Goal: Task Accomplishment & Management: Manage account settings

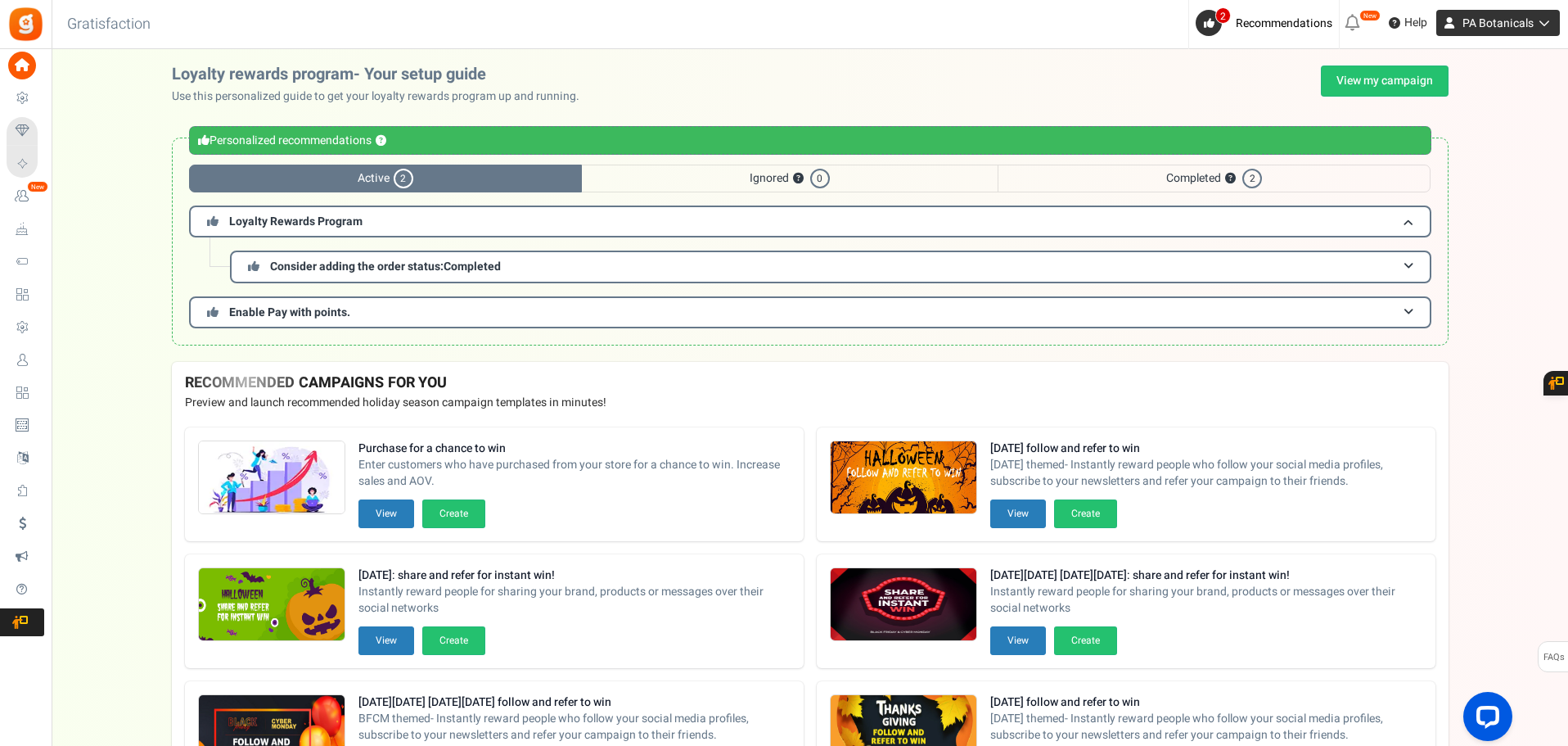
click at [1453, 31] on icon at bounding box center [1449, 23] width 26 height 26
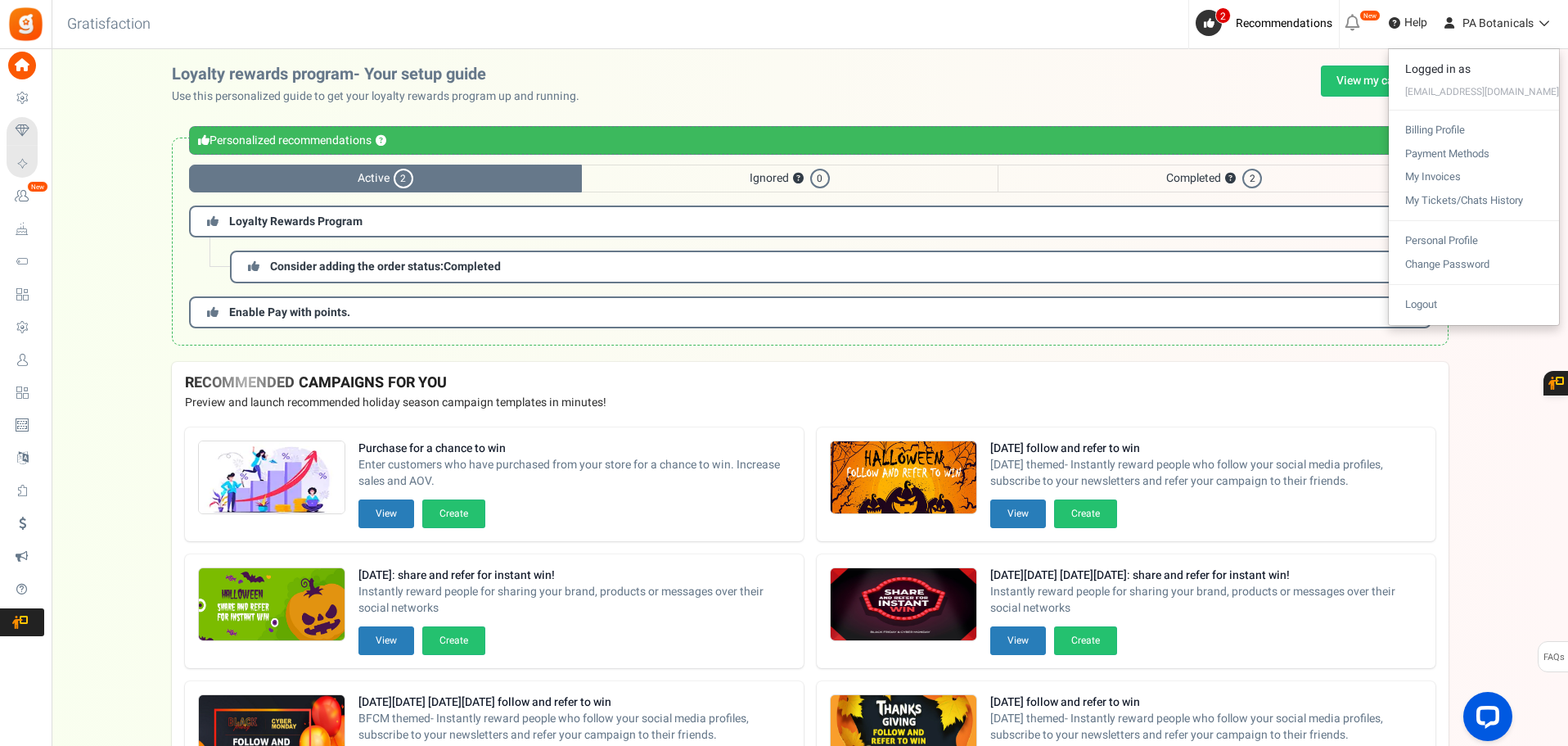
click at [798, 72] on div "Loyalty rewards program- Your setup guide Use this personalized guide to get yo…" at bounding box center [811, 86] width 1277 height 40
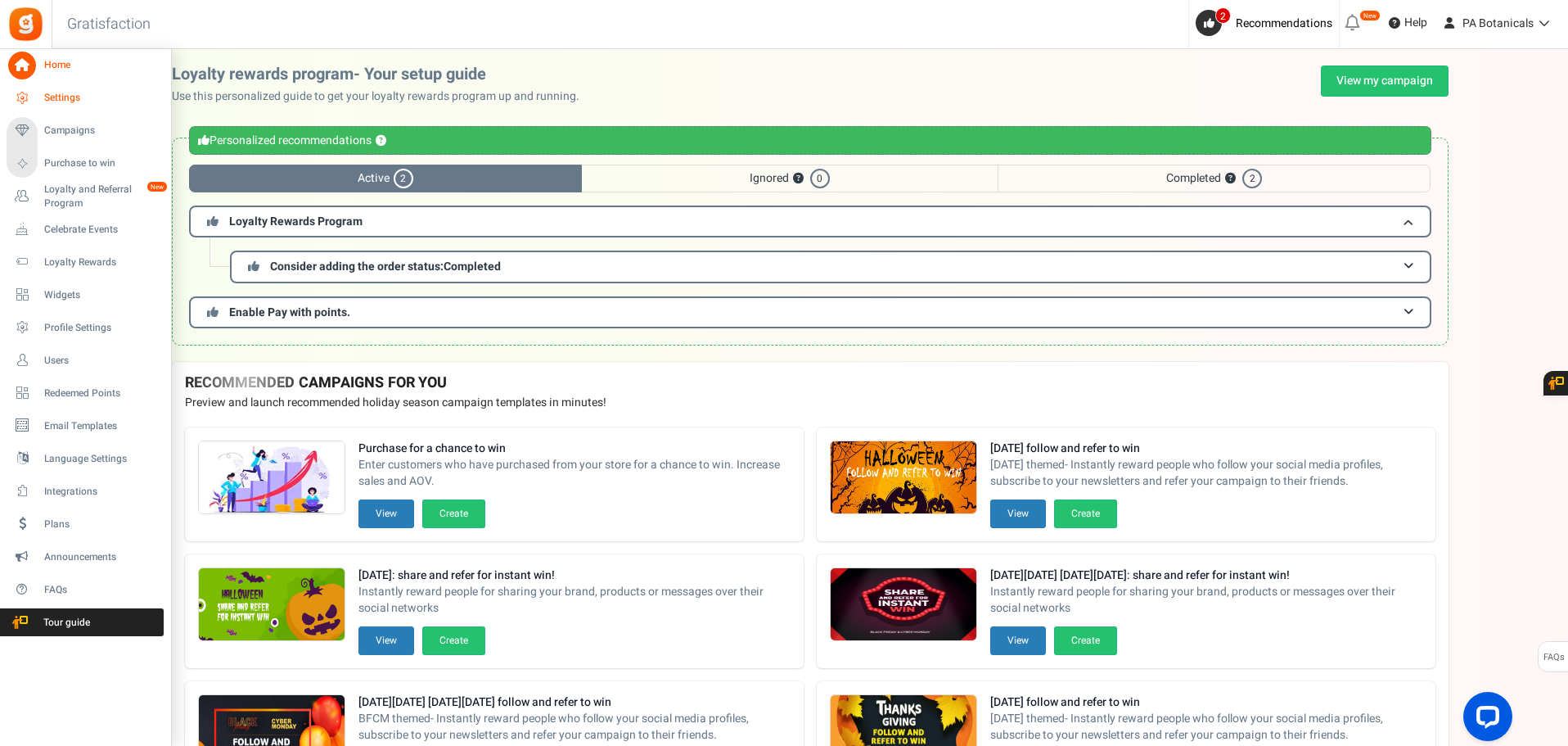
click at [64, 104] on span "Settings" at bounding box center [101, 97] width 115 height 14
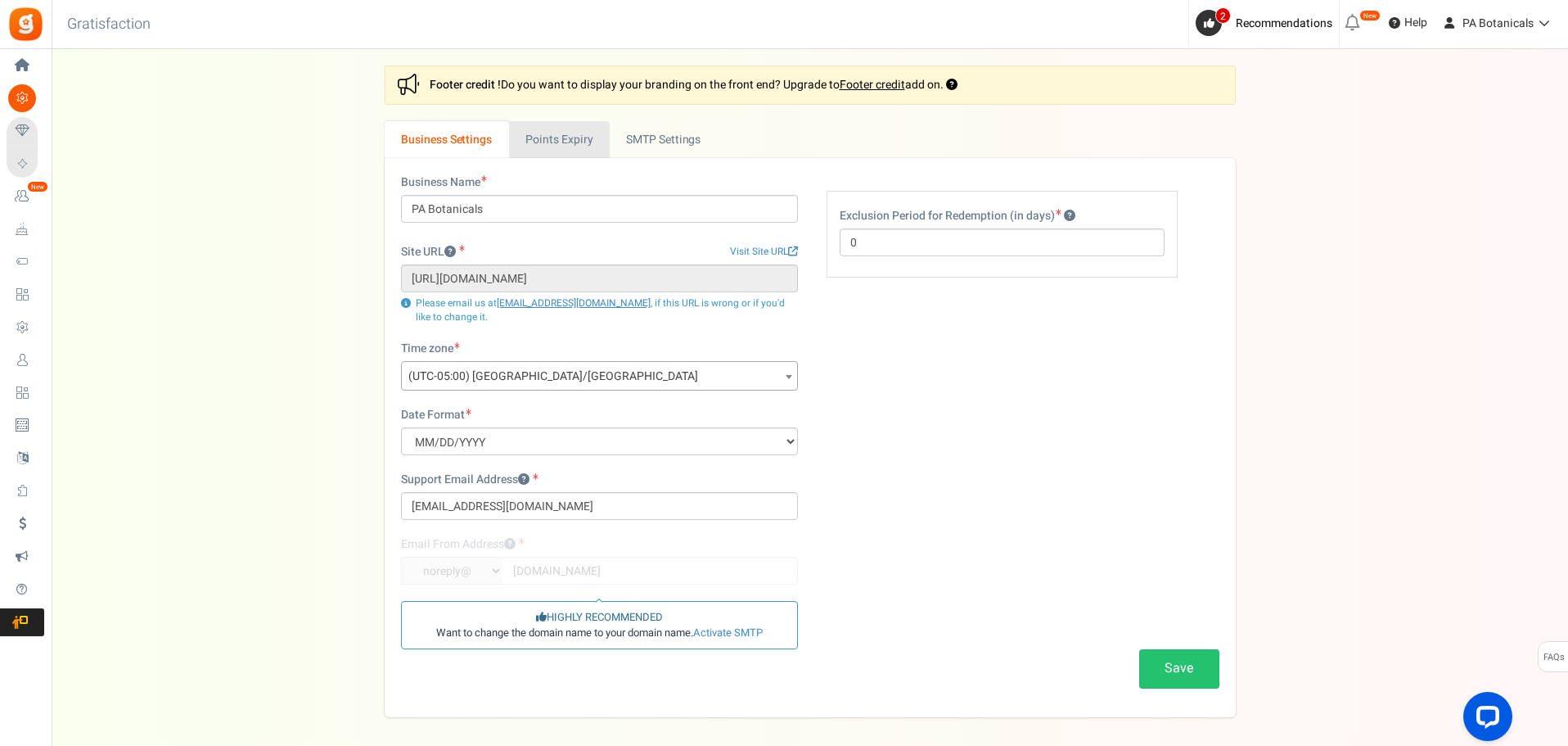
click at [546, 139] on link "Points Expiry" at bounding box center [560, 139] width 101 height 37
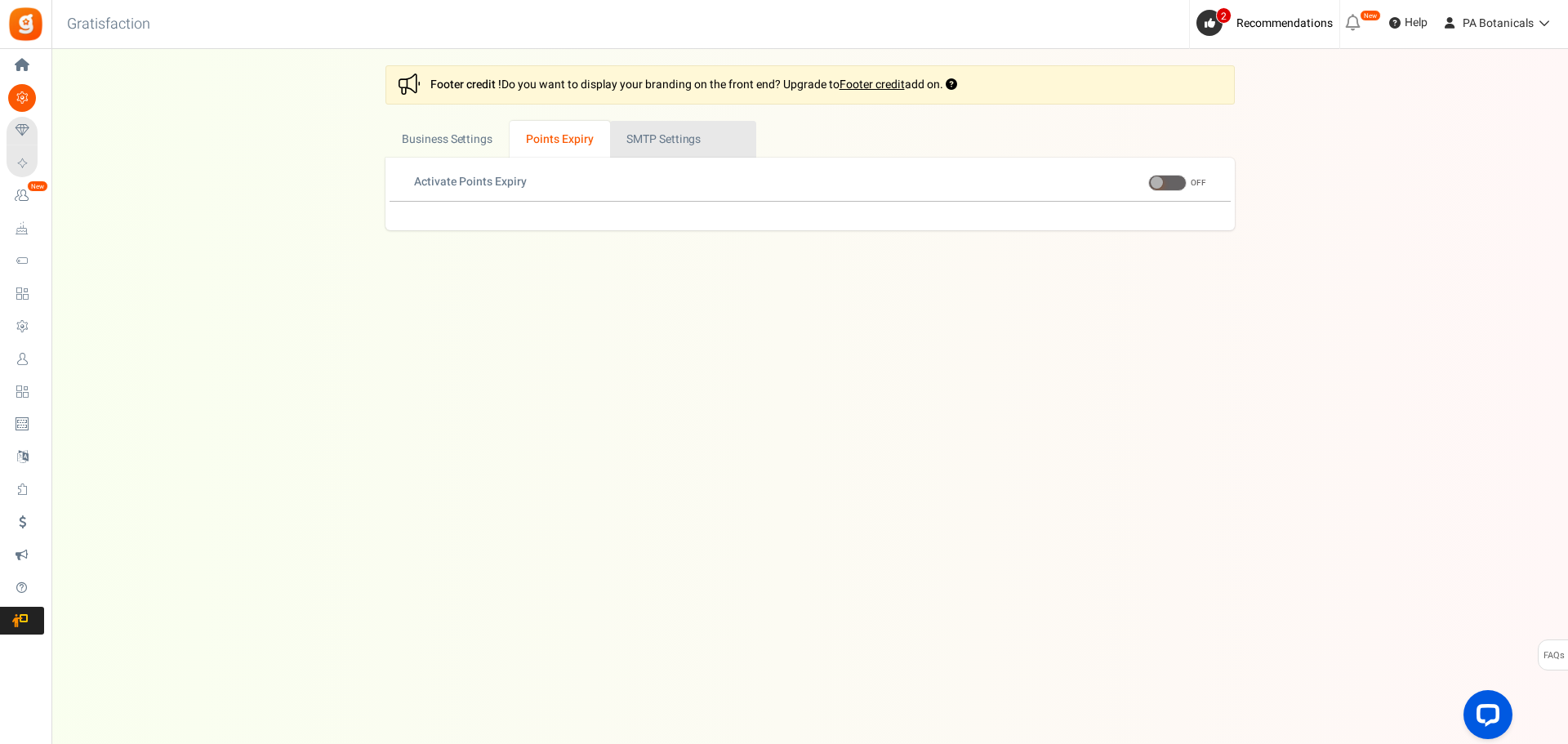
click at [661, 142] on link "Active SMTP Settings" at bounding box center [683, 139] width 146 height 37
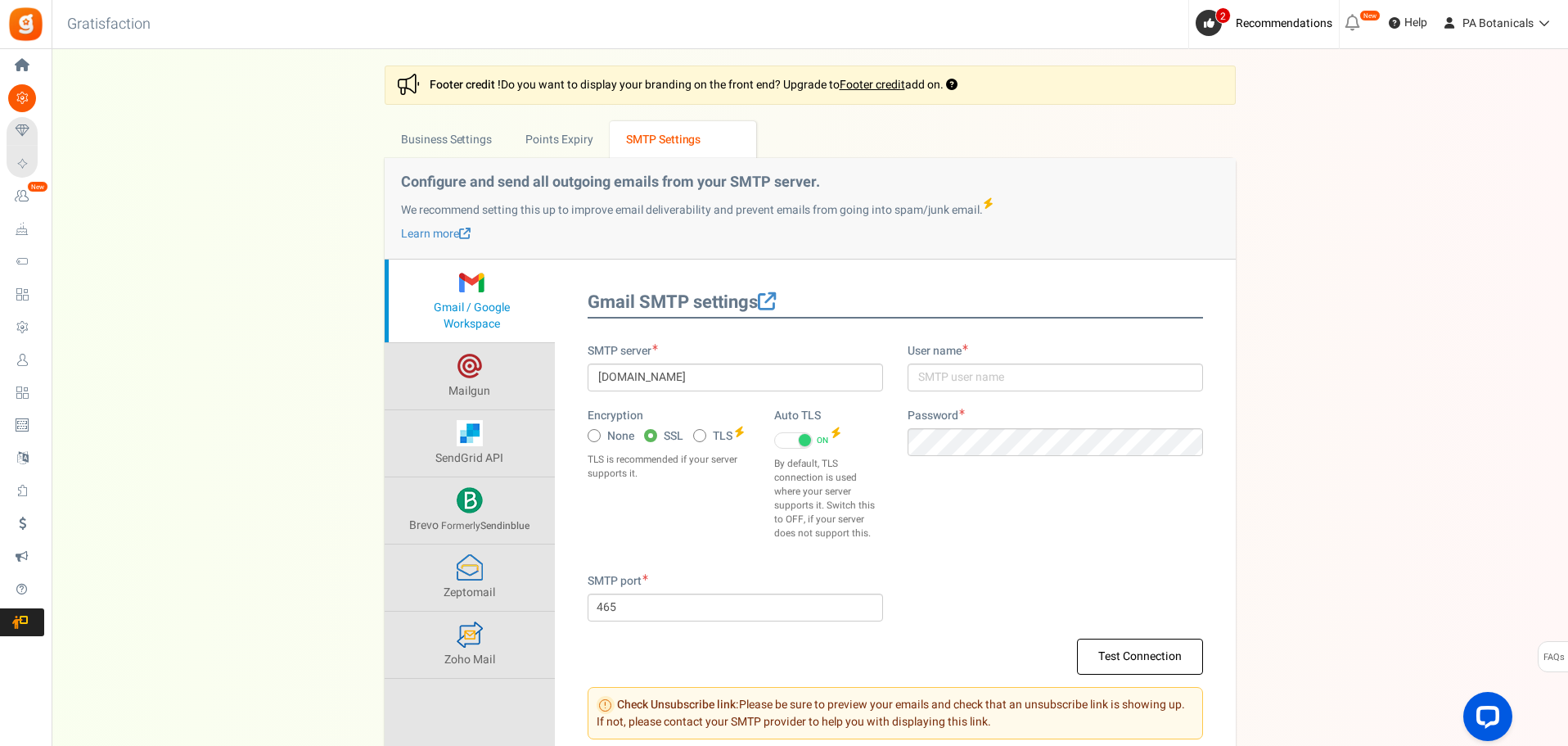
click at [1339, 349] on div "Settings In this section you will setup your business details and points expiry…" at bounding box center [810, 415] width 1484 height 698
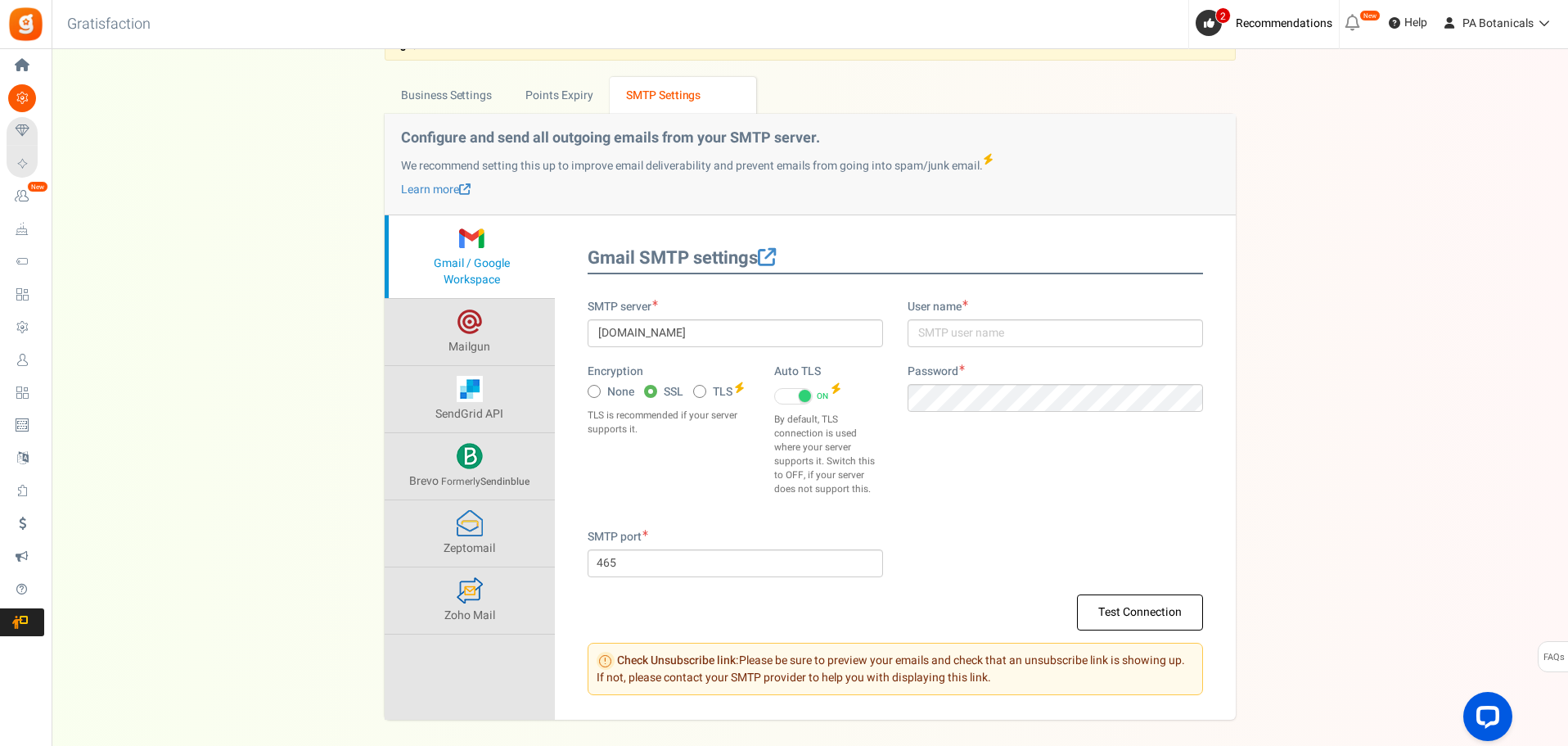
scroll to position [82, 0]
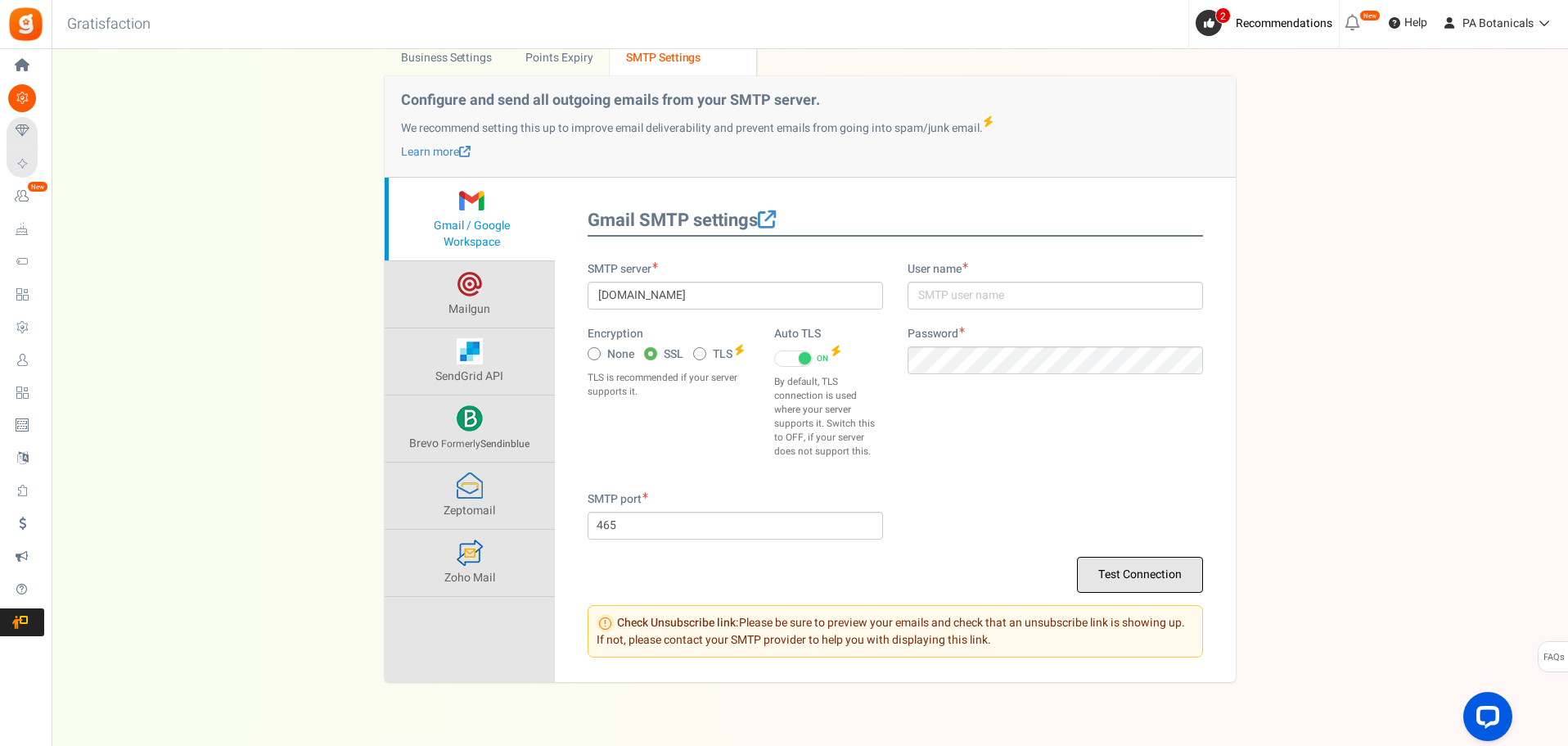
click at [1160, 575] on button "Test Connection" at bounding box center [1141, 575] width 126 height 36
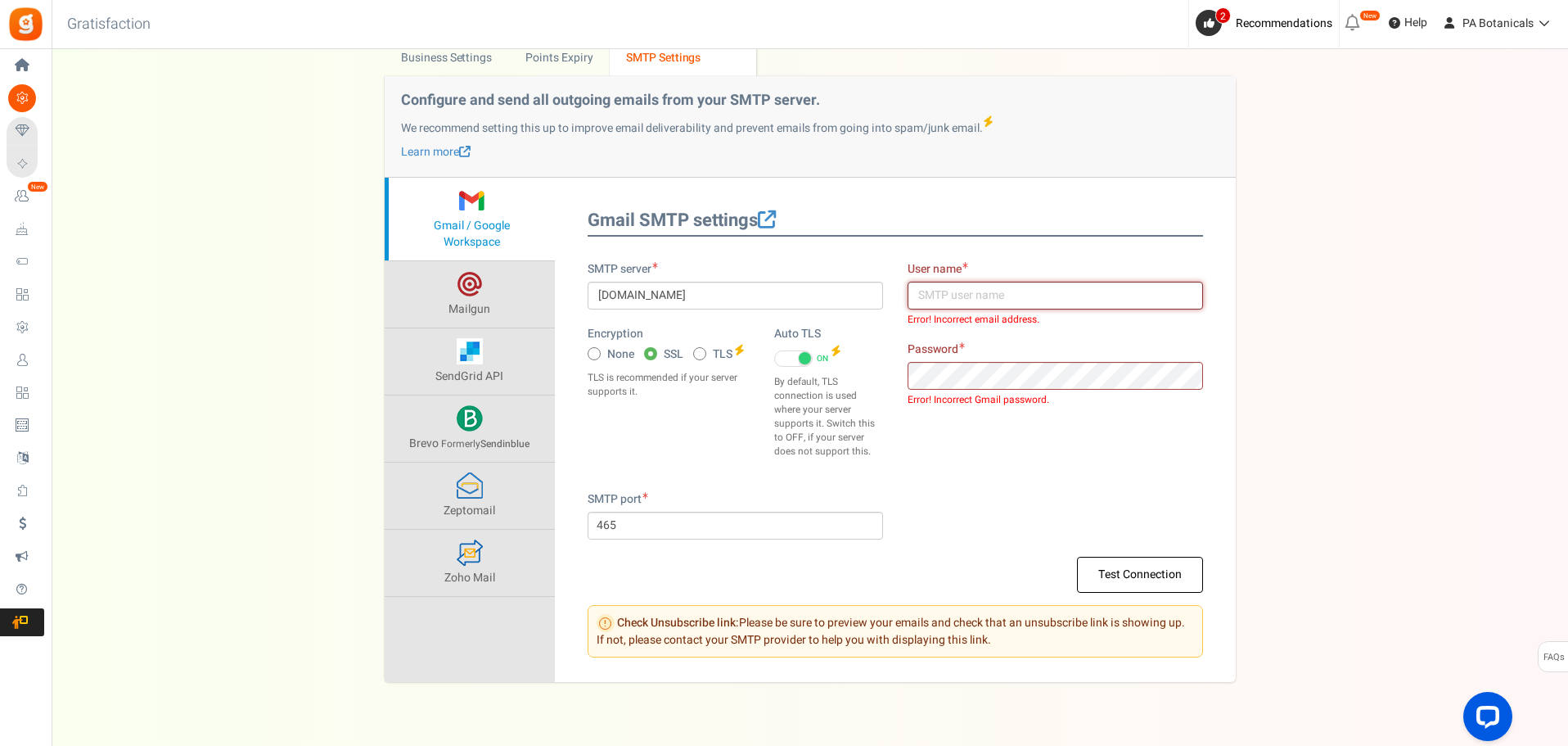
click at [1069, 292] on input "text" at bounding box center [1056, 295] width 296 height 28
type input "[EMAIL_ADDRESS][DOMAIN_NAME]"
click at [1158, 578] on button "Test Connection" at bounding box center [1141, 575] width 126 height 36
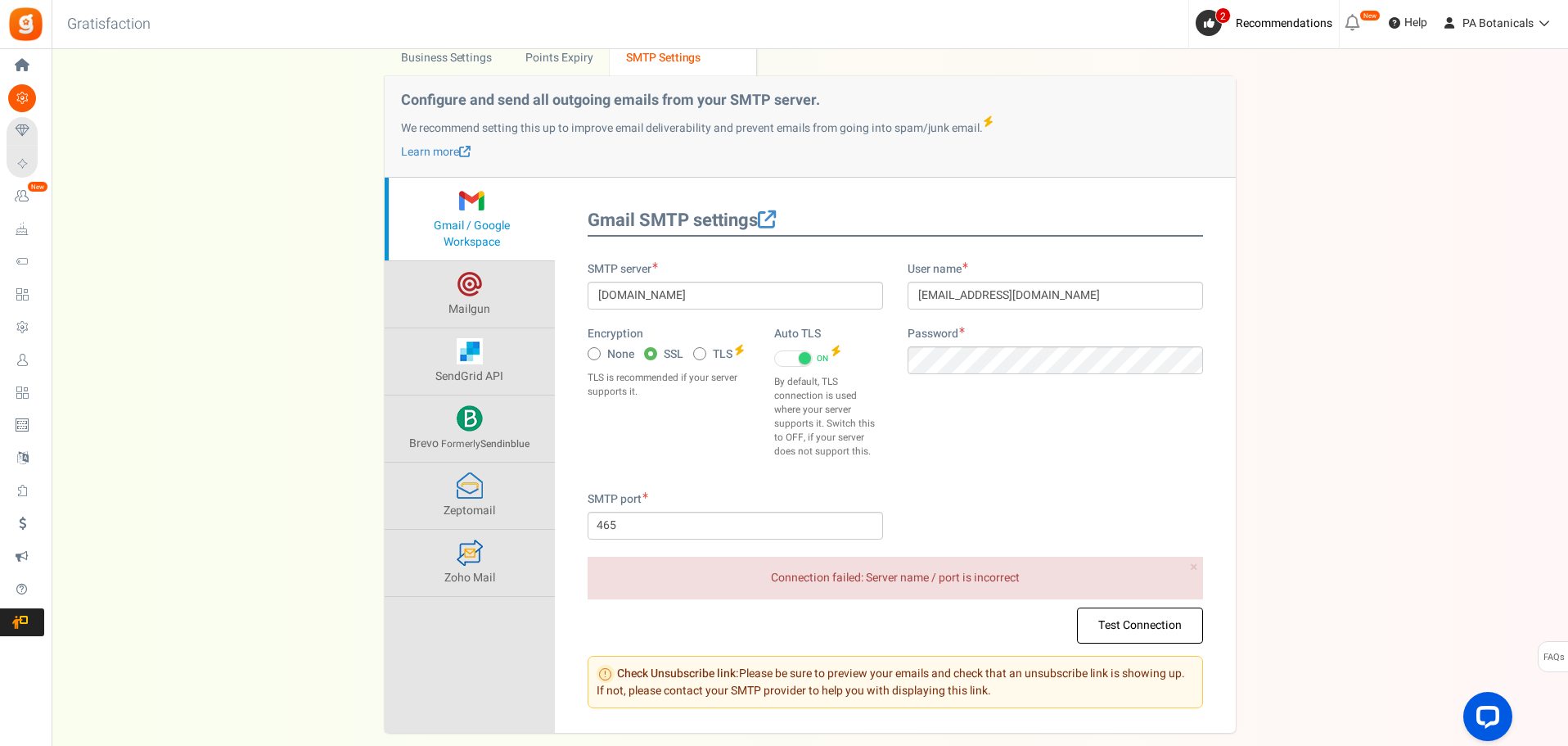
click at [1245, 330] on div "Settings In this section you will setup your business details and points expiry…" at bounding box center [810, 358] width 1484 height 750
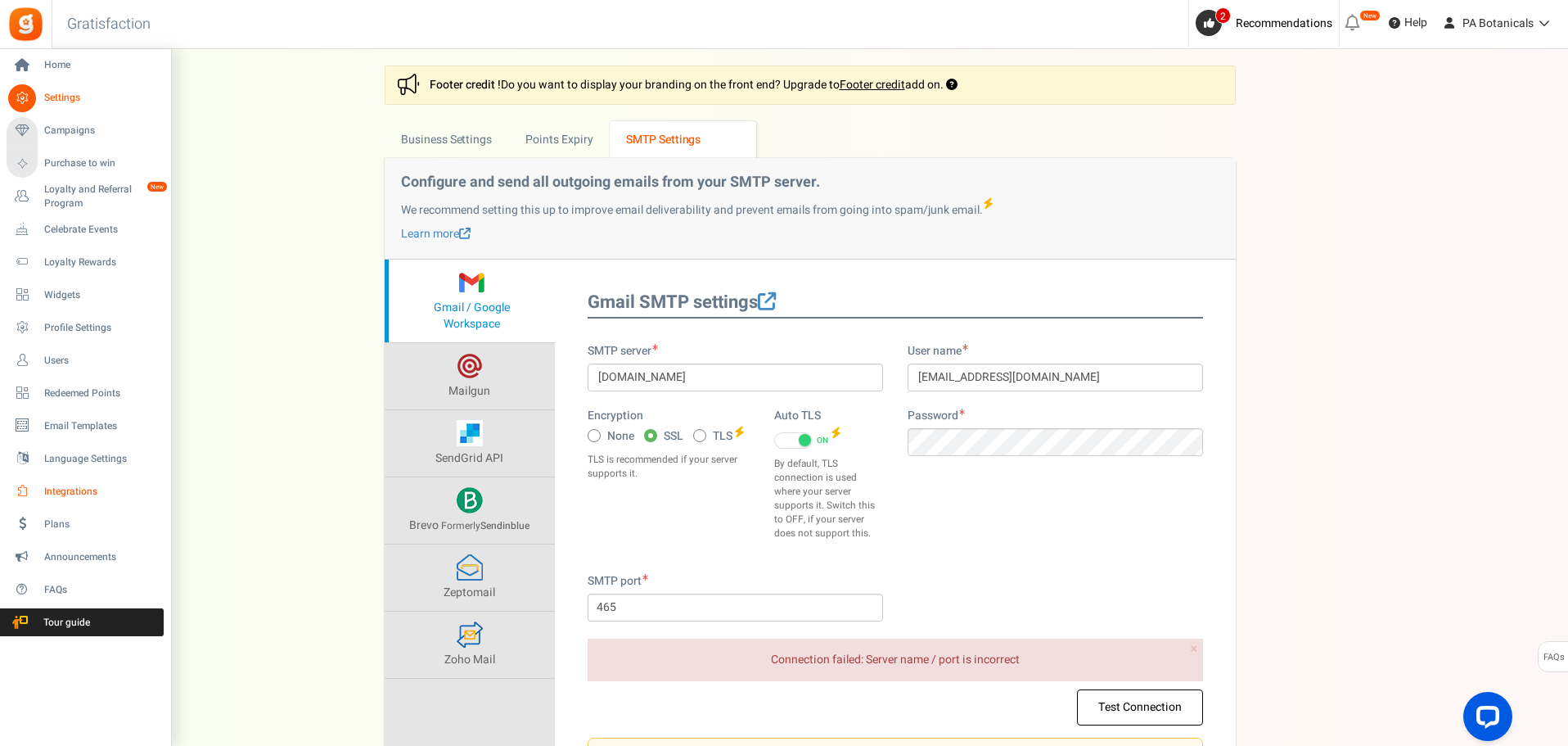
click at [64, 495] on span "Integrations" at bounding box center [101, 491] width 115 height 14
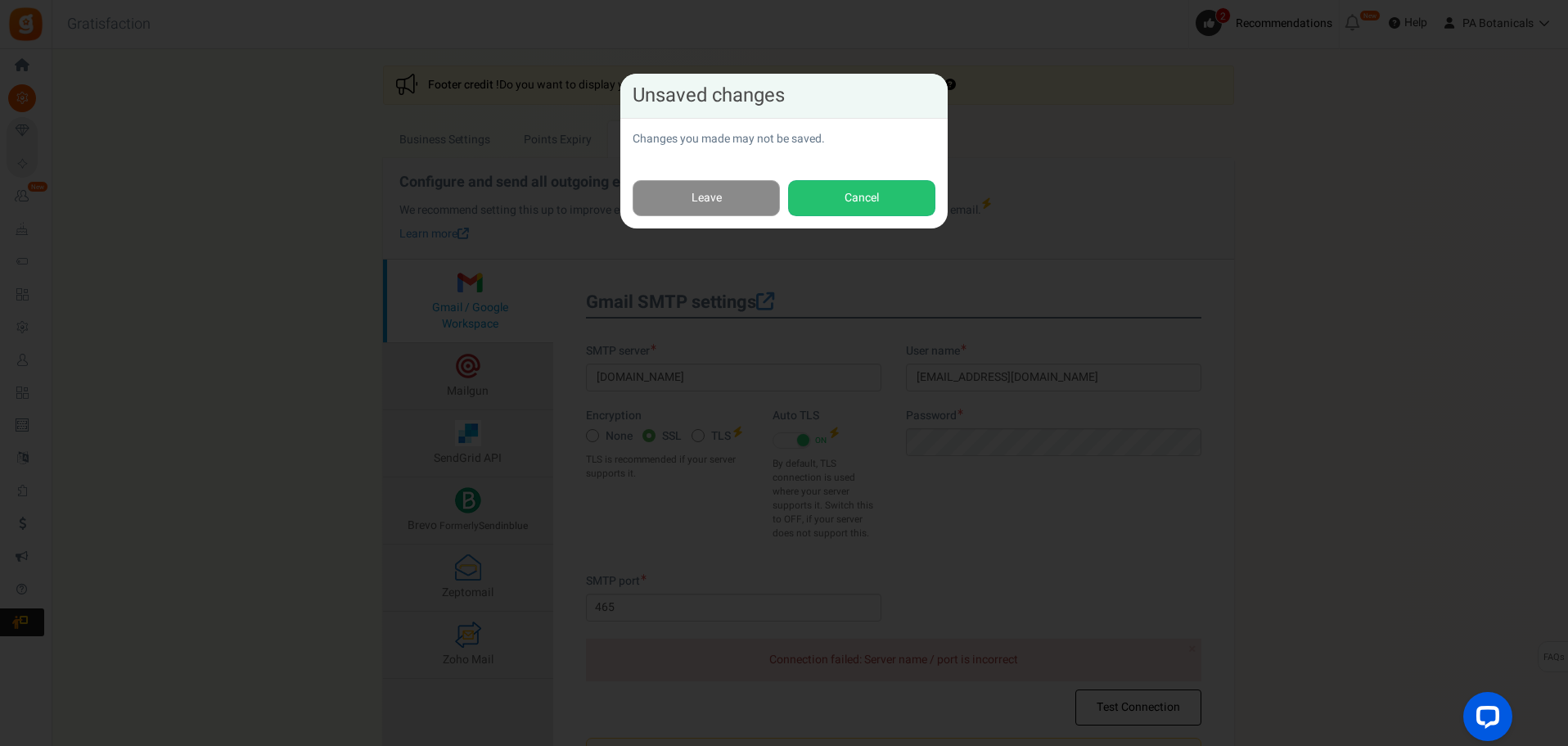
click at [714, 199] on link "Leave" at bounding box center [706, 198] width 147 height 37
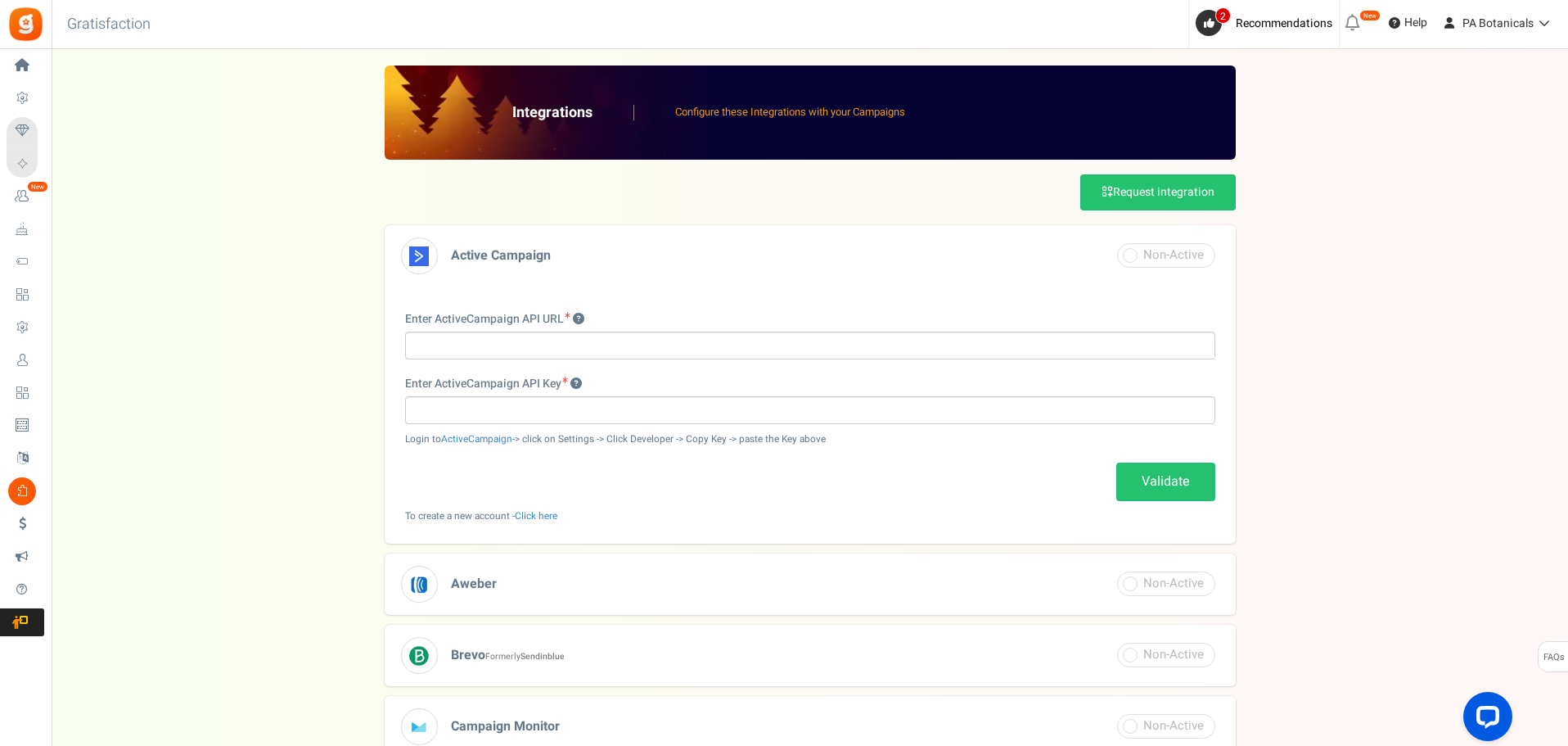
click at [1348, 351] on div "Integrations Configure these Integrations with your Campaigns Request integrati…" at bounding box center [810, 600] width 1484 height 1068
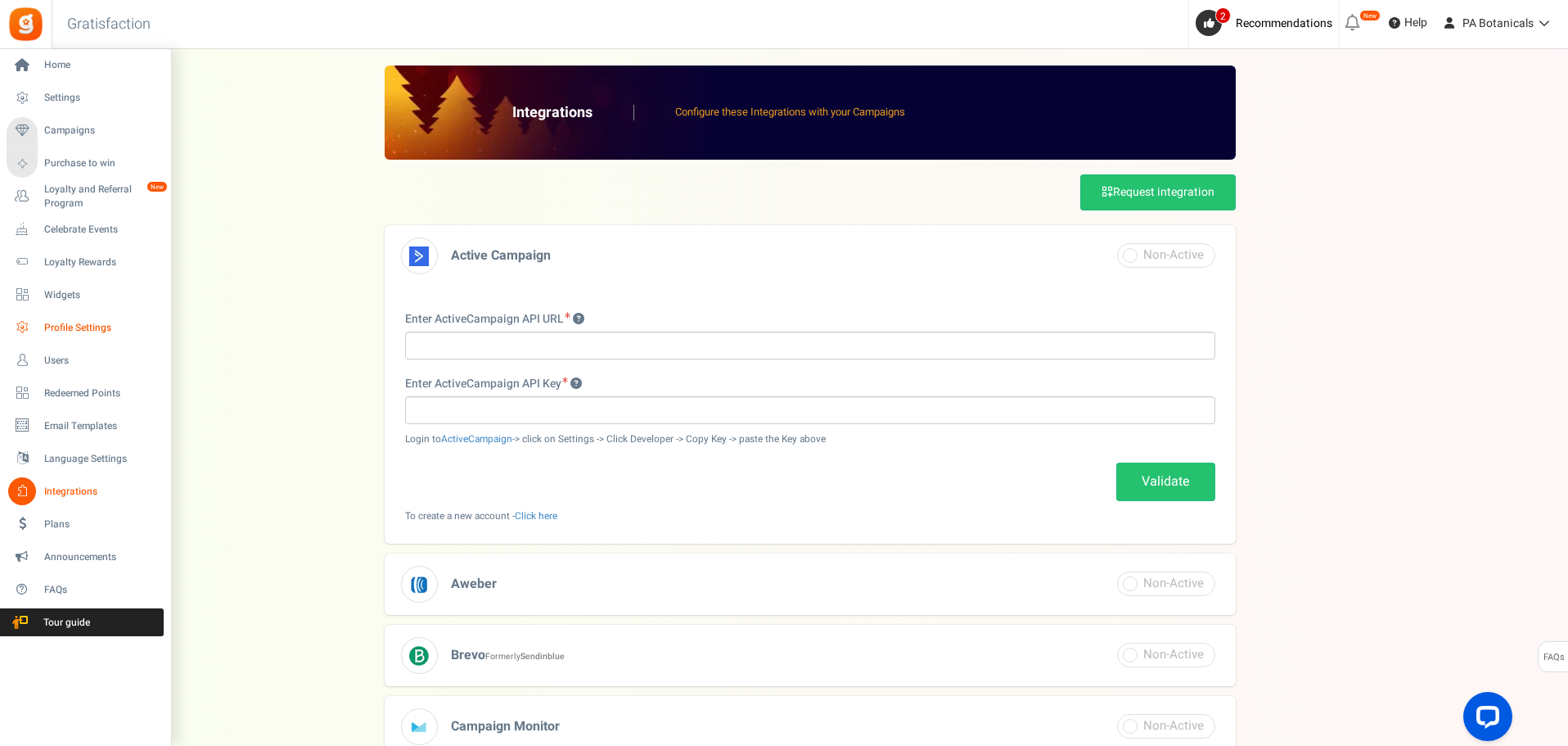
click at [64, 325] on span "Profile Settings" at bounding box center [101, 327] width 115 height 14
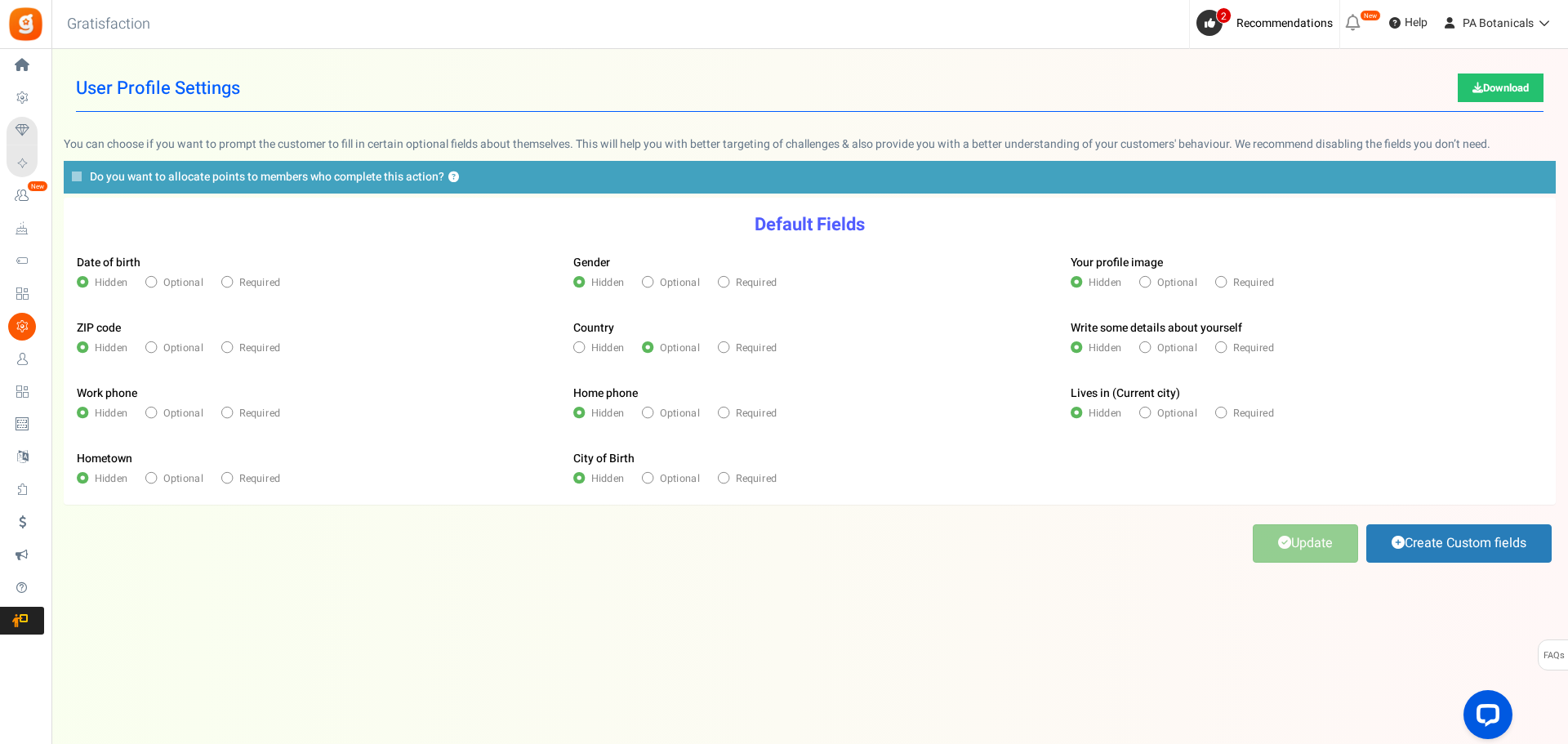
click at [486, 577] on div "Under maintenance we will be back soon We apologize for any inconvenience. The …" at bounding box center [810, 338] width 1517 height 580
click at [1252, 18] on span "Recommendations" at bounding box center [1284, 22] width 96 height 17
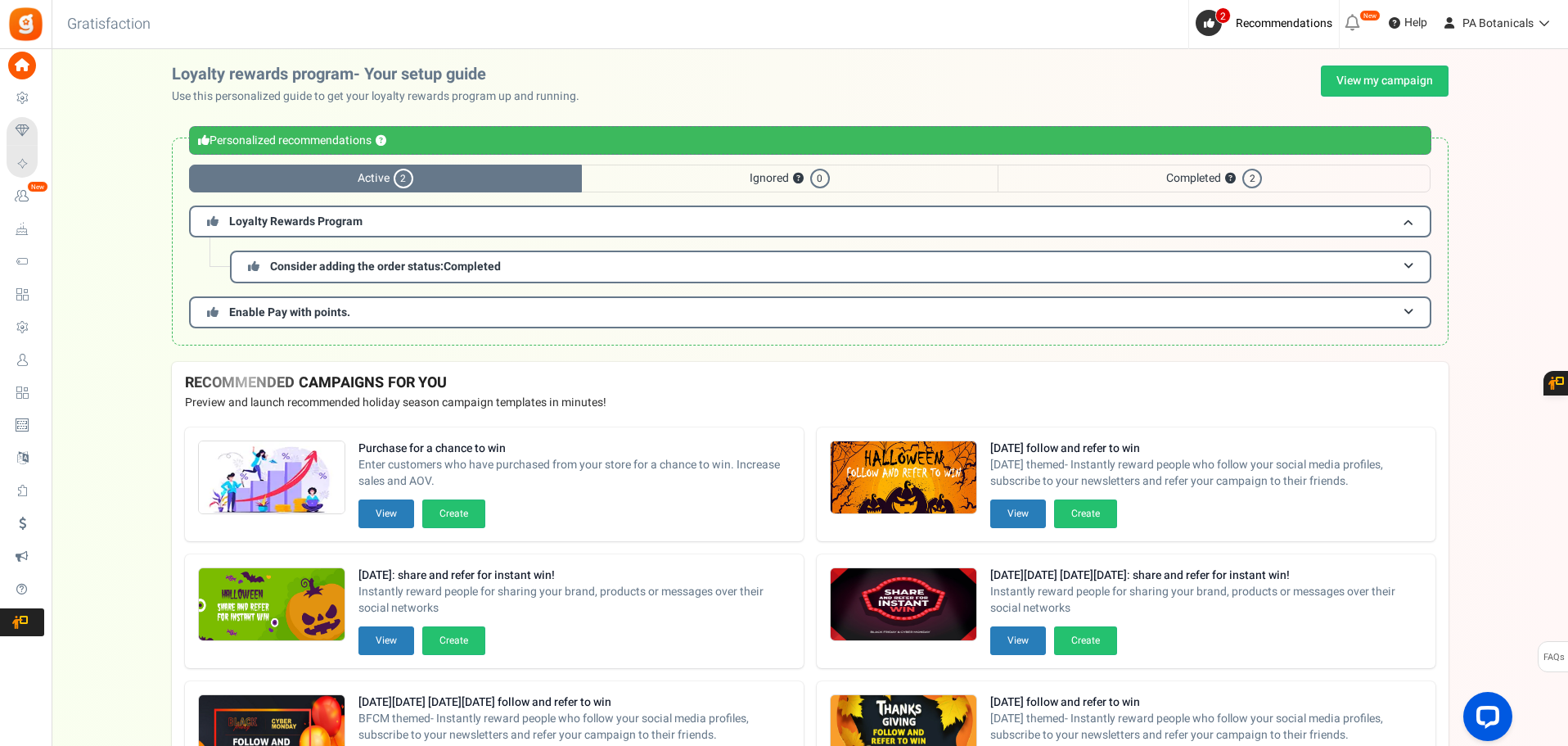
click at [518, 182] on span "Active 2" at bounding box center [386, 178] width 393 height 28
click at [1115, 176] on span "Completed ? 2" at bounding box center [1215, 178] width 433 height 28
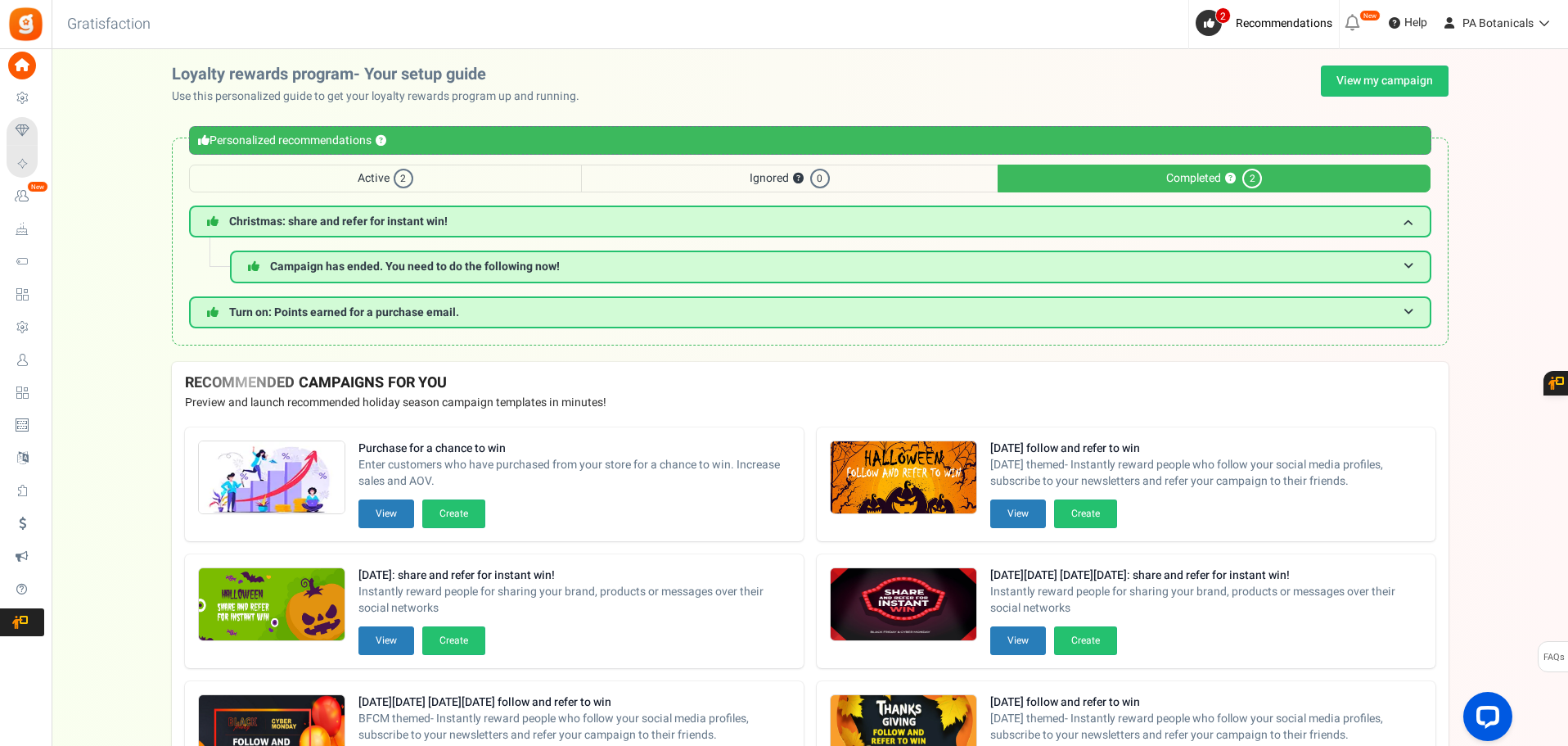
click at [366, 170] on span "Active 2" at bounding box center [386, 178] width 393 height 28
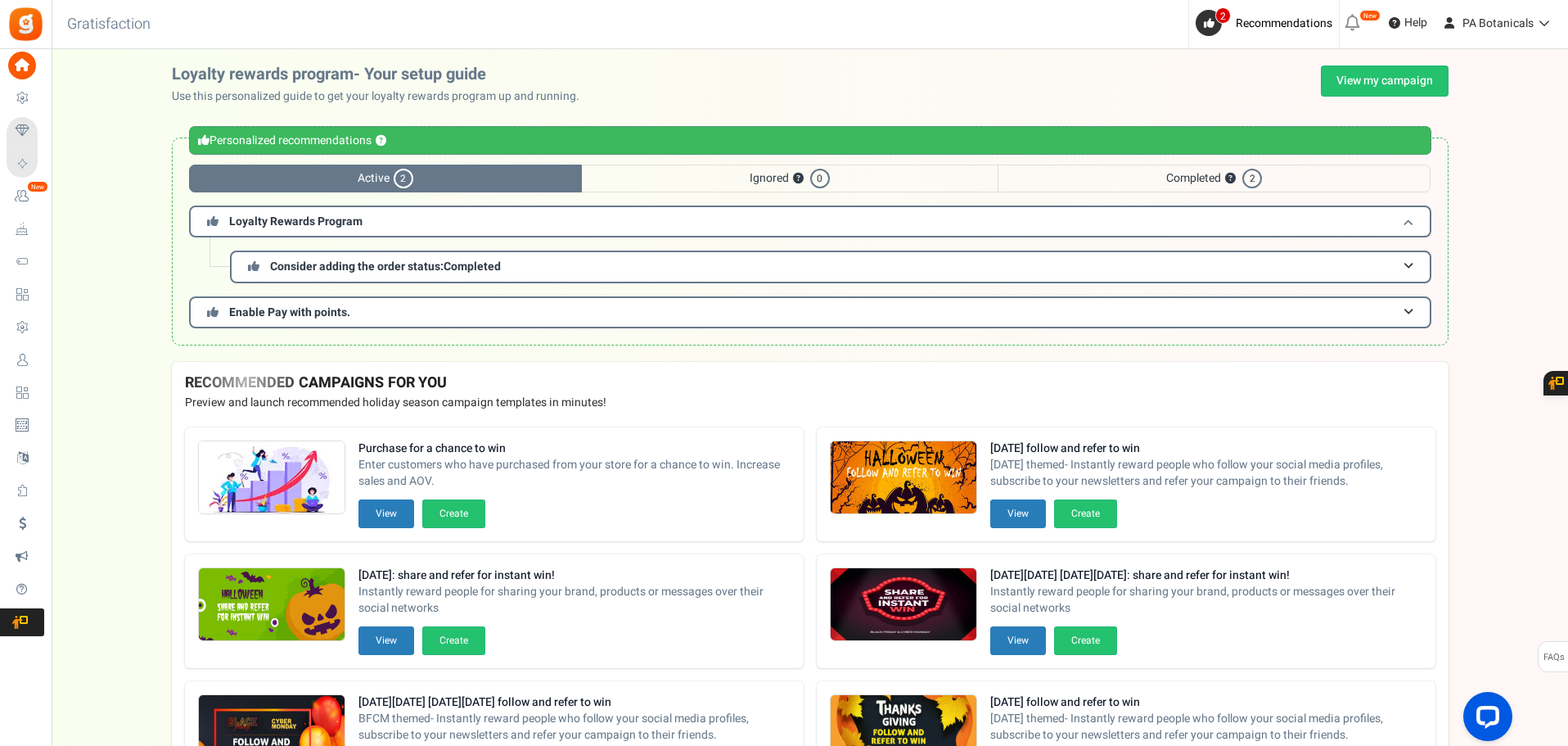
click at [333, 220] on span "Loyalty Rewards Program" at bounding box center [296, 221] width 133 height 17
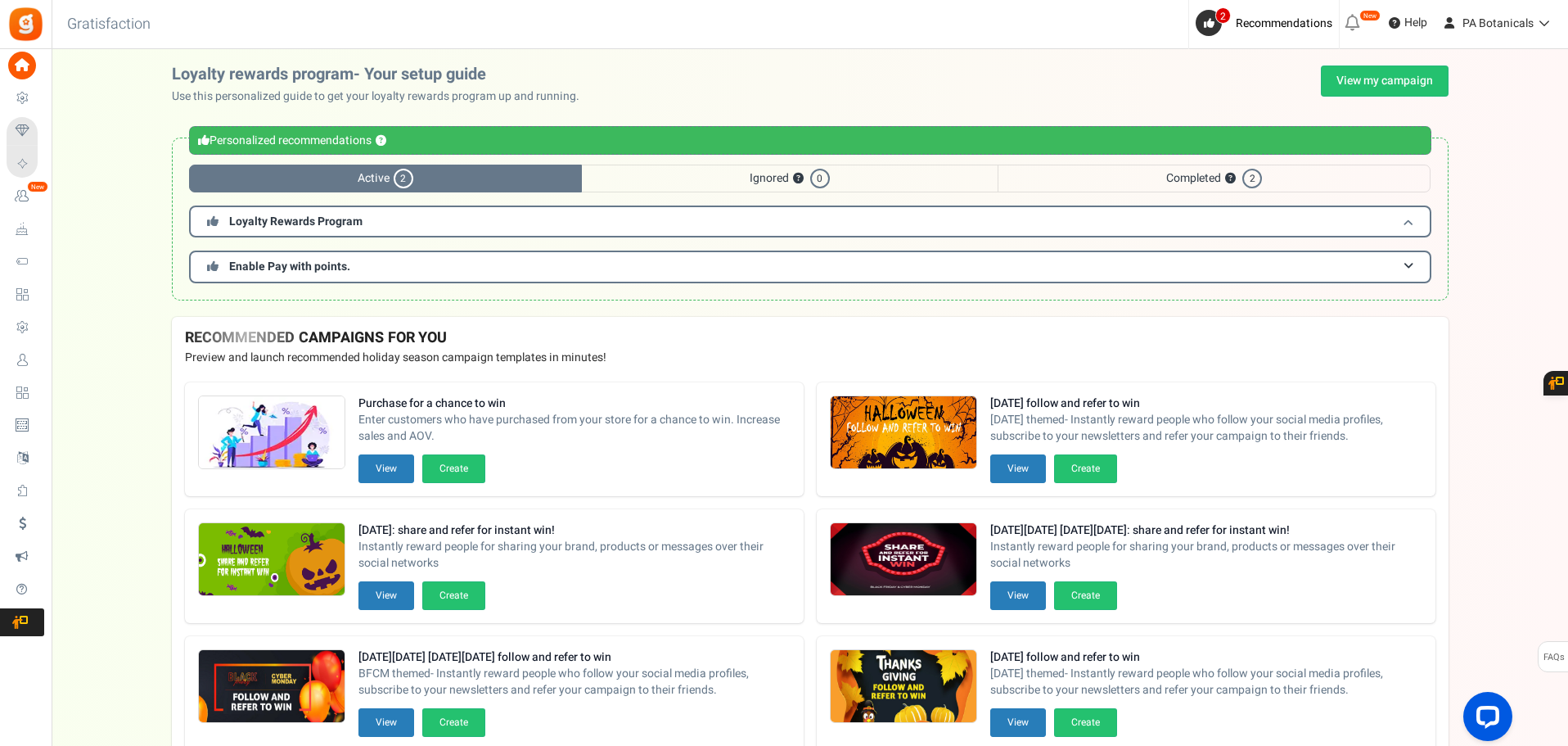
click at [333, 220] on span "Loyalty Rewards Program" at bounding box center [296, 221] width 133 height 17
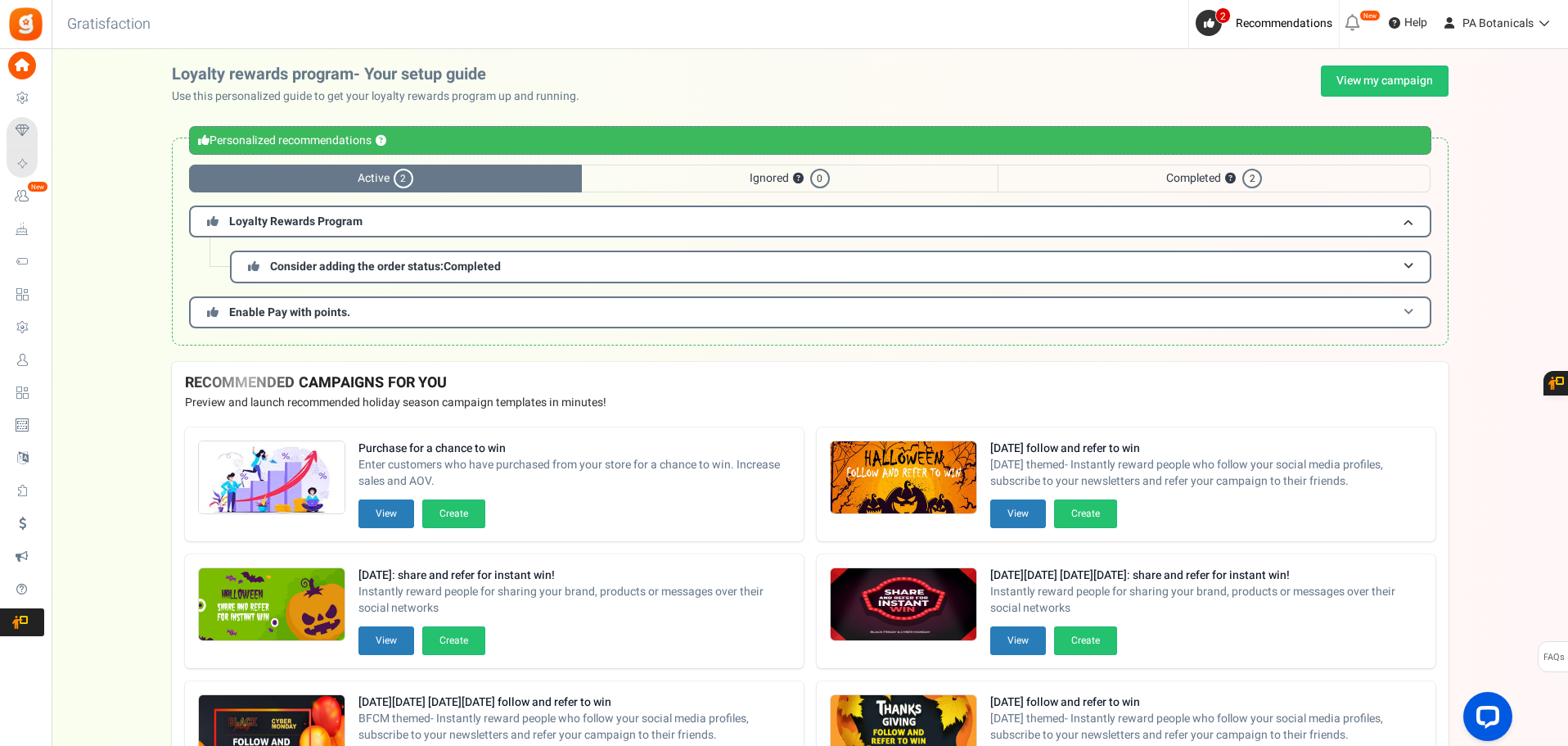
click at [342, 302] on h3 "Enable Pay with points." at bounding box center [811, 312] width 1242 height 32
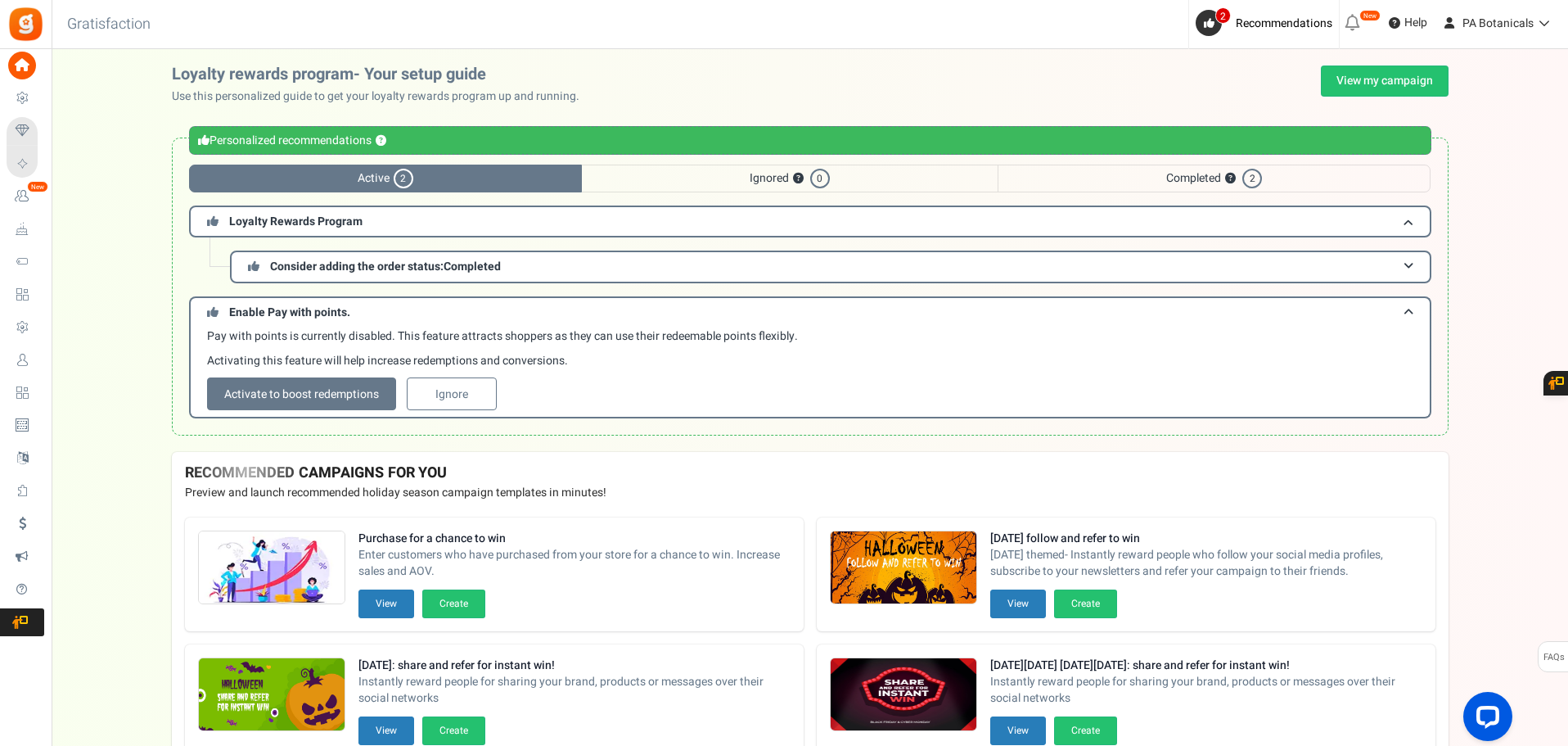
click at [1473, 377] on div "Loyalty rewards program- Your setup guide Use this personalized guide to get yo…" at bounding box center [810, 259] width 1517 height 386
click at [1350, 25] on icon at bounding box center [1353, 23] width 26 height 26
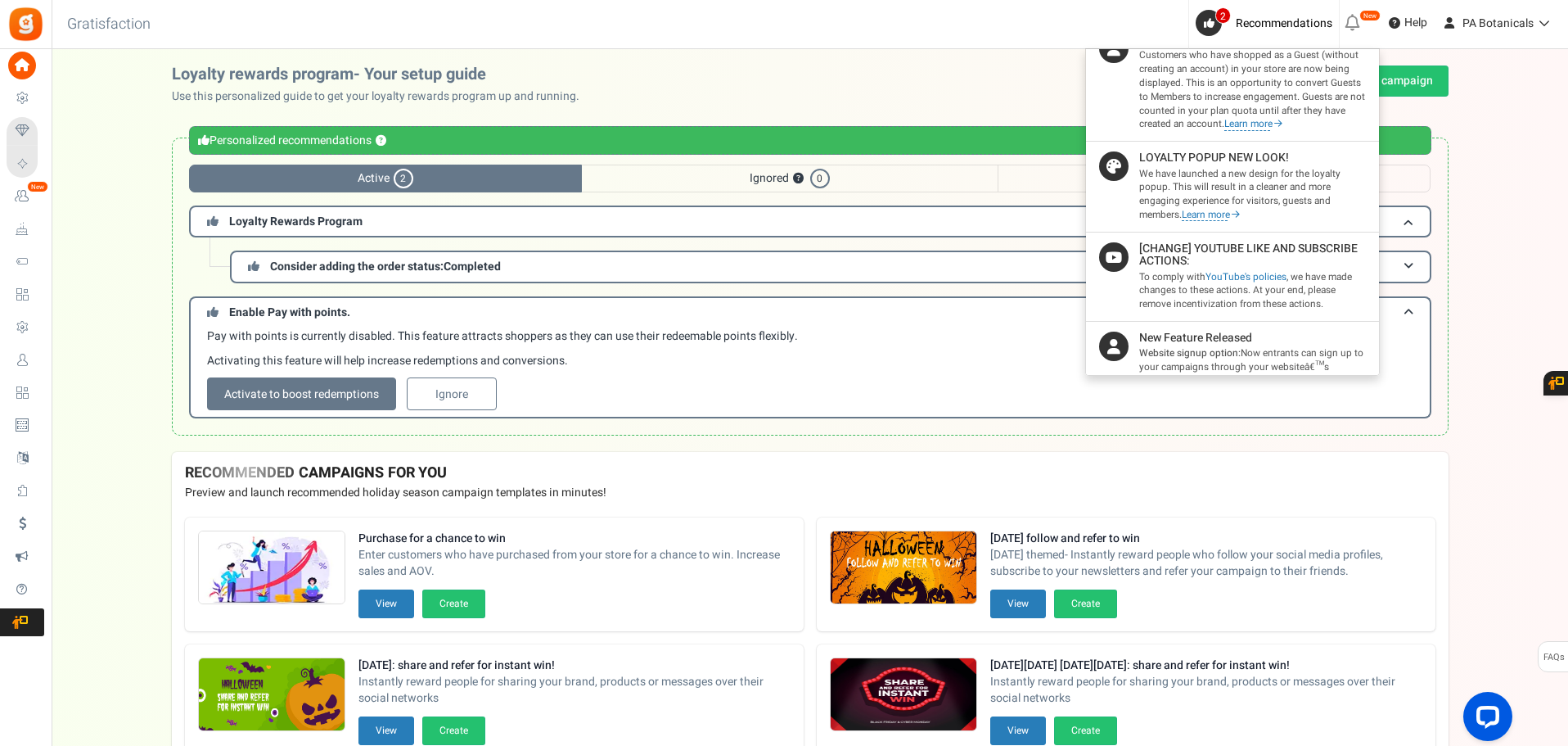
scroll to position [921, 0]
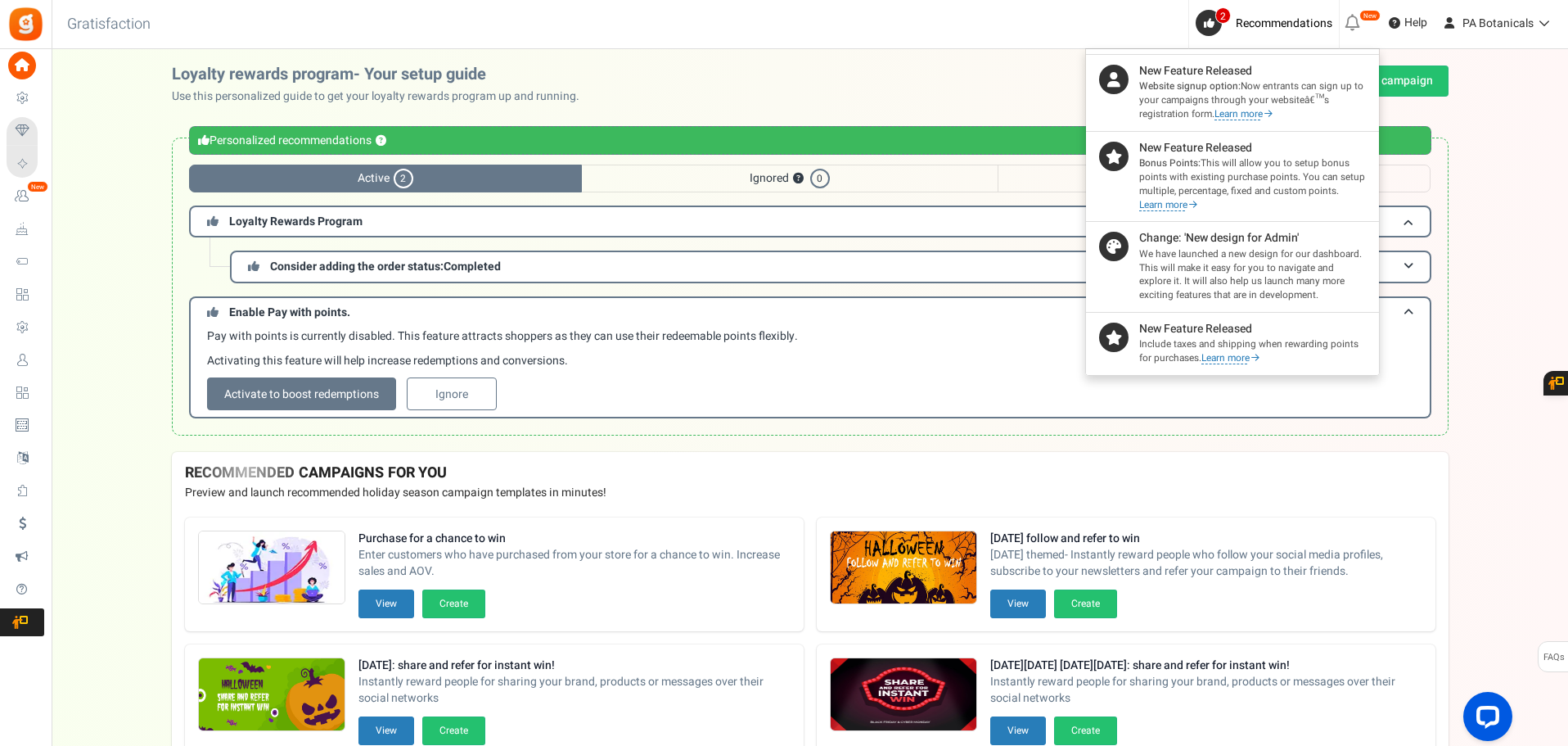
click at [1497, 131] on div "Loyalty rewards program- Your setup guide Use this personalized guide to get yo…" at bounding box center [810, 259] width 1517 height 386
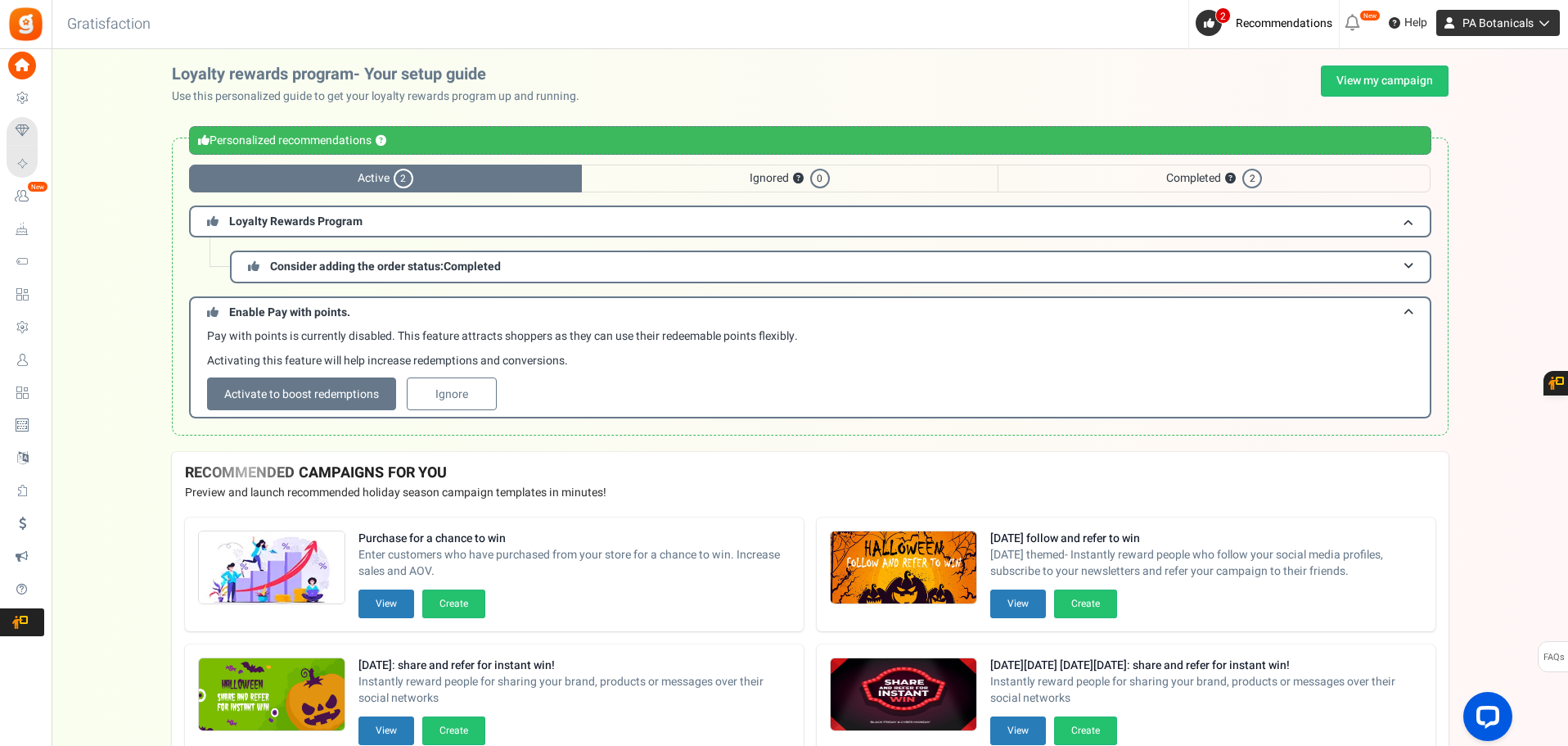
click at [1505, 16] on span "PA Botanicals" at bounding box center [1498, 23] width 71 height 17
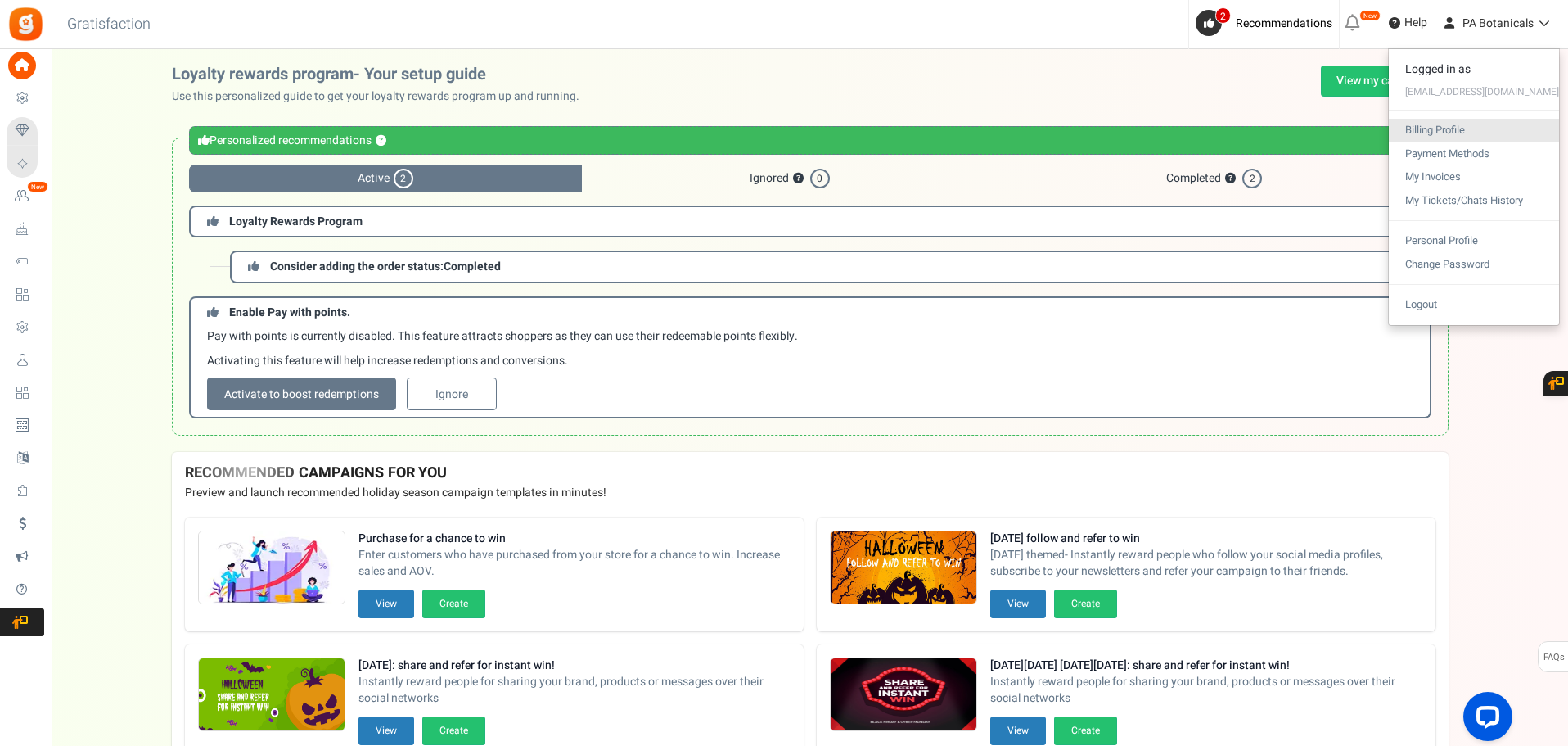
click at [1460, 126] on link "Billing Profile" at bounding box center [1473, 131] width 170 height 23
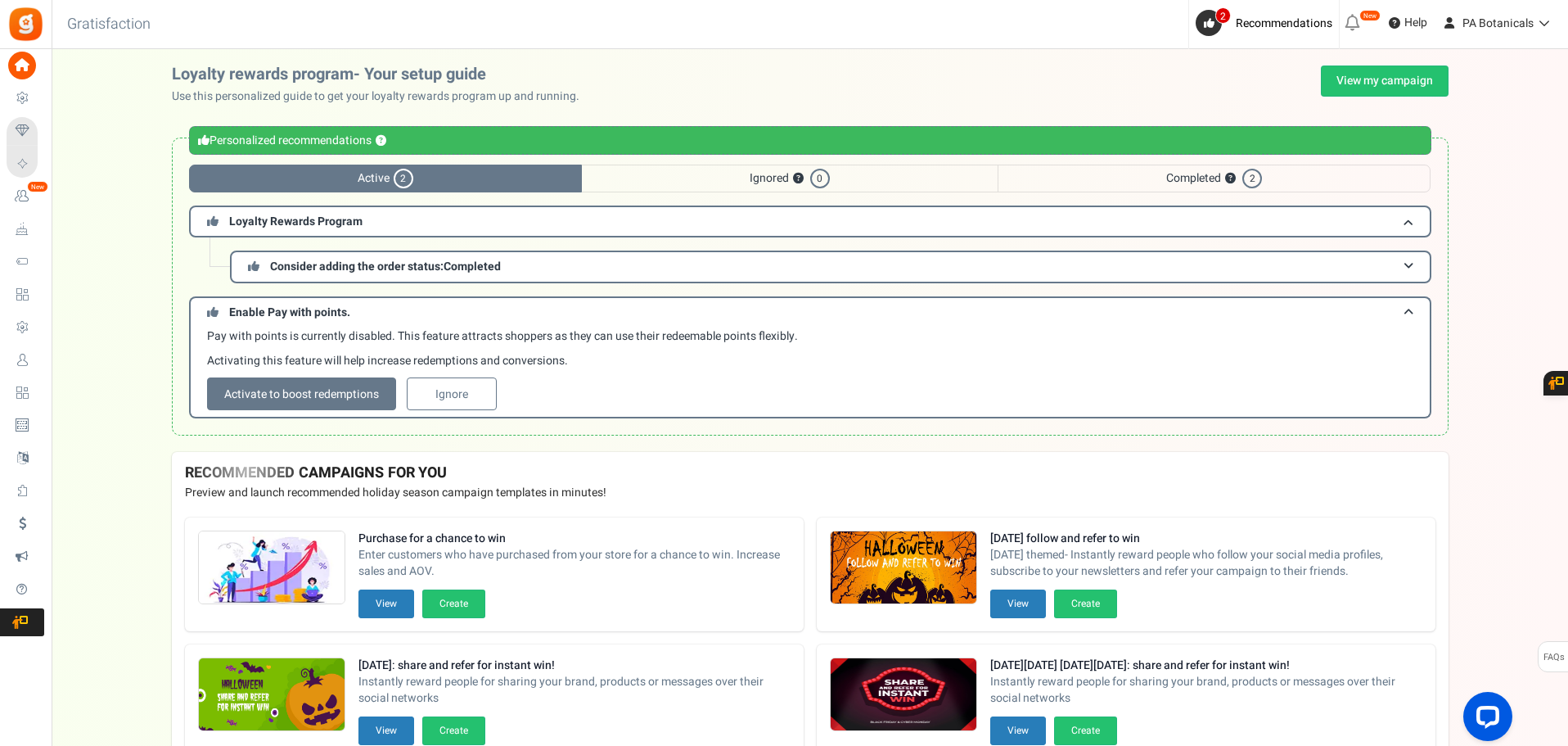
click at [1476, 198] on div "Loyalty rewards program- Your setup guide Use this personalized guide to get yo…" at bounding box center [810, 259] width 1517 height 386
click at [1493, 26] on span "PA Botanicals" at bounding box center [1498, 23] width 71 height 17
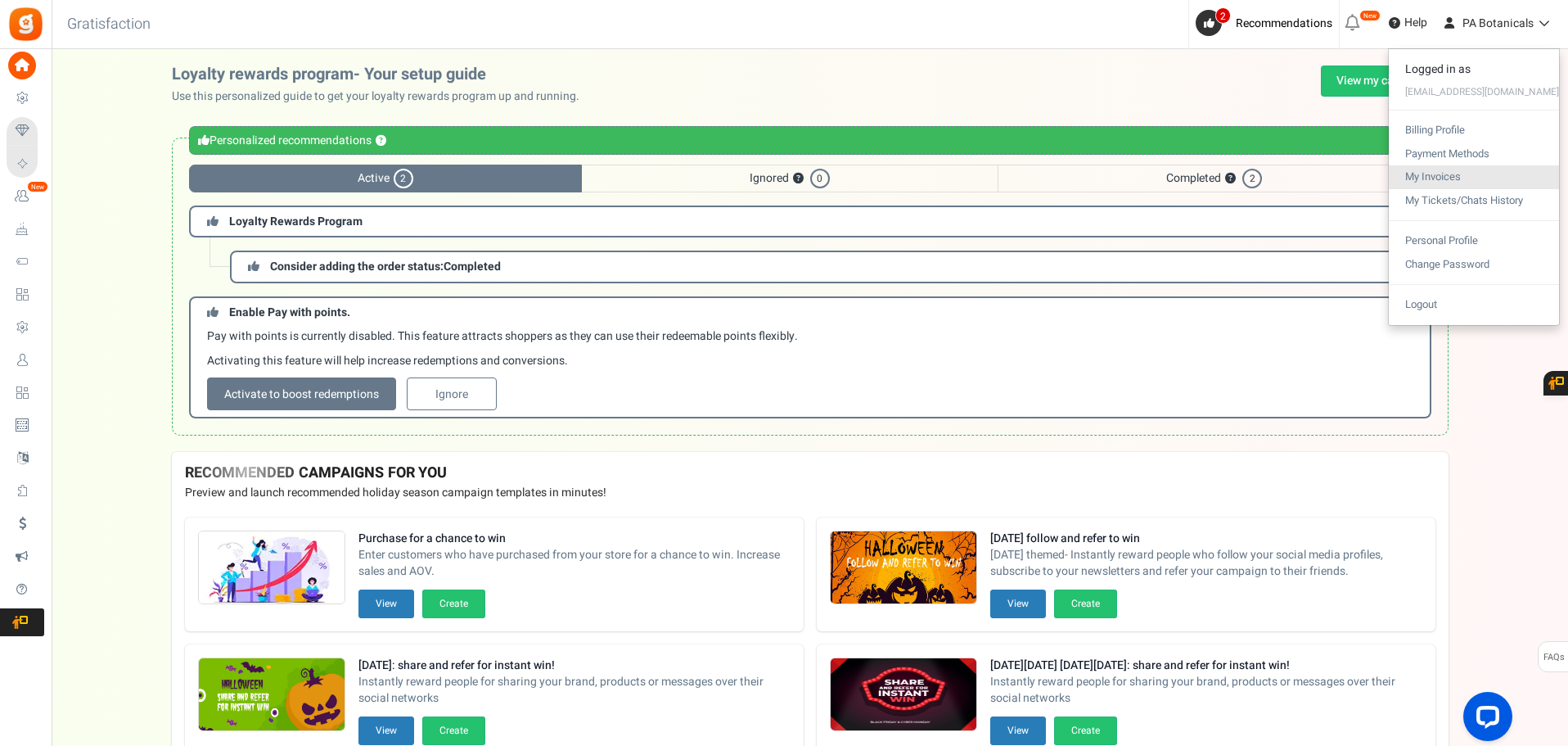
click at [1451, 173] on link "My Invoices" at bounding box center [1473, 177] width 170 height 23
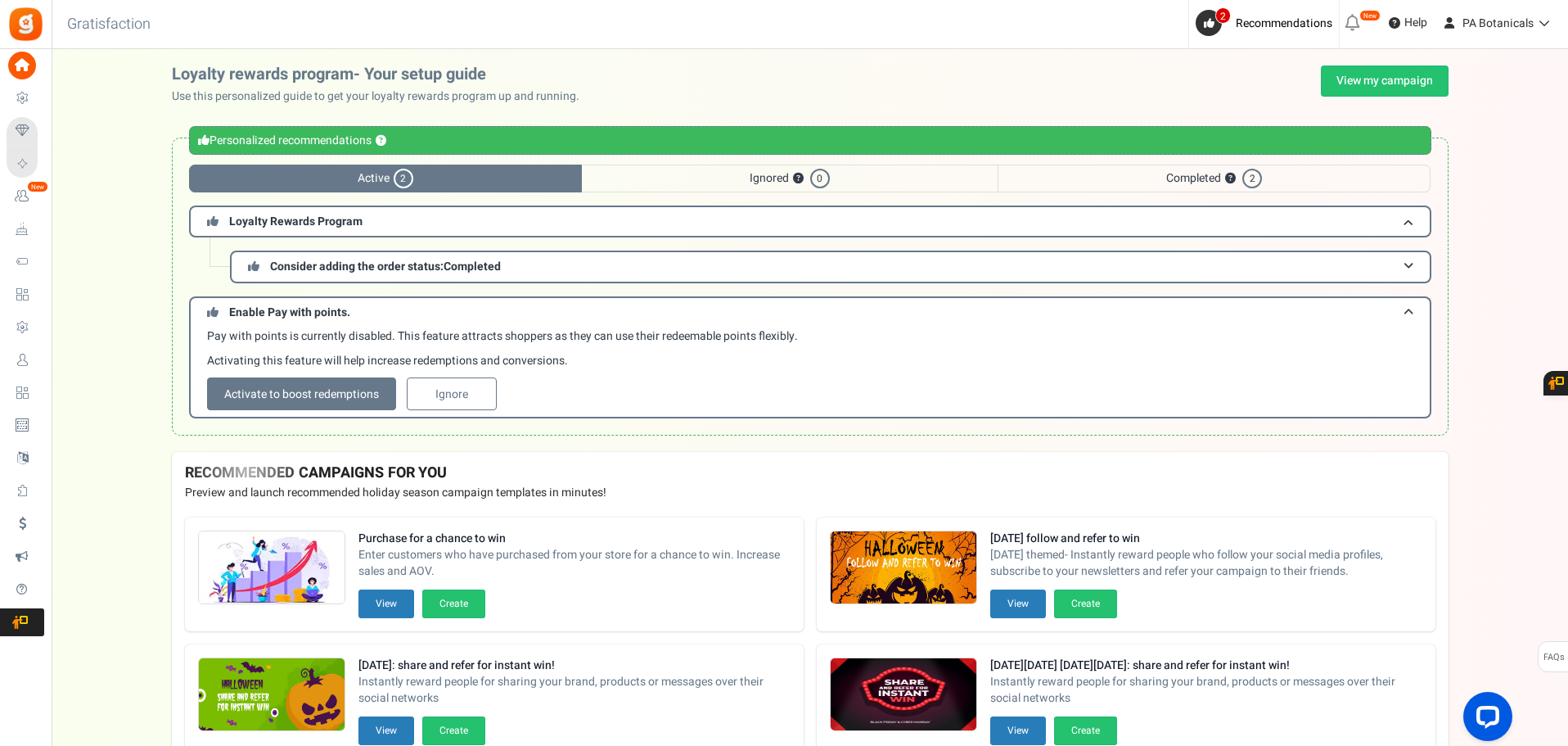
click at [1508, 186] on div "Loyalty rewards program- Your setup guide Use this personalized guide to get yo…" at bounding box center [810, 259] width 1517 height 386
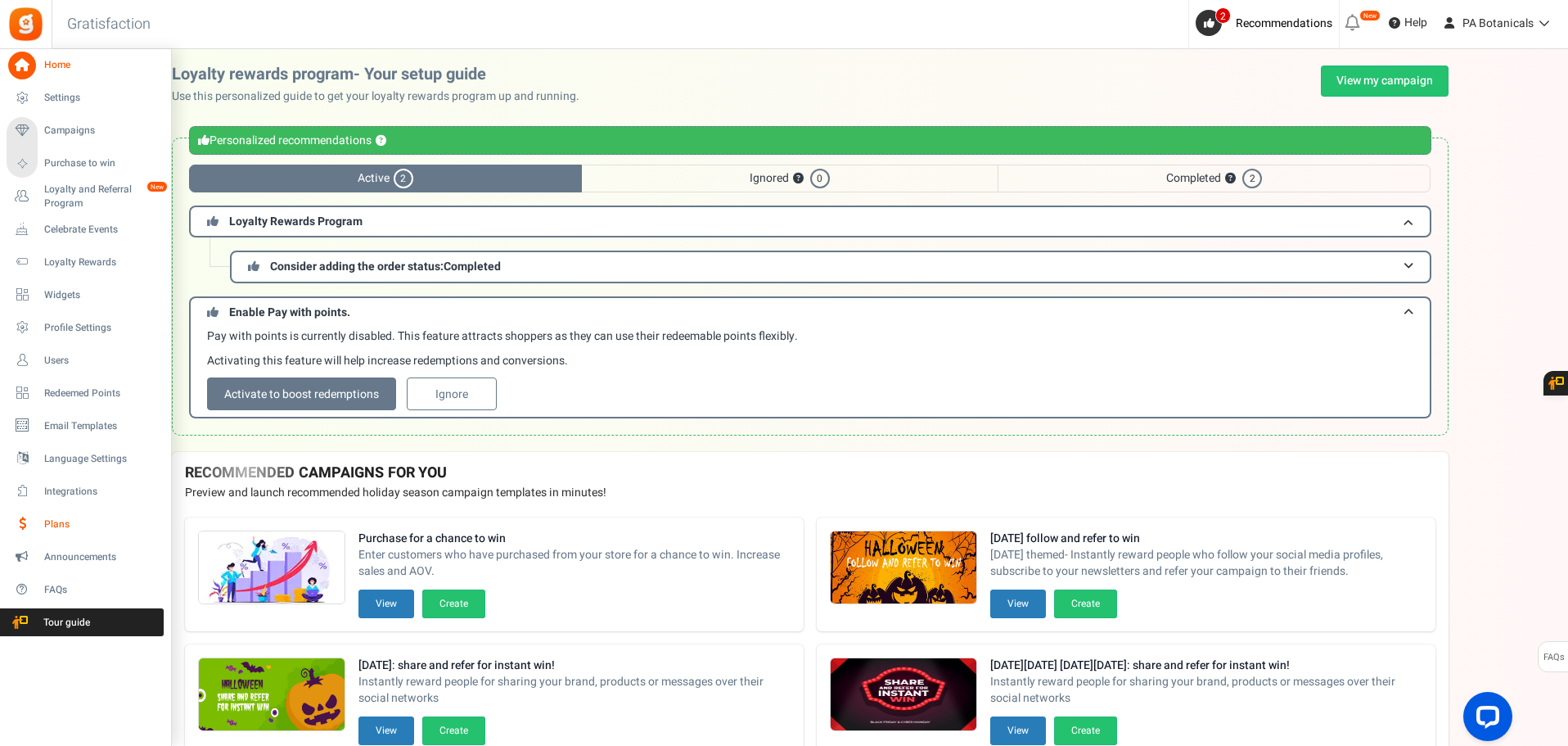
click at [51, 523] on span "Plans" at bounding box center [101, 524] width 115 height 14
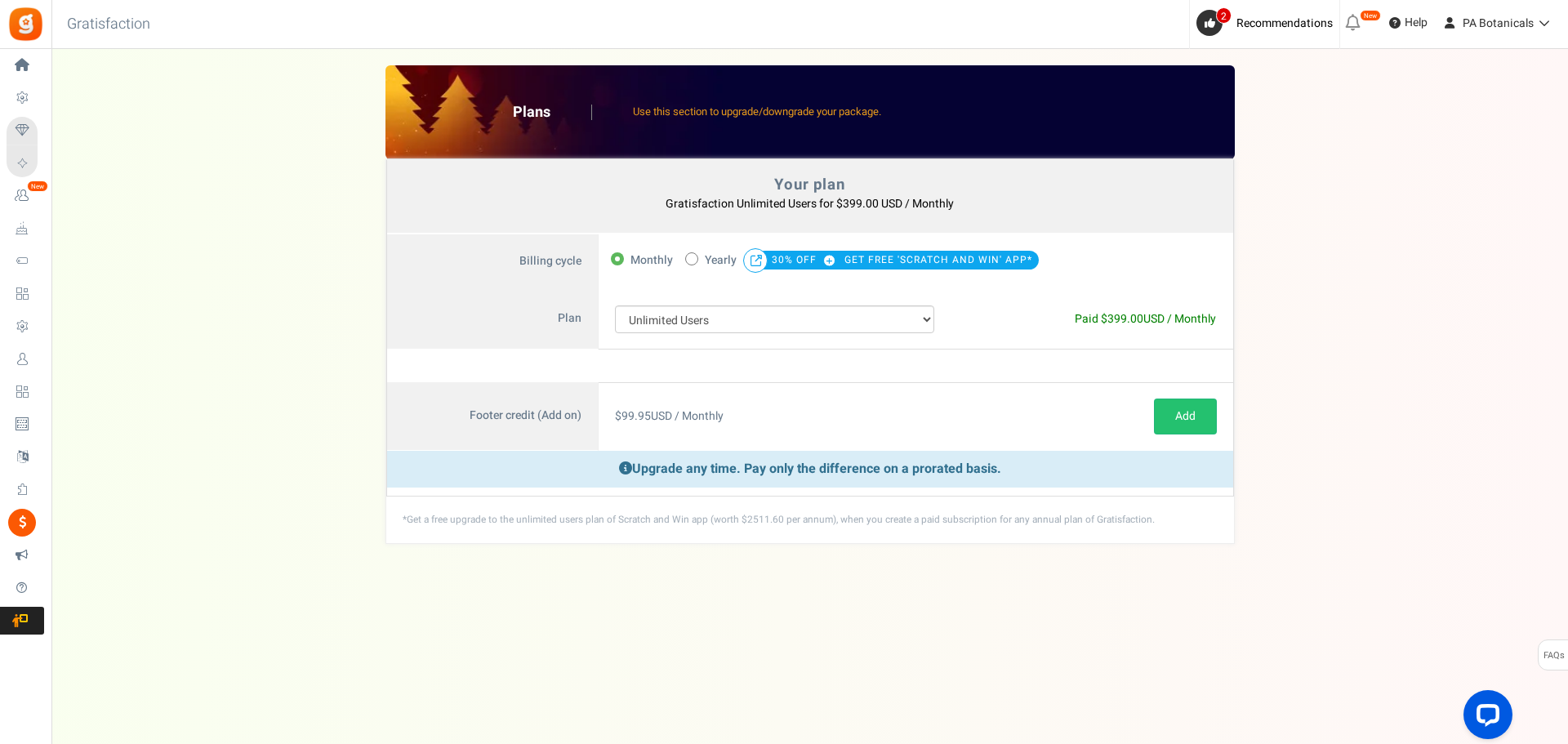
click at [1359, 327] on div "Your plan - Gratisfaction Unlimited Users : $399.00 USD / Monthly Coupon [[]] P…" at bounding box center [809, 305] width 1483 height 479
click at [833, 309] on select "100 Users 200 Users 500 Users 1000 Users 2000 Users 3000 Users 4000 Users 5000 …" at bounding box center [775, 319] width 320 height 28
click at [779, 680] on div "View less View more × [NEW!] Include taxes and shipping when rewarding points f…" at bounding box center [784, 380] width 1568 height 662
click at [816, 574] on div "Under maintenance we will be back soon We apologize for any inconvenience. The …" at bounding box center [810, 338] width 1517 height 580
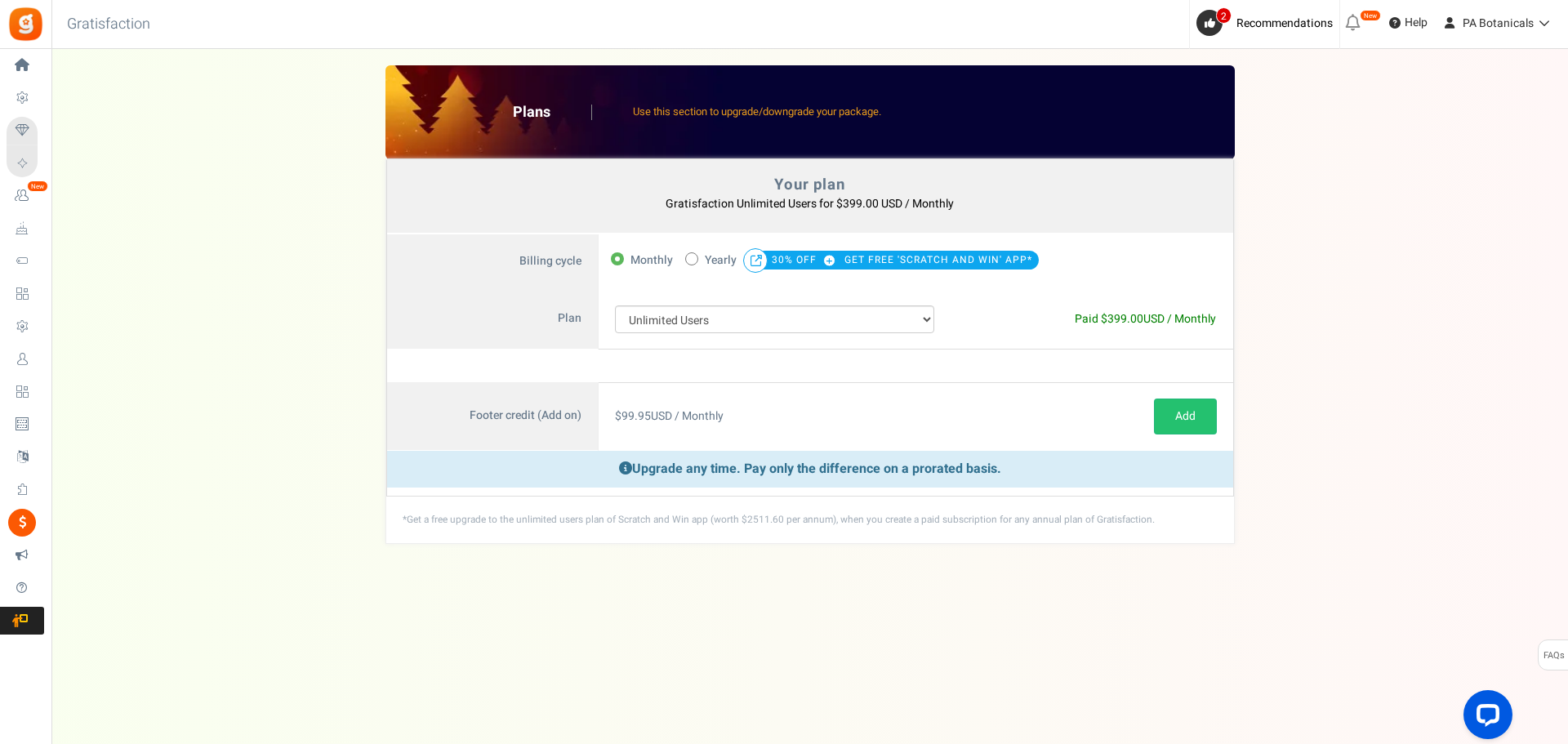
click at [1354, 220] on div "Your plan - Gratisfaction Unlimited Users : $399.00 USD / Monthly Coupon [[]] P…" at bounding box center [809, 305] width 1483 height 479
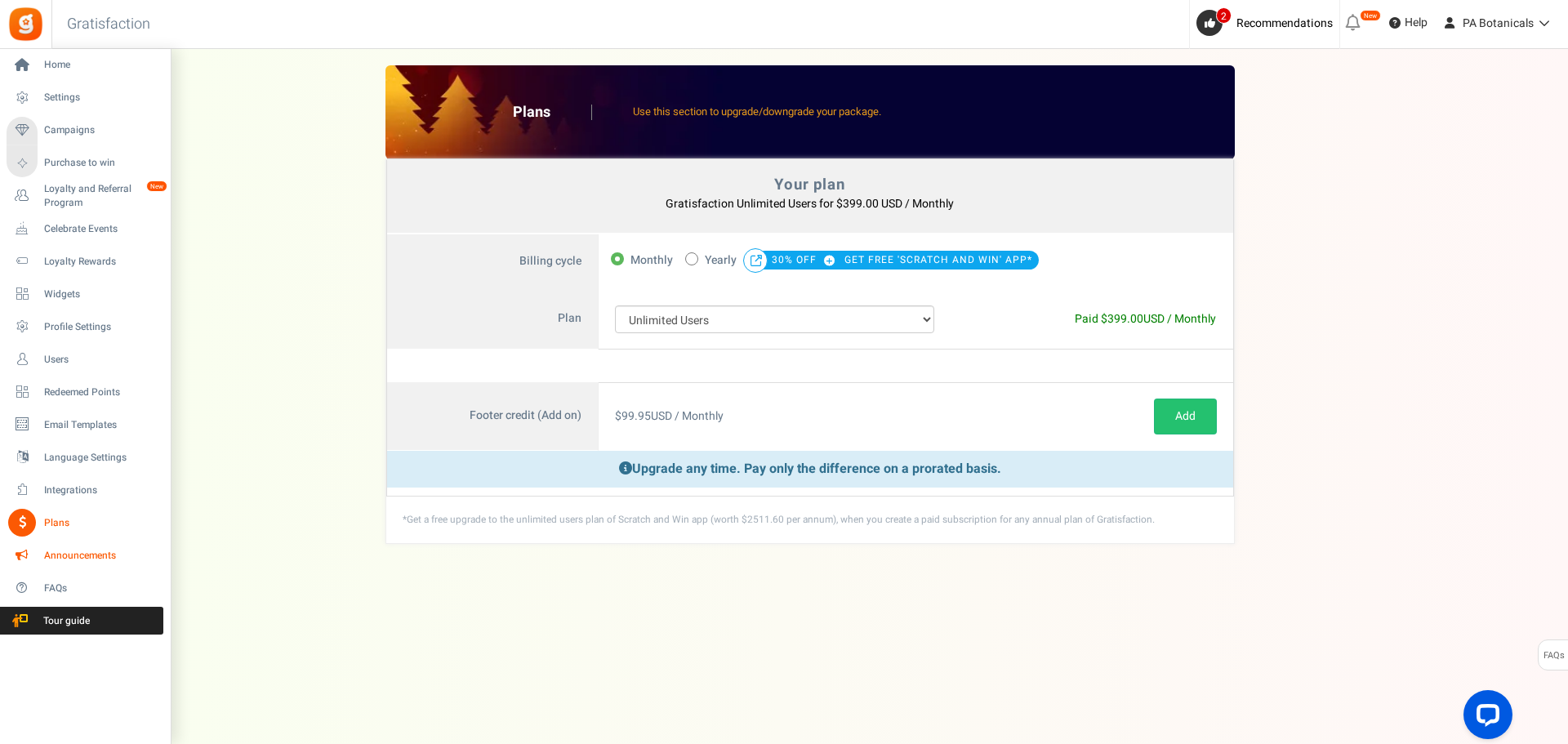
click at [66, 556] on span "Announcements" at bounding box center [101, 555] width 114 height 13
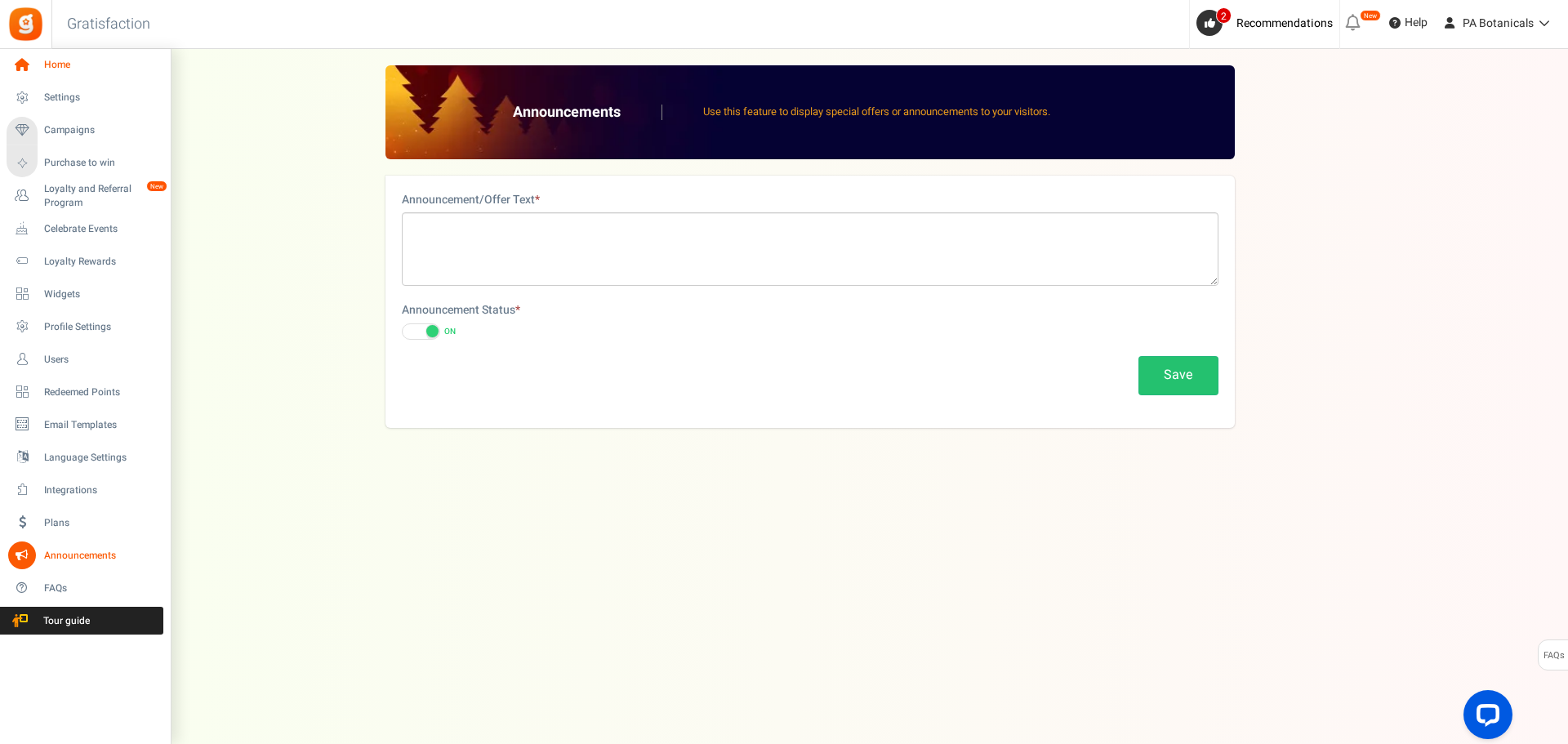
click at [49, 71] on span "Home" at bounding box center [101, 64] width 114 height 13
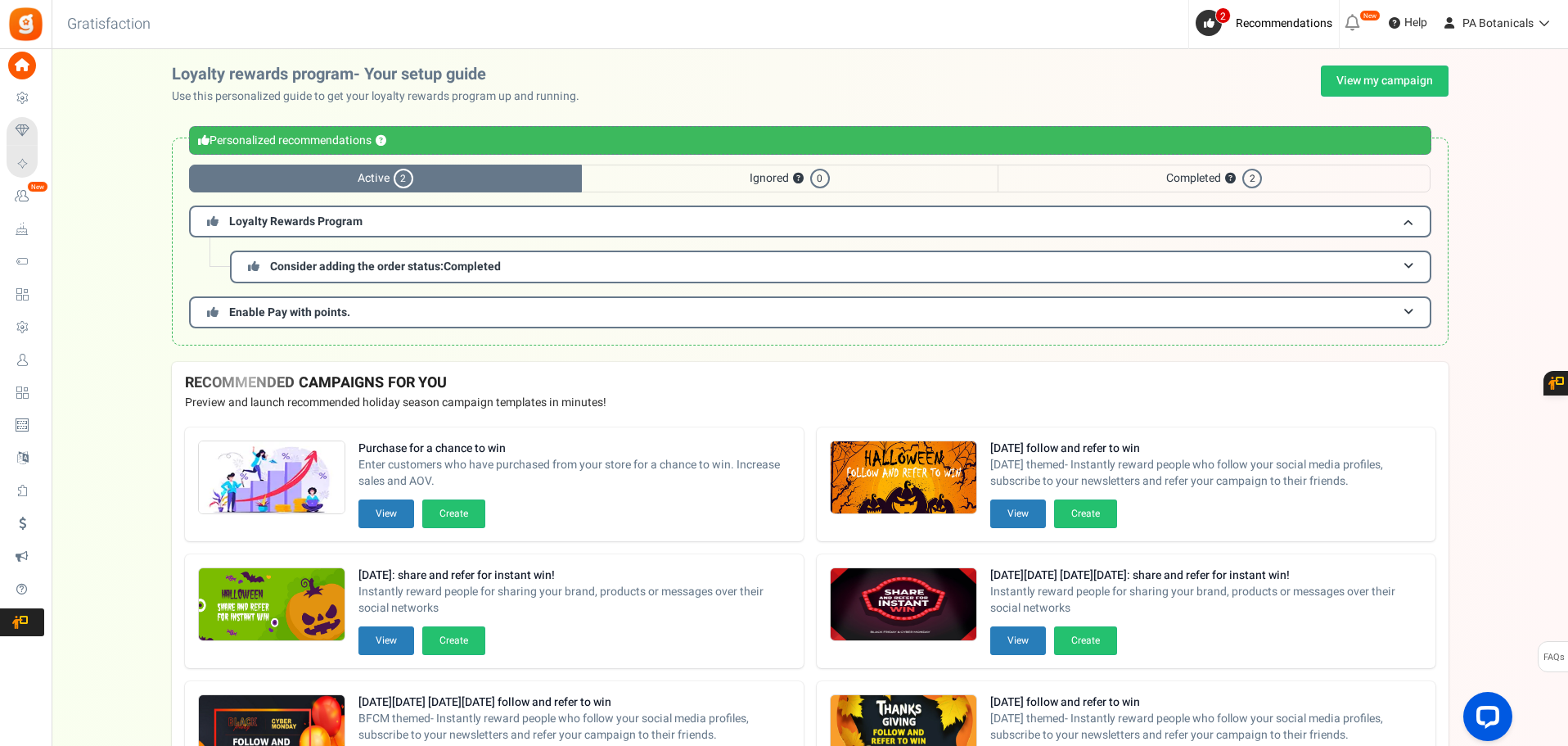
click at [1448, 262] on div "Personalized recommendations ? Active 2 Ignored ? 0 Completed ? 2 Loyalty Rewar…" at bounding box center [811, 242] width 1277 height 208
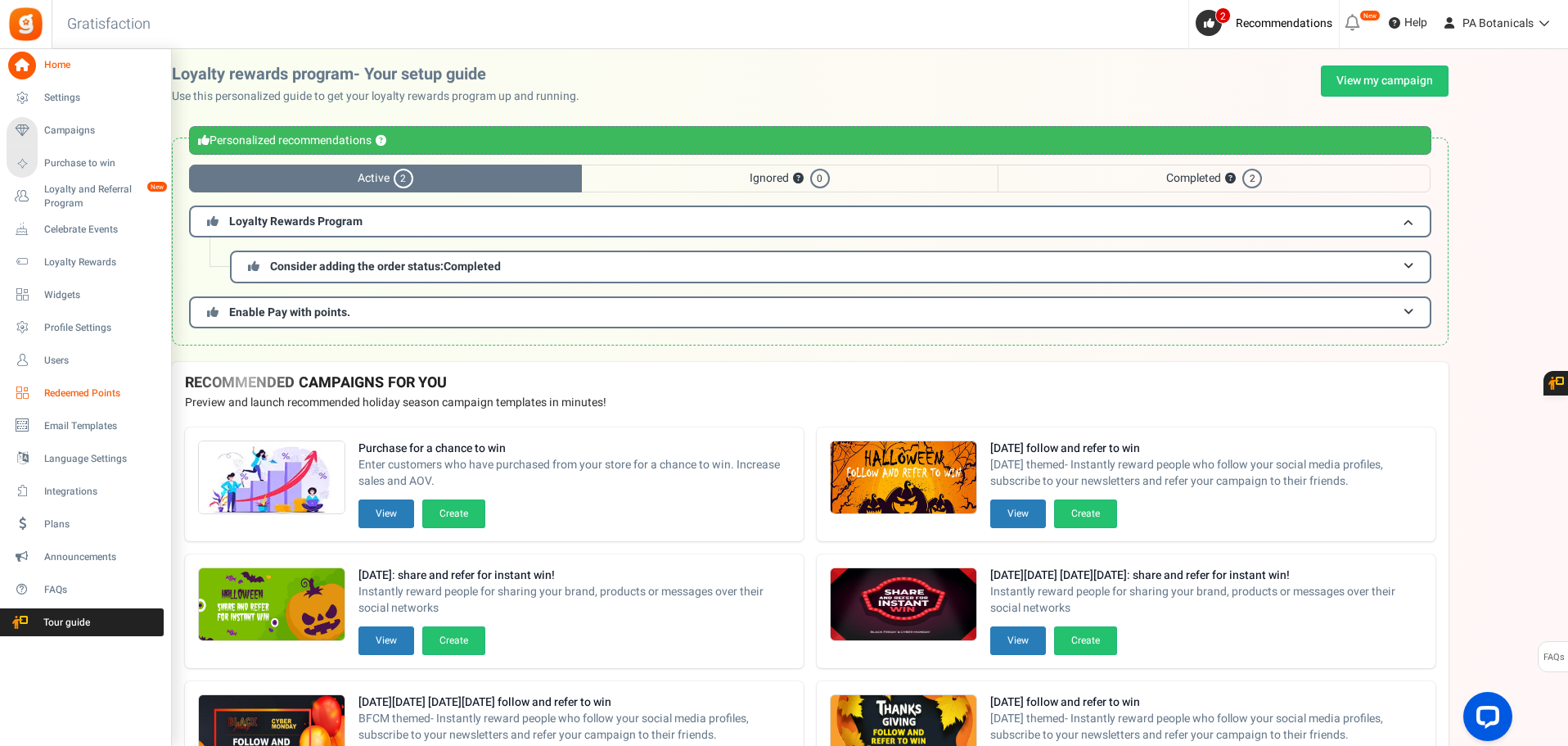
click at [60, 386] on span "Redeemed Points" at bounding box center [101, 392] width 115 height 14
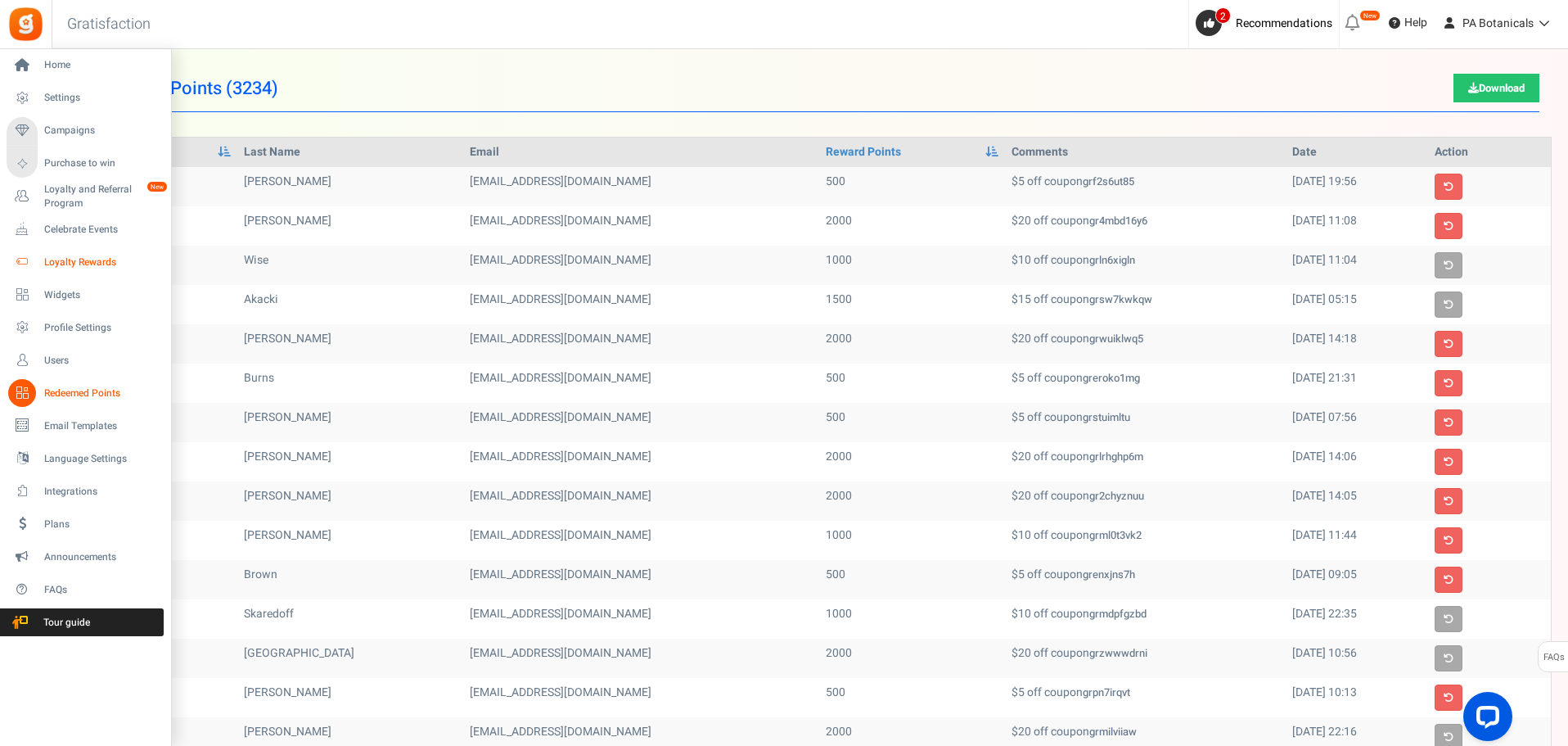
click at [73, 255] on span "Loyalty Rewards" at bounding box center [101, 262] width 115 height 14
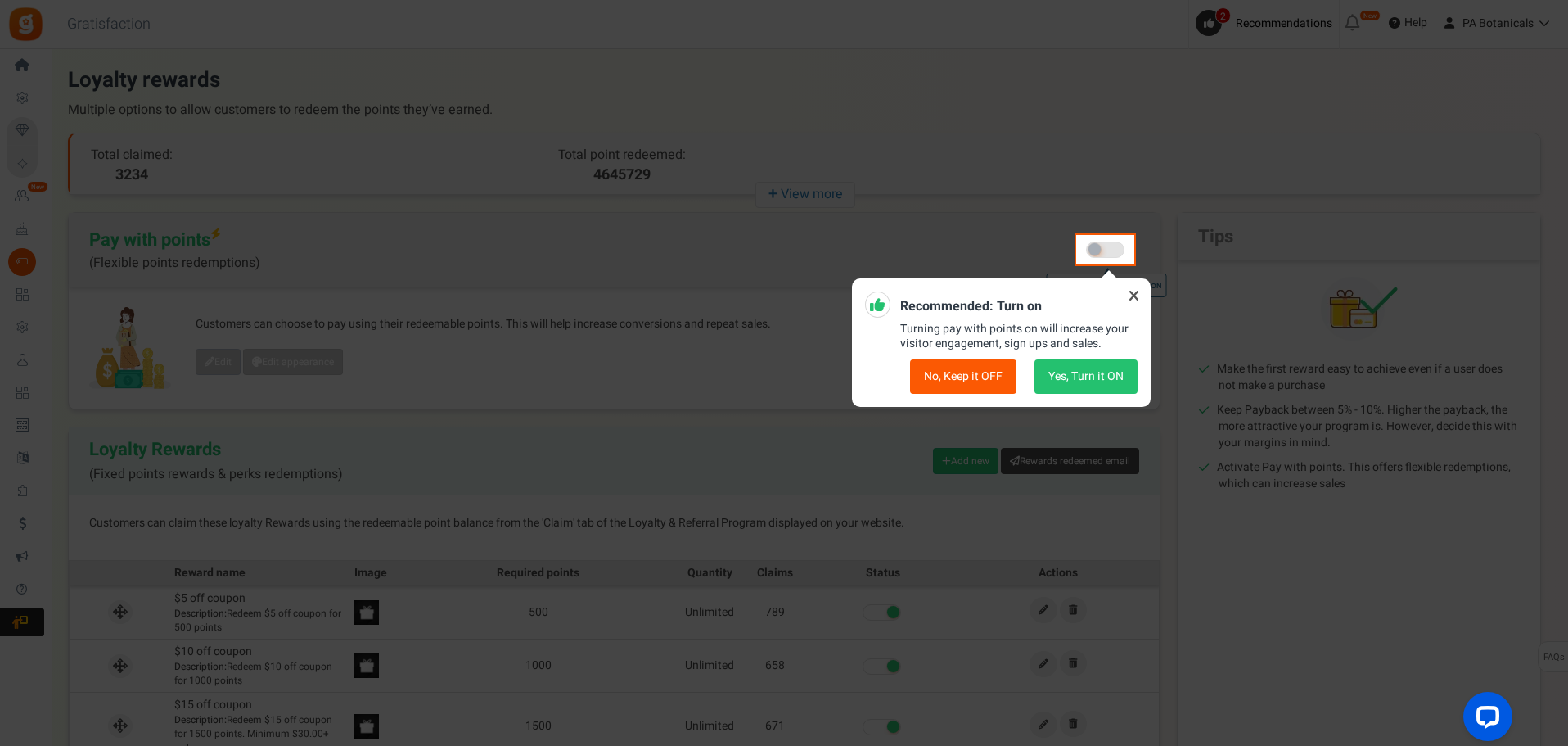
click at [1133, 298] on icon at bounding box center [1133, 295] width 26 height 26
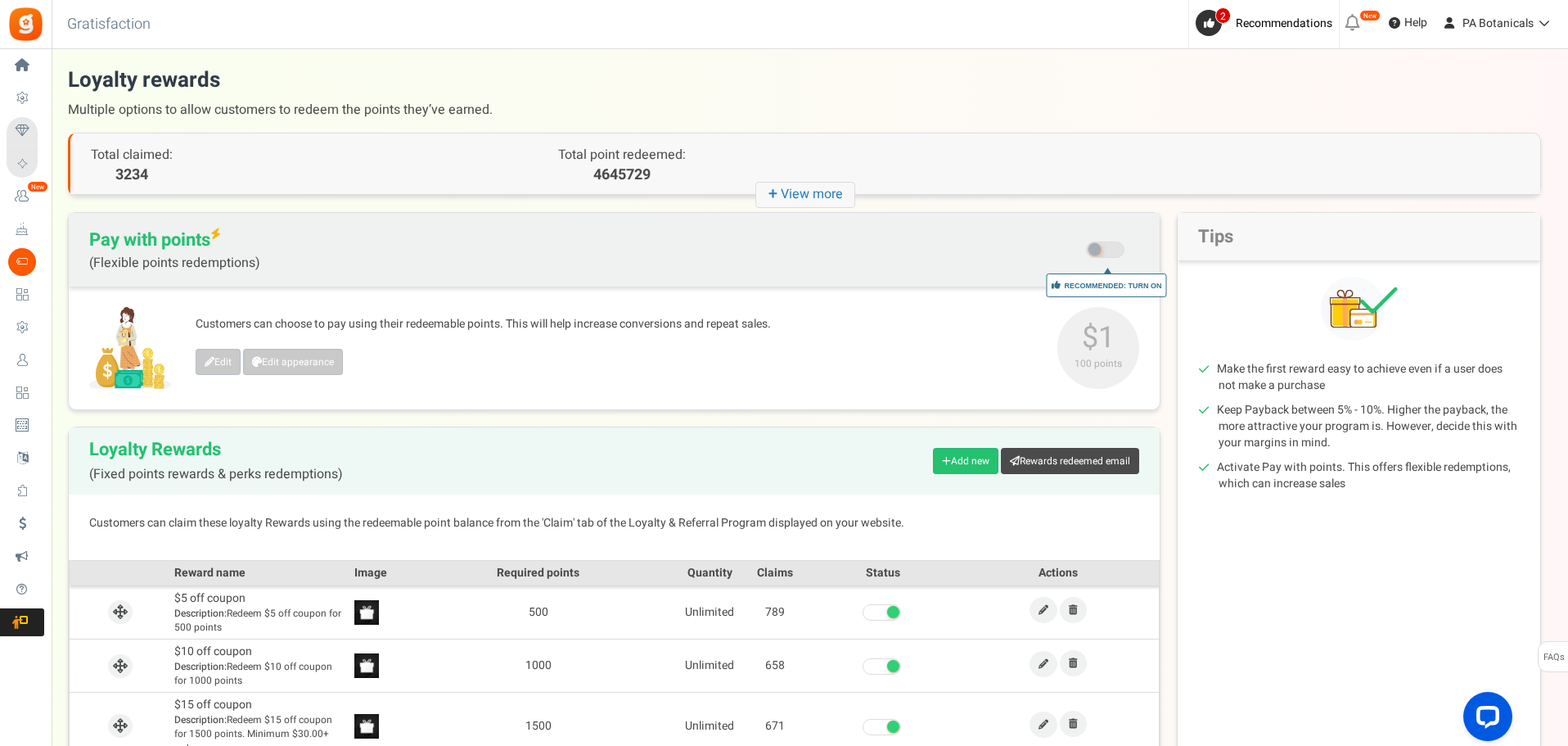
click at [1220, 176] on div "Total claimed: 3234 Total point redeemed: 4645729" at bounding box center [805, 164] width 1470 height 61
click at [813, 190] on icon "+ View more" at bounding box center [805, 195] width 100 height 26
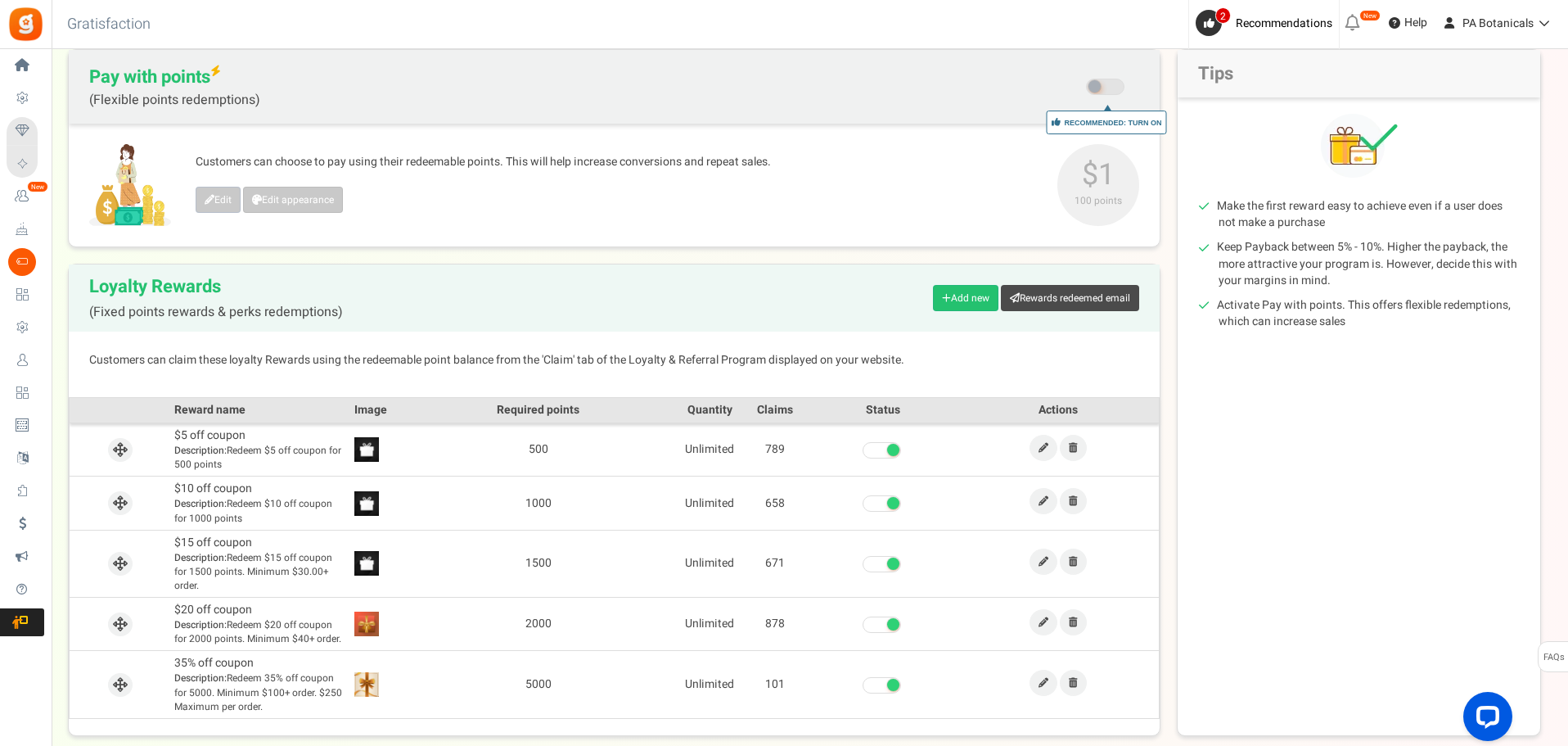
scroll to position [327, 0]
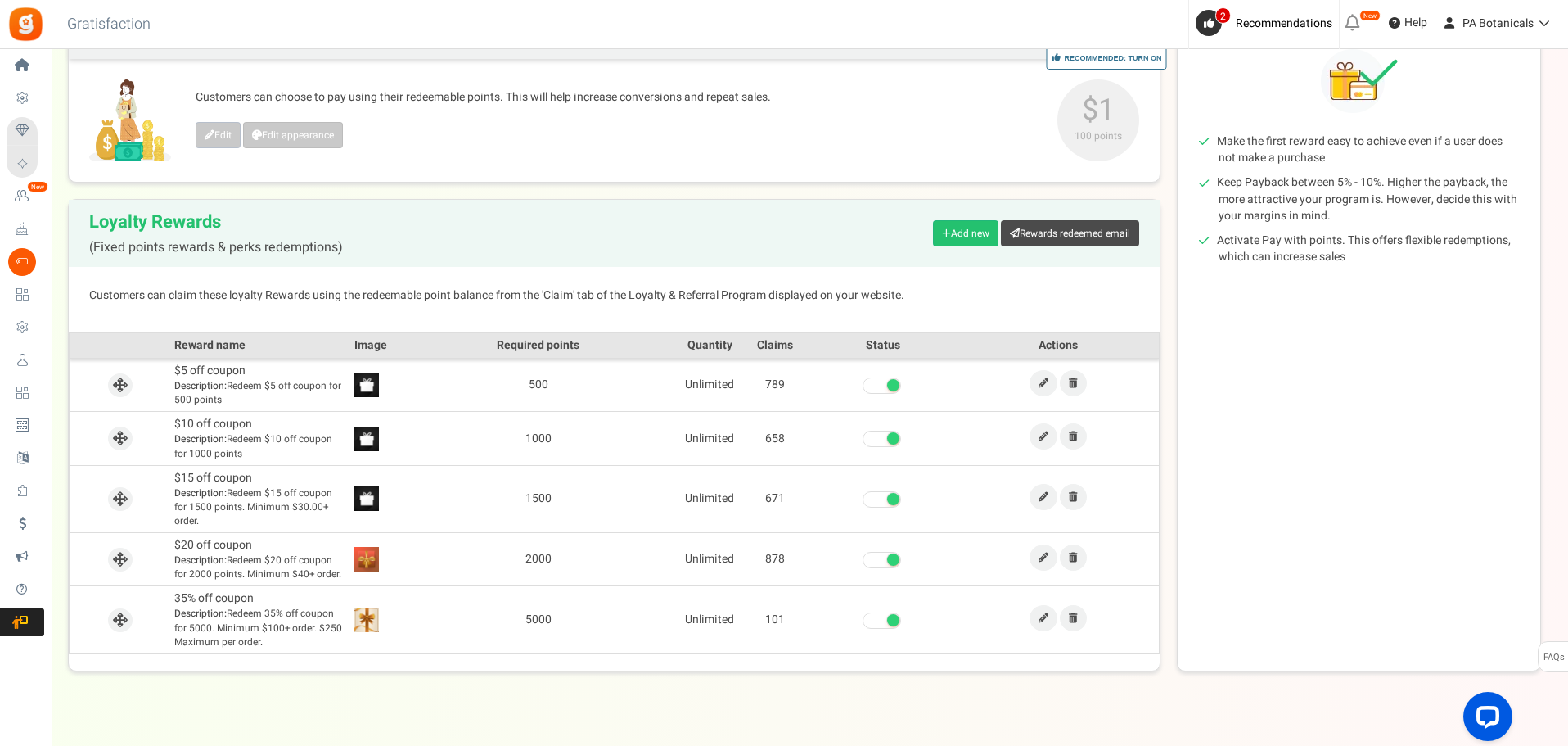
click at [1324, 421] on div "Tips Make the first reward easy to achieve even if a user does not make a purch…" at bounding box center [1359, 328] width 364 height 687
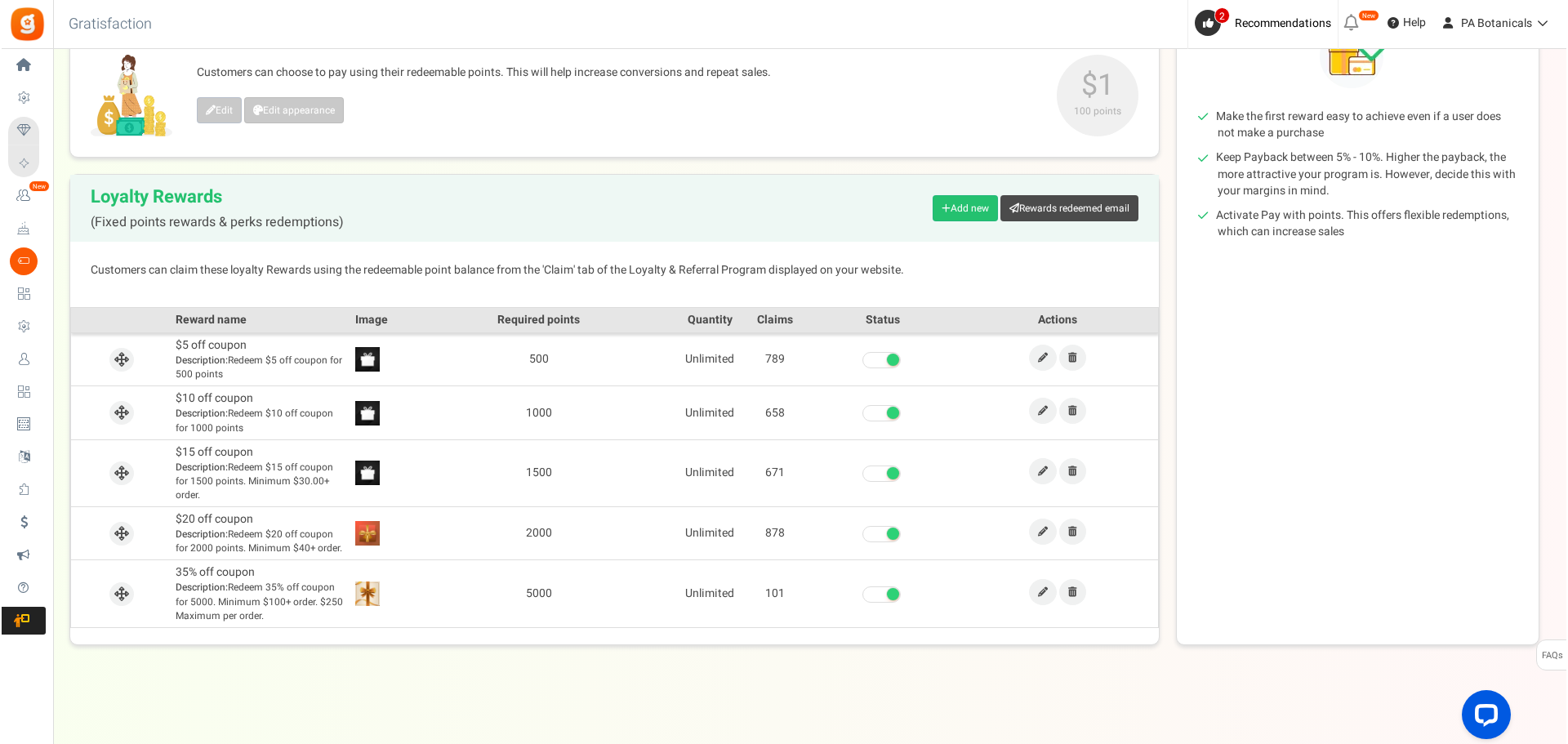
scroll to position [0, 0]
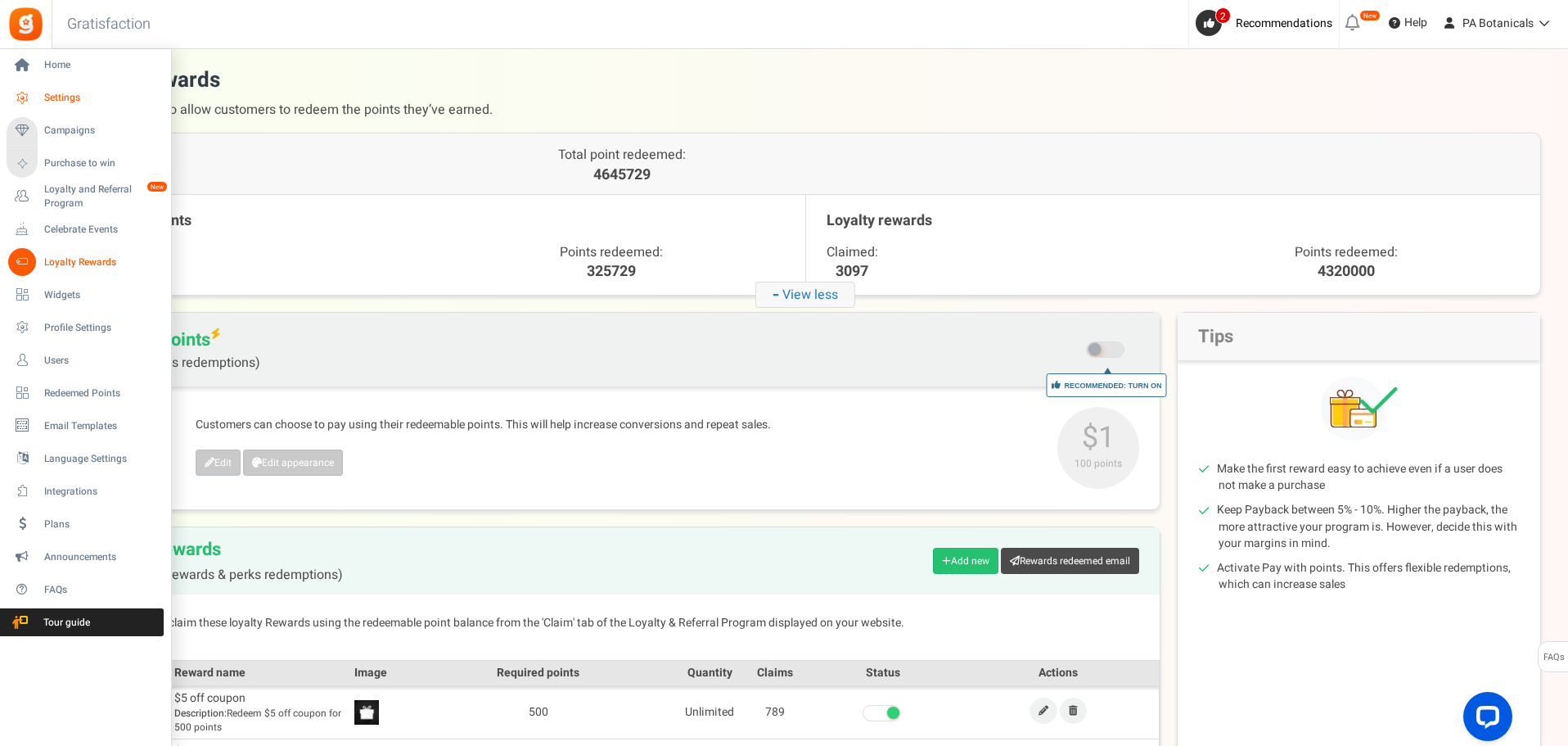
click at [62, 92] on span "Settings" at bounding box center [101, 97] width 115 height 14
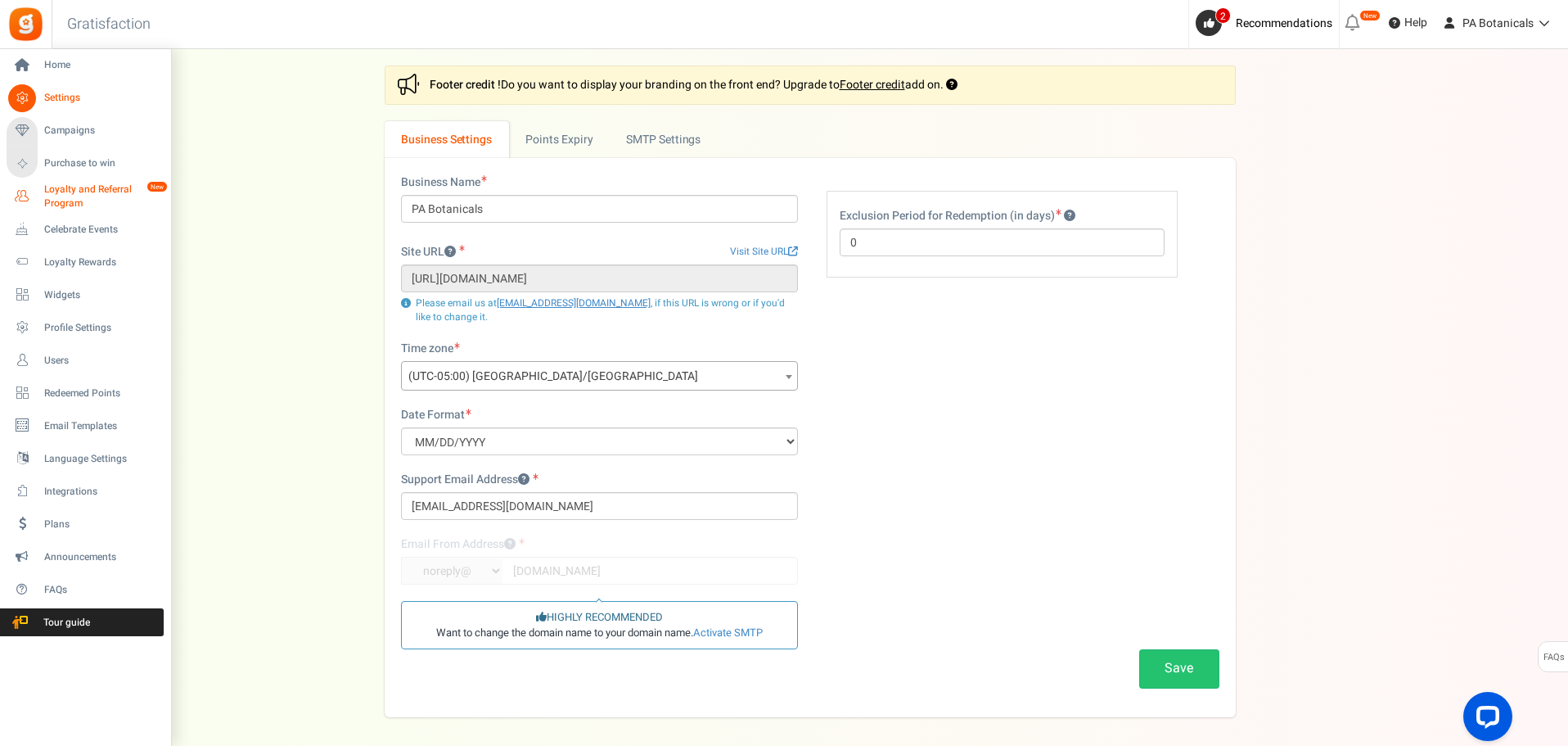
click at [79, 194] on span "Loyalty and Referral Program" at bounding box center [104, 196] width 120 height 28
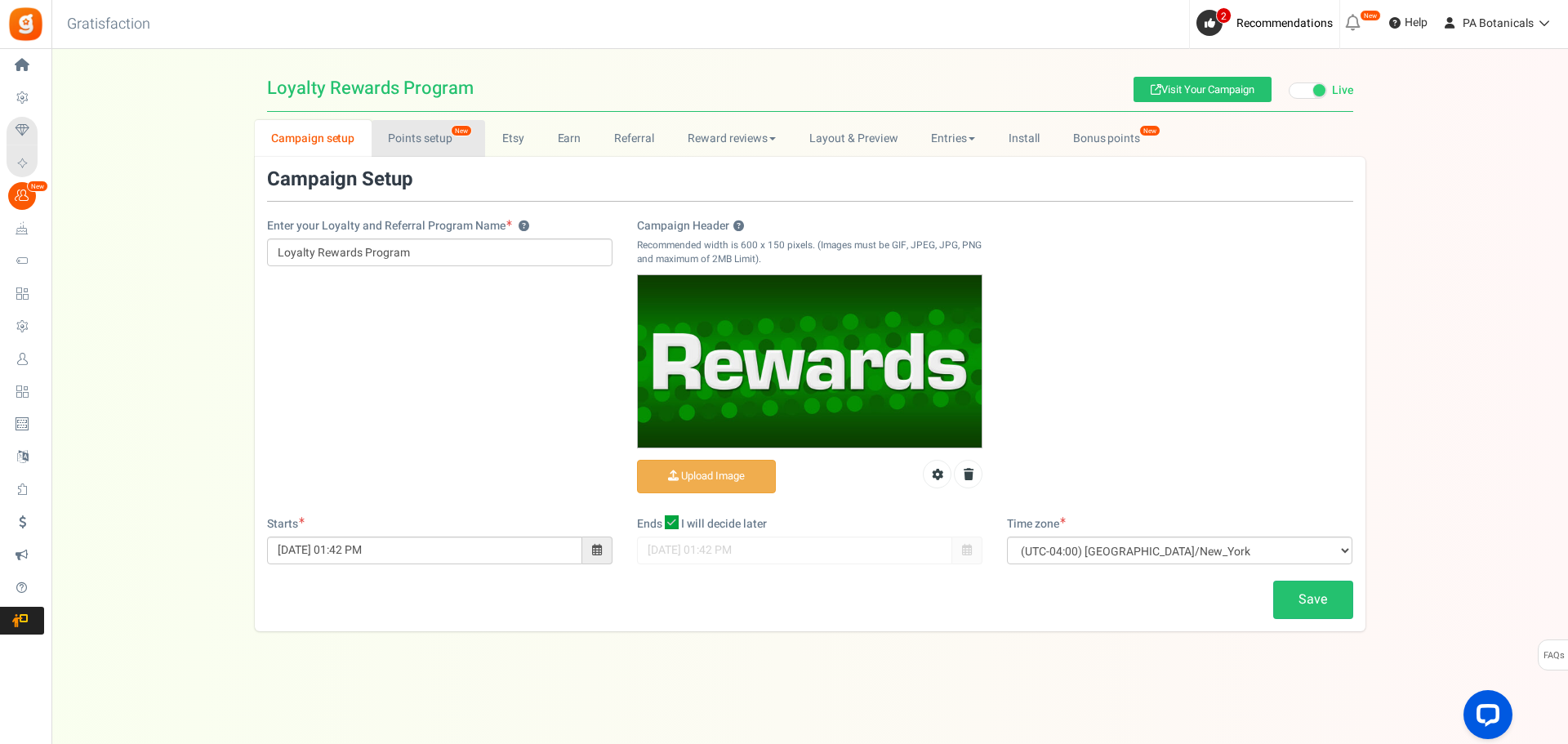
click at [407, 130] on link "Points setup New" at bounding box center [428, 138] width 113 height 37
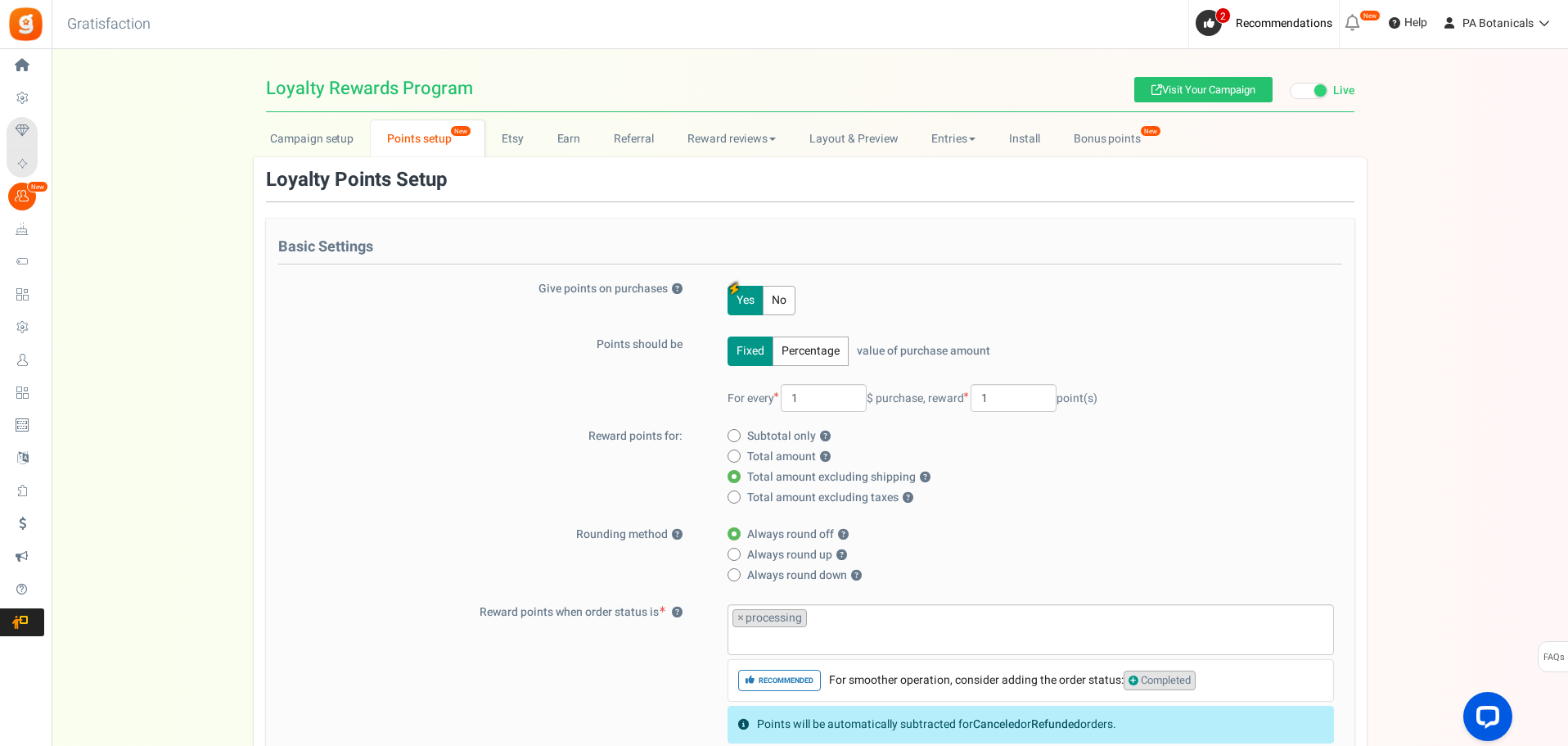
click at [1401, 338] on div "Campaign setup Points setup New Etsy Earn Referral Reward reviews WOO LOOX [DOM…" at bounding box center [810, 725] width 1517 height 1211
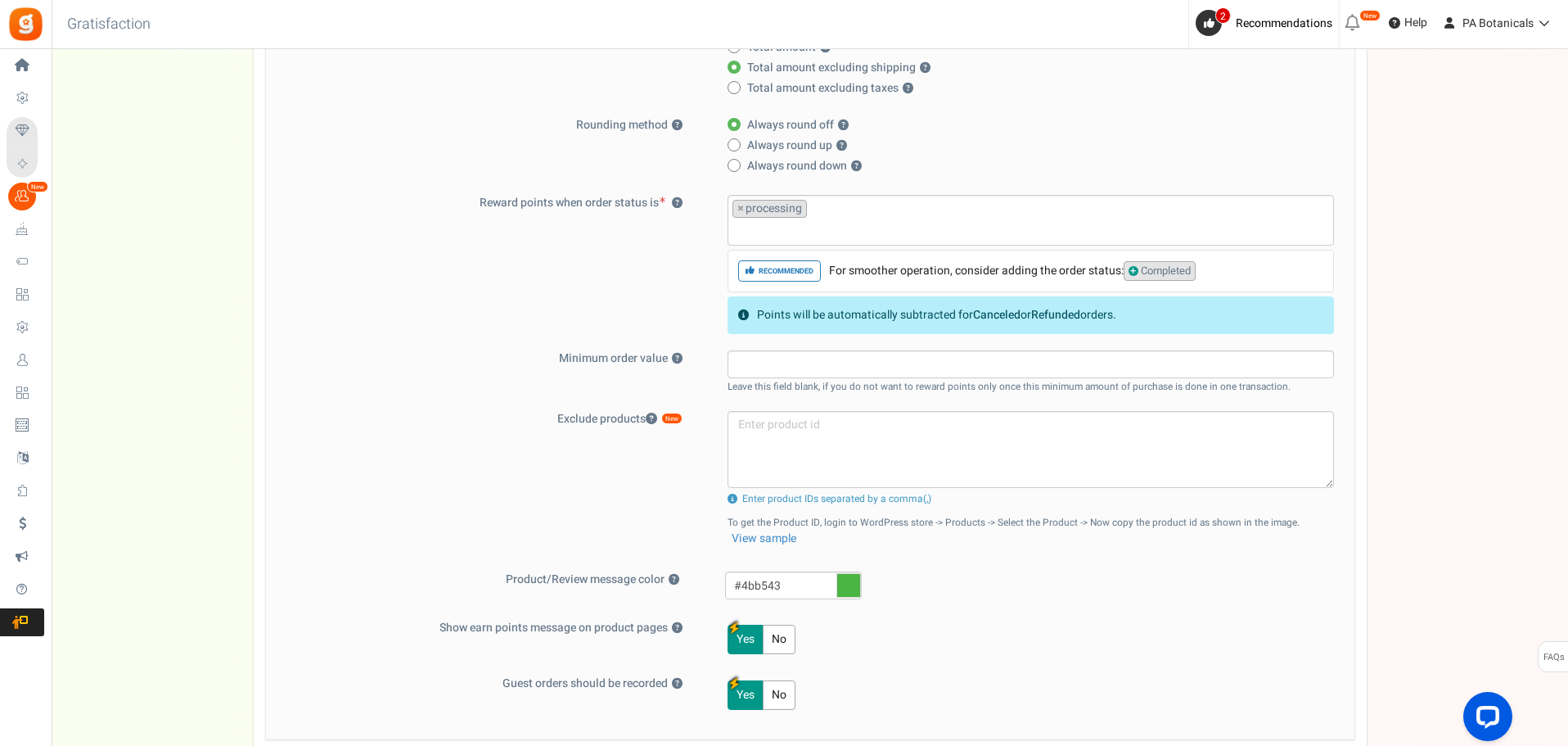
scroll to position [684, 0]
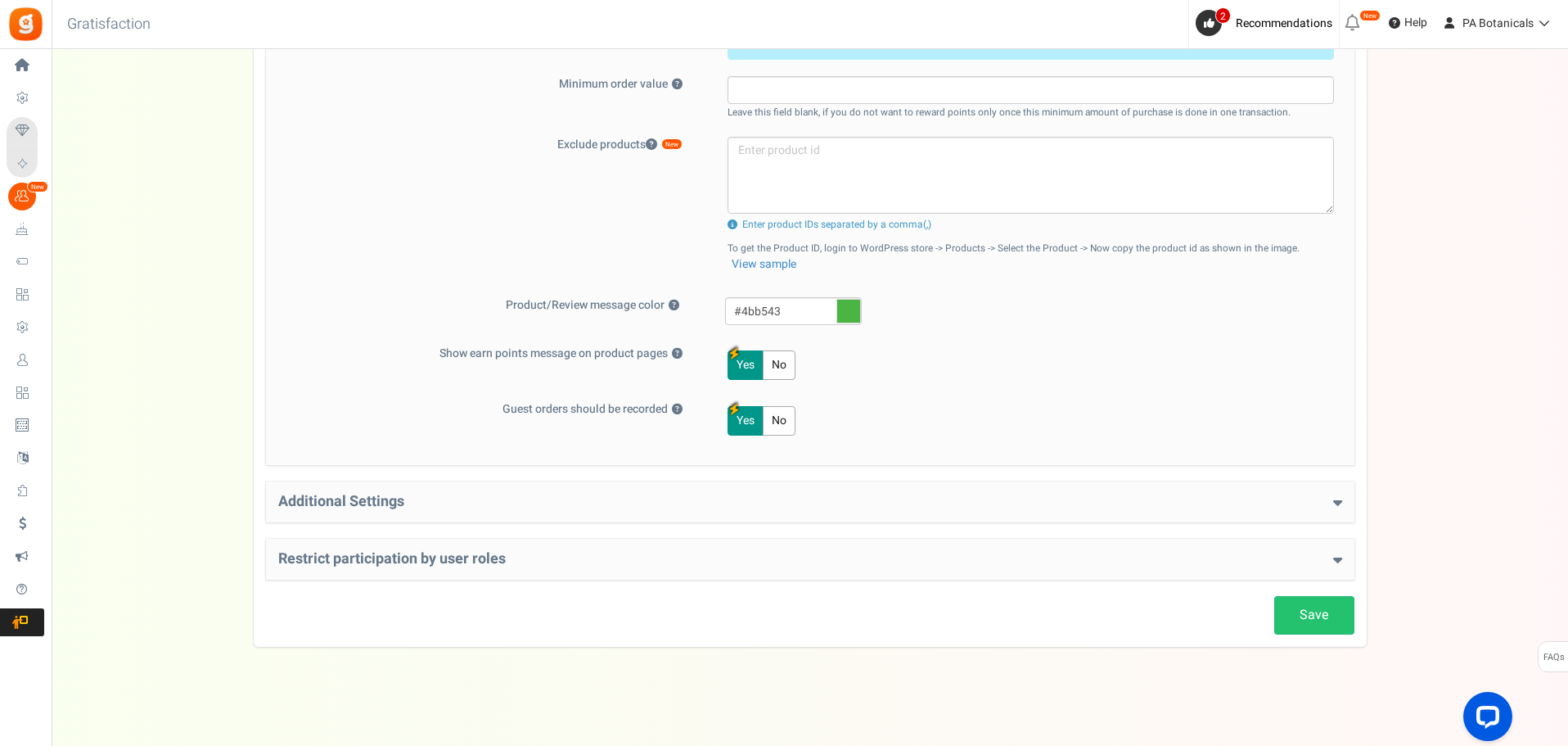
click at [1343, 511] on div "Additional Settings Welcome Bonus ? Yes No Enter Welcome Points 100 Welcome Not…" at bounding box center [810, 502] width 1088 height 41
click at [1339, 496] on icon at bounding box center [1338, 502] width 9 height 14
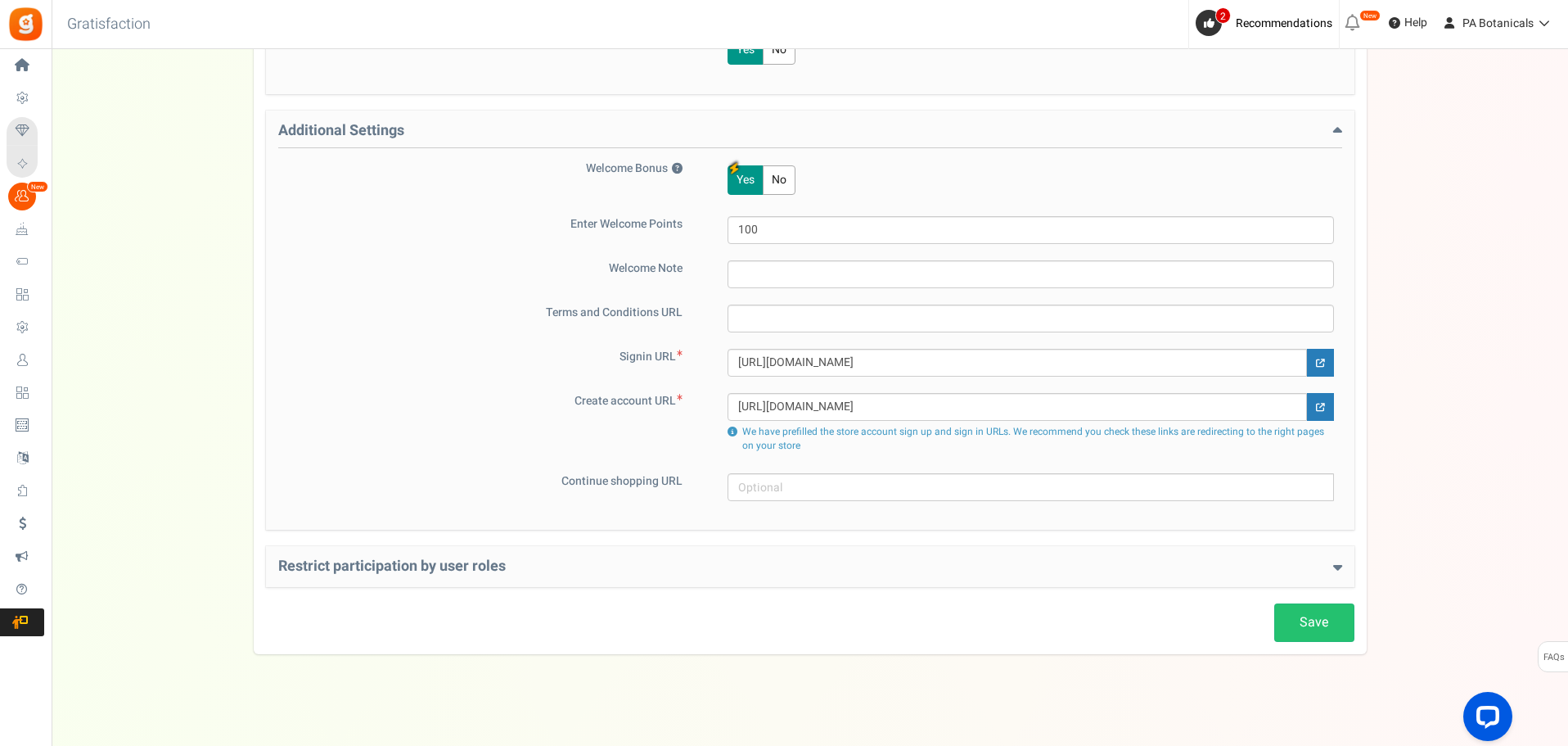
scroll to position [1062, 0]
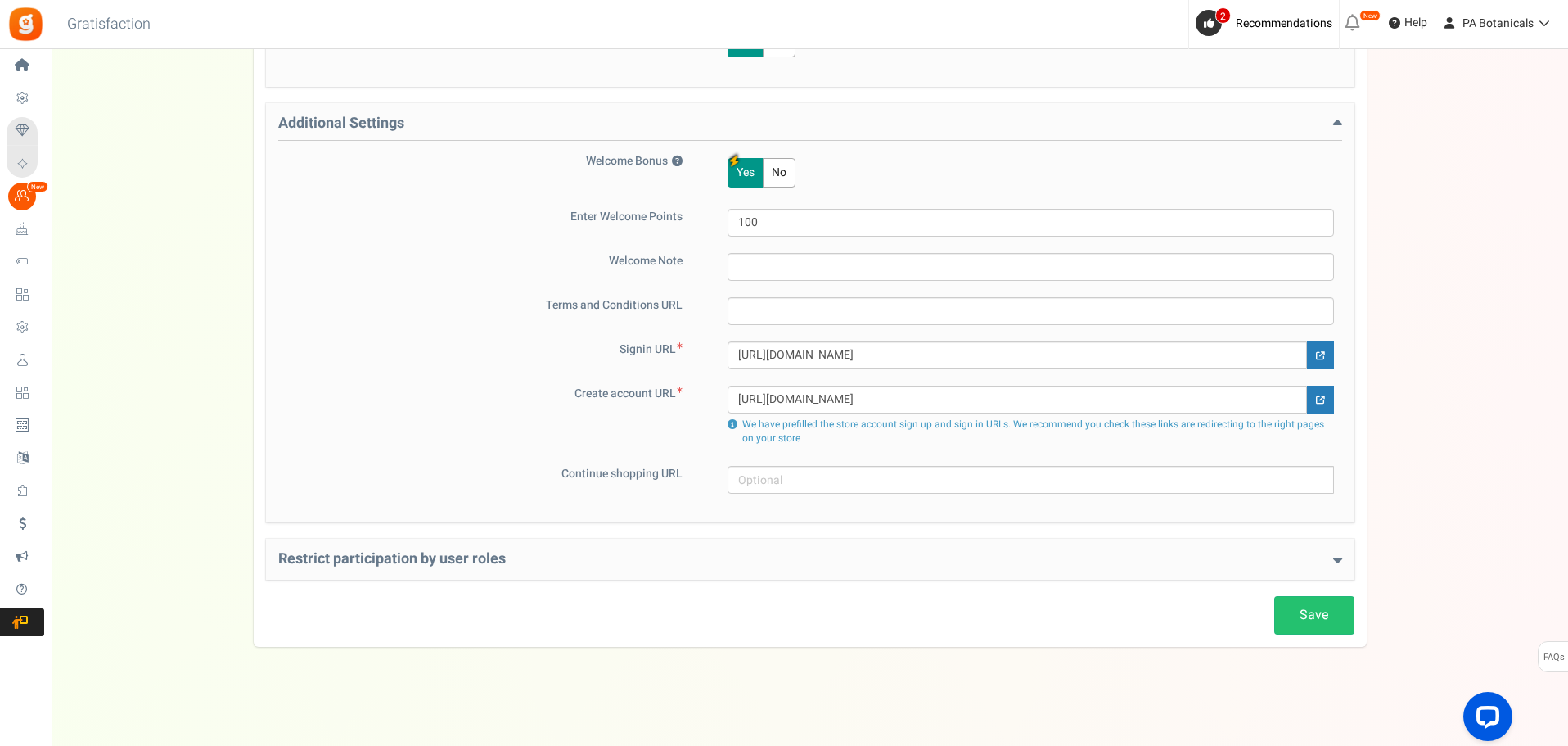
click at [1335, 557] on icon at bounding box center [1338, 559] width 9 height 14
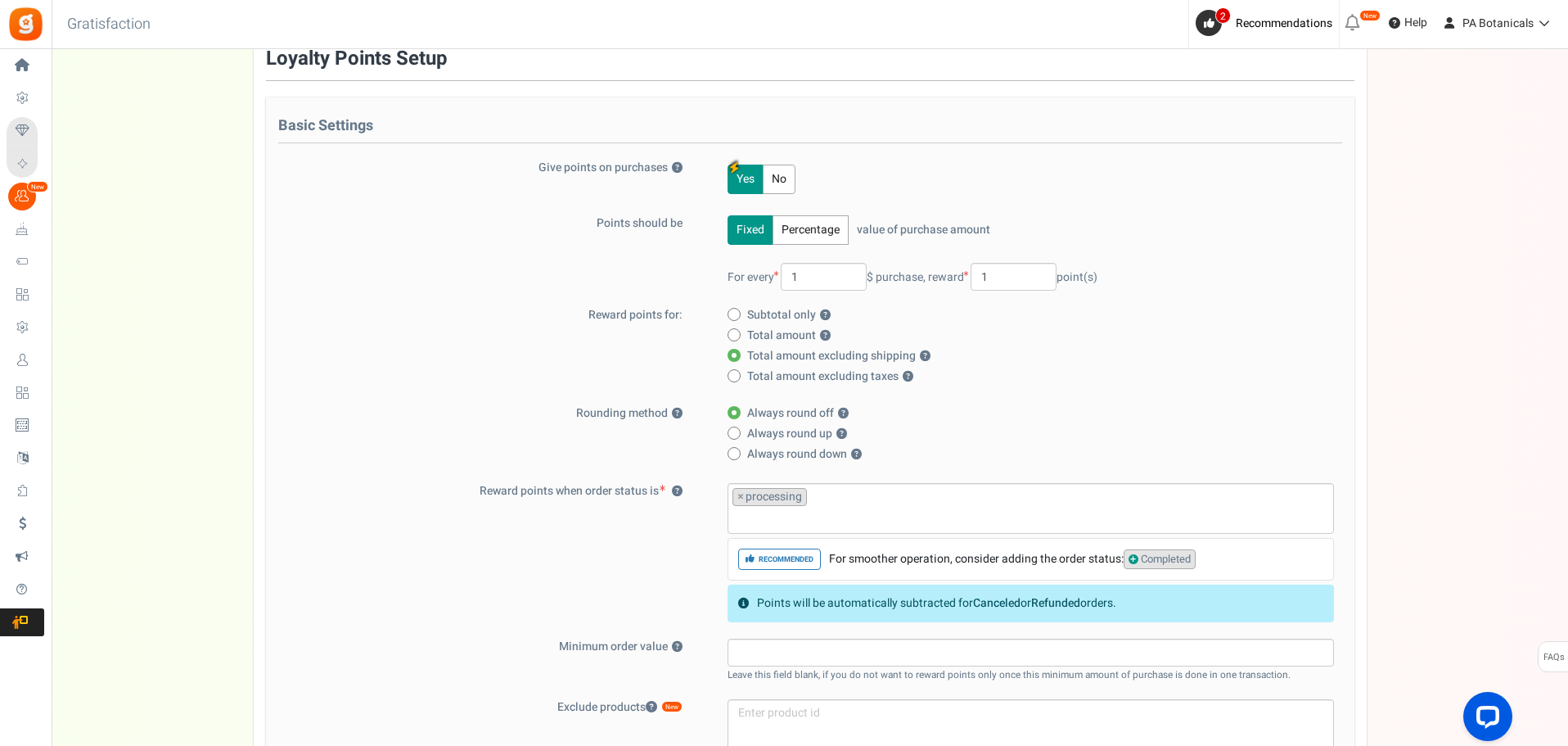
scroll to position [0, 0]
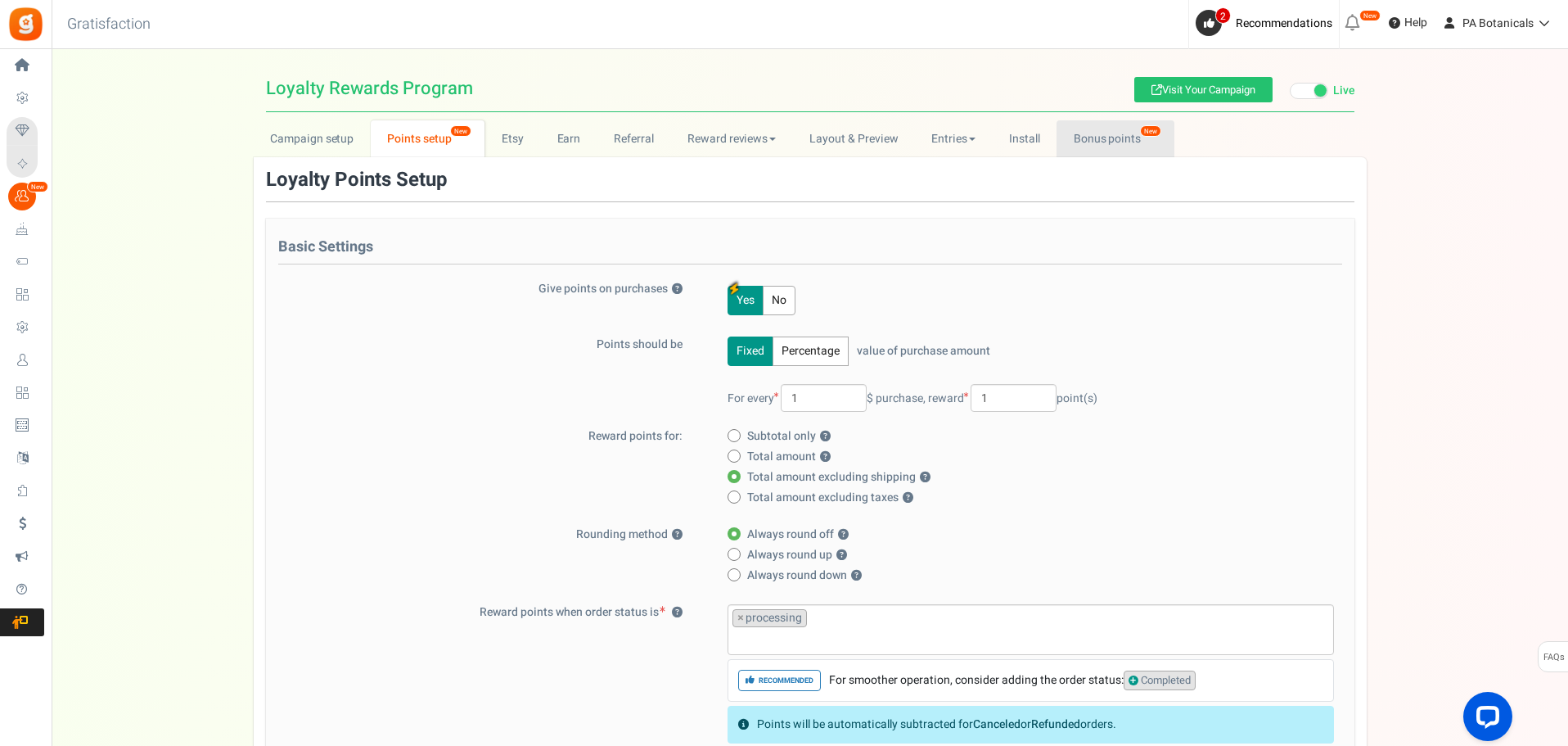
click at [1110, 129] on link "Bonus points New" at bounding box center [1115, 138] width 117 height 37
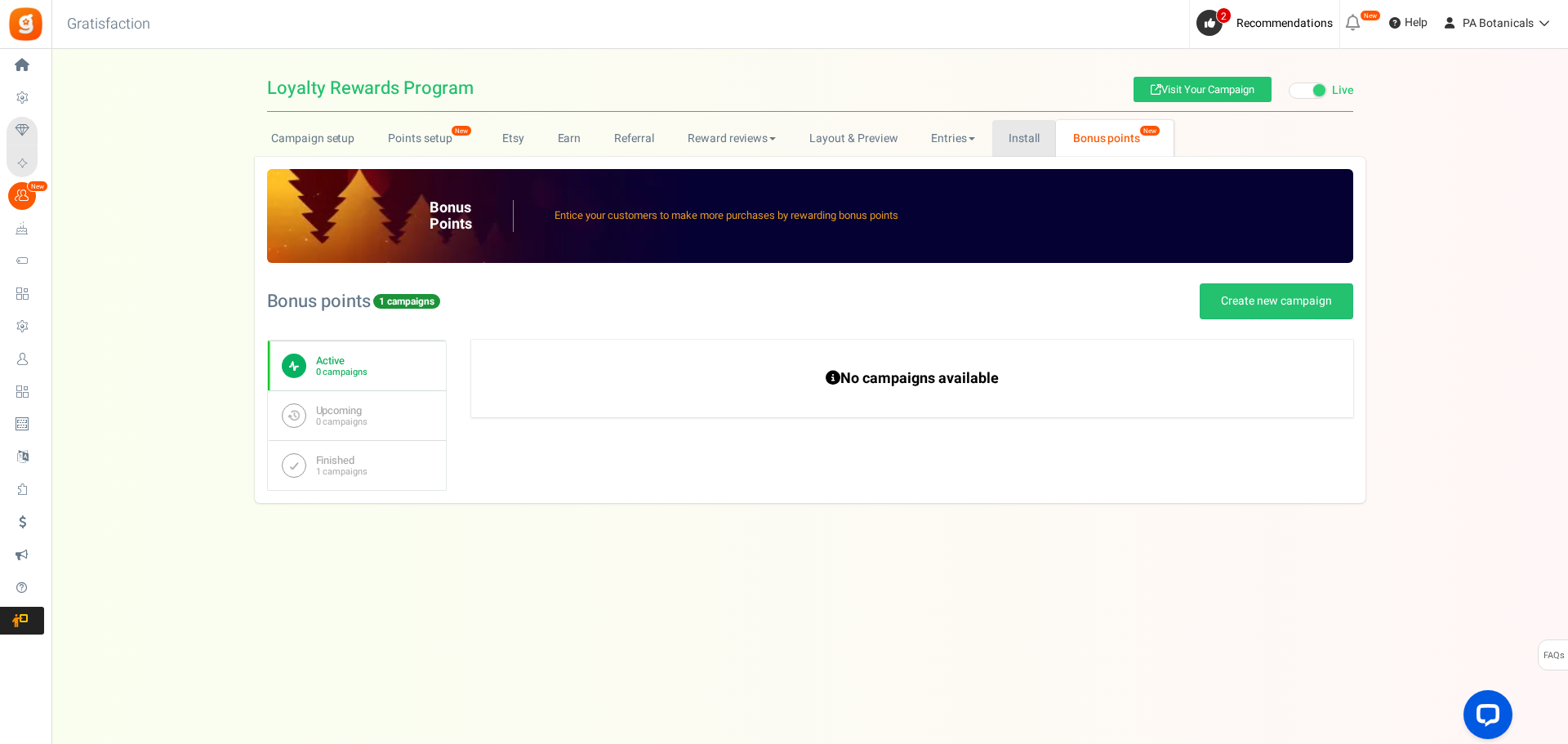
click at [1002, 134] on link "Install" at bounding box center [1025, 138] width 65 height 37
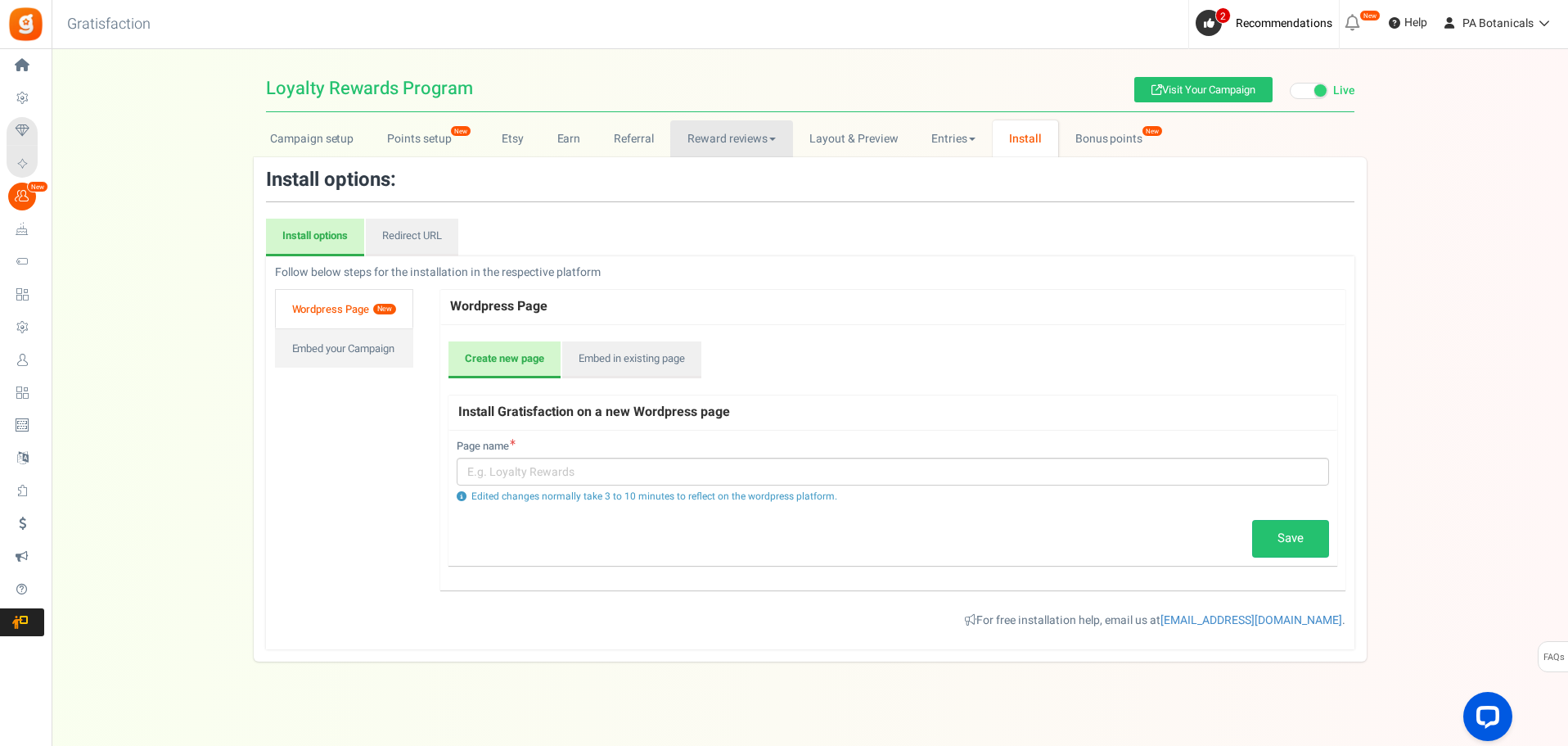
click at [747, 138] on link "Reward reviews" at bounding box center [730, 138] width 122 height 37
click at [546, 131] on link "Earn" at bounding box center [569, 138] width 58 height 37
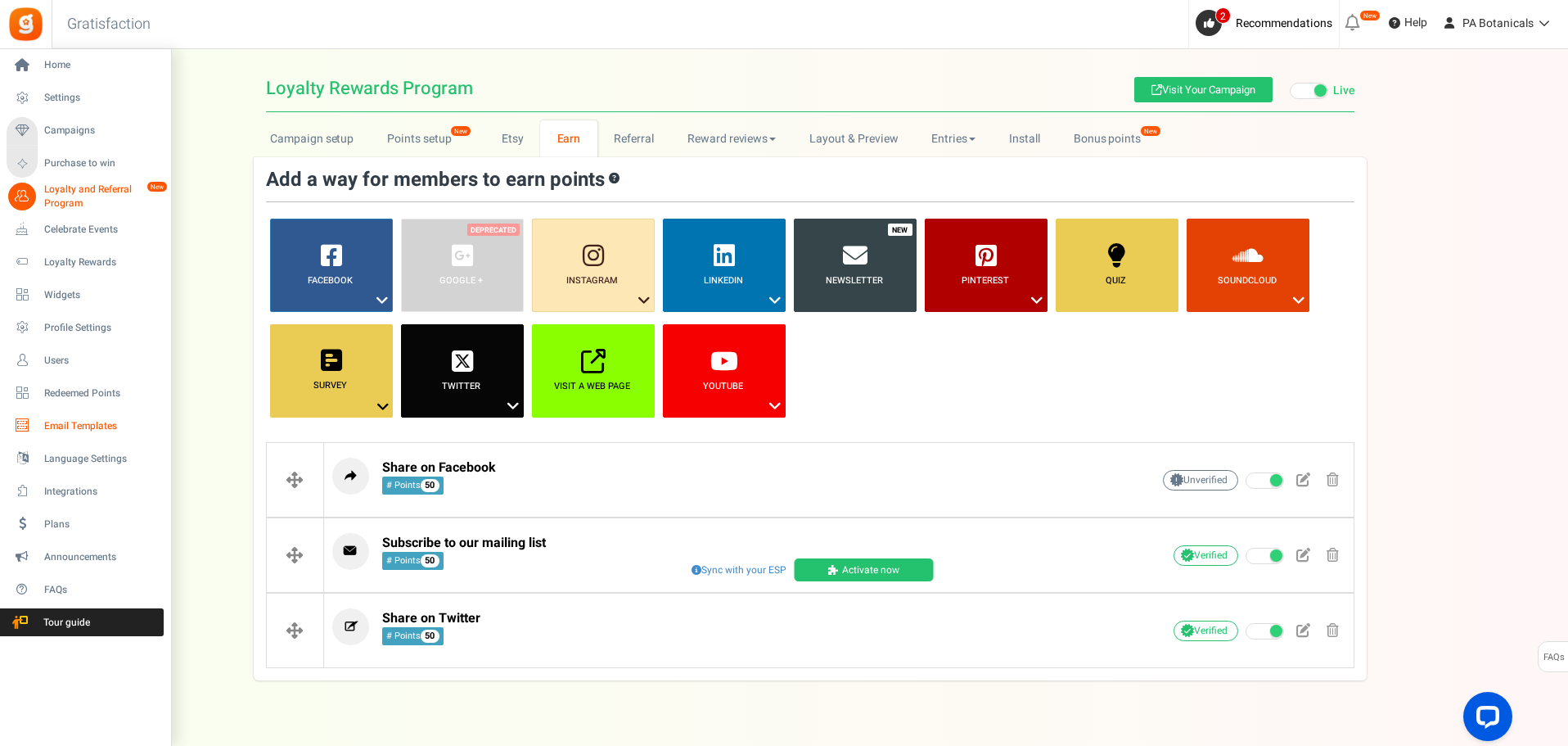
click at [78, 424] on span "Email Templates" at bounding box center [101, 426] width 115 height 14
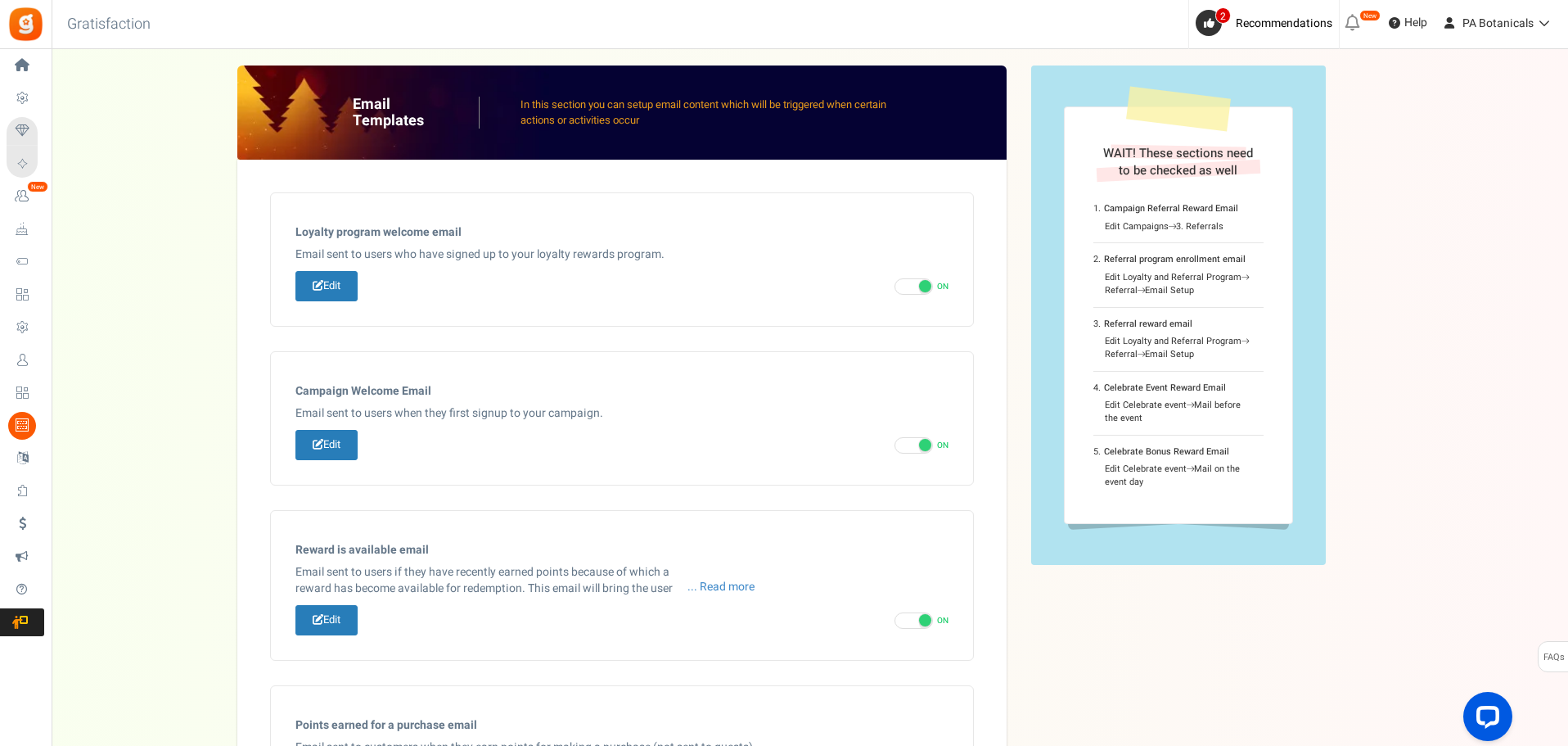
click at [1415, 262] on div "Email Templates In this section you can setup email content which will be trigg…" at bounding box center [810, 730] width 1484 height 1329
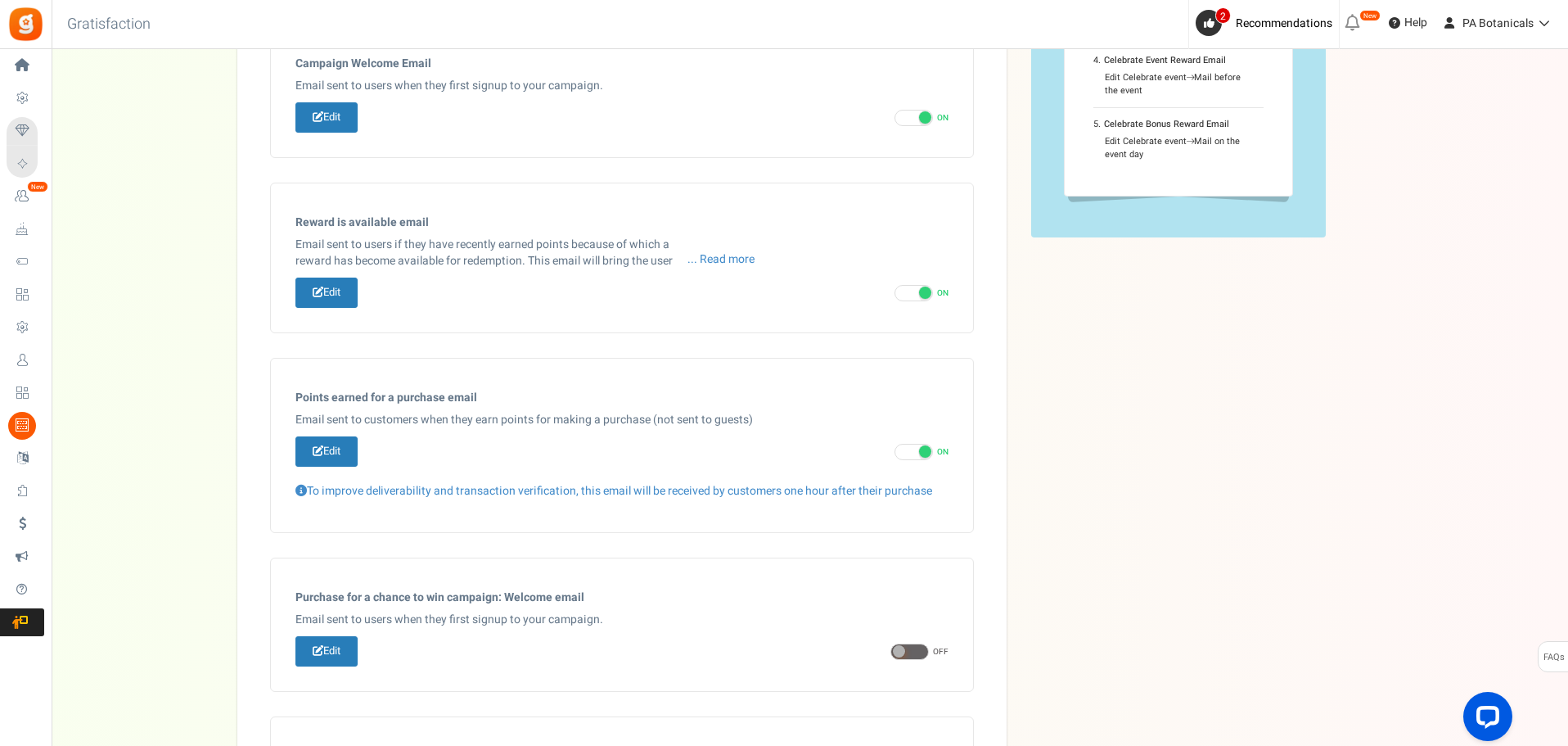
scroll to position [410, 0]
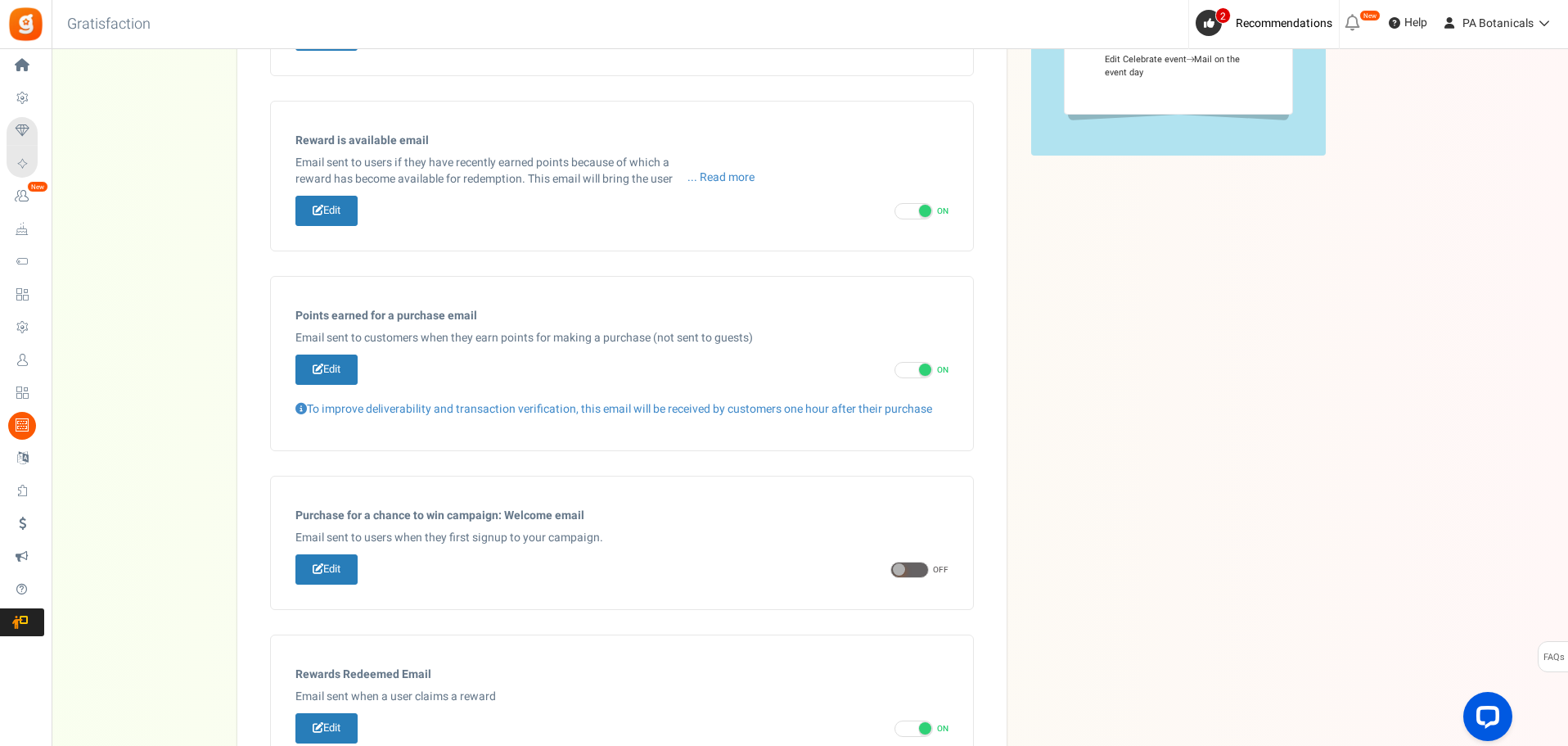
click at [1098, 326] on div "Email Templates In this section you can setup email content which will be trigg…" at bounding box center [810, 320] width 1146 height 1329
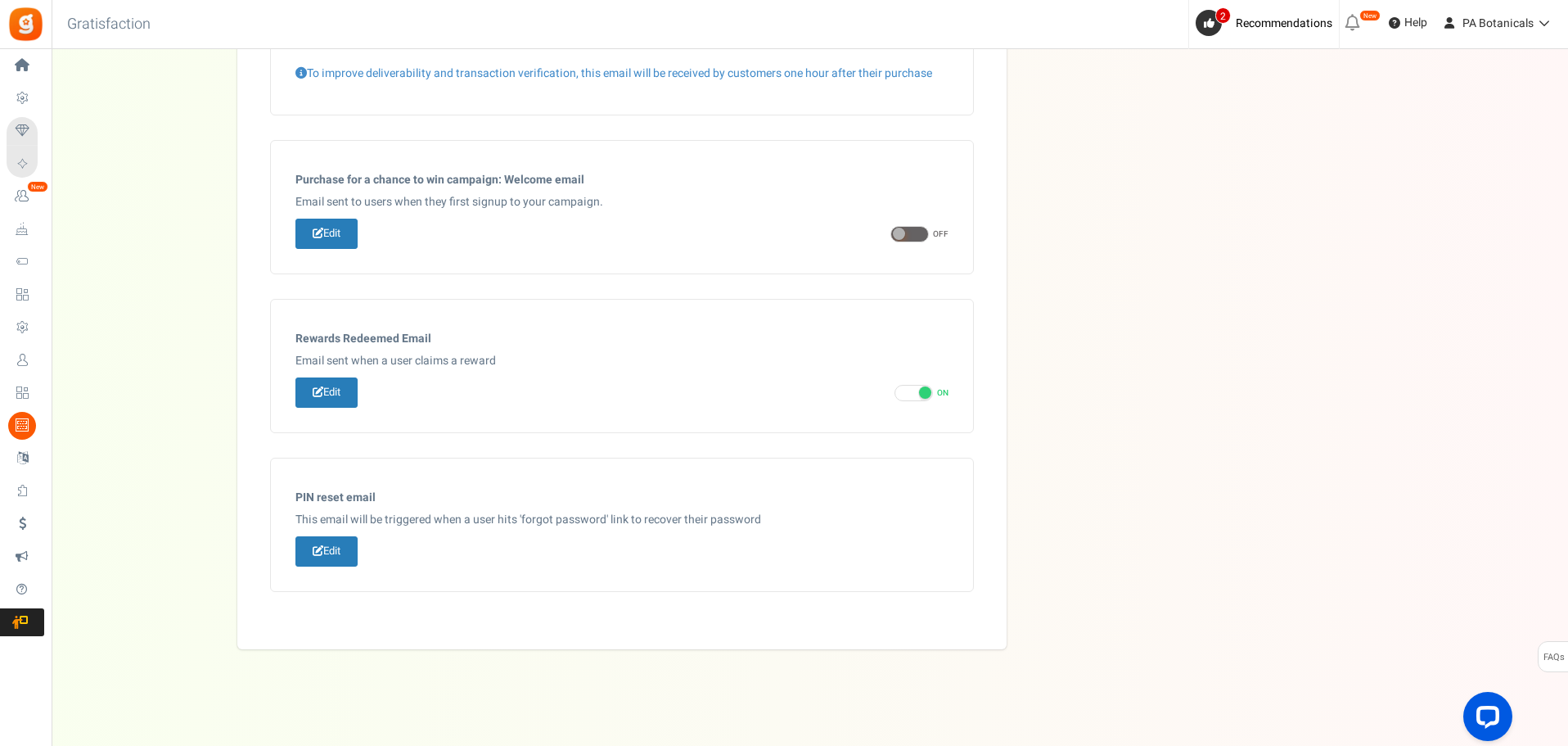
scroll to position [748, 0]
click at [355, 635] on div "Referral Reward Email Some products are excluded from earning points. You may w…" at bounding box center [621, 29] width 769 height 1235
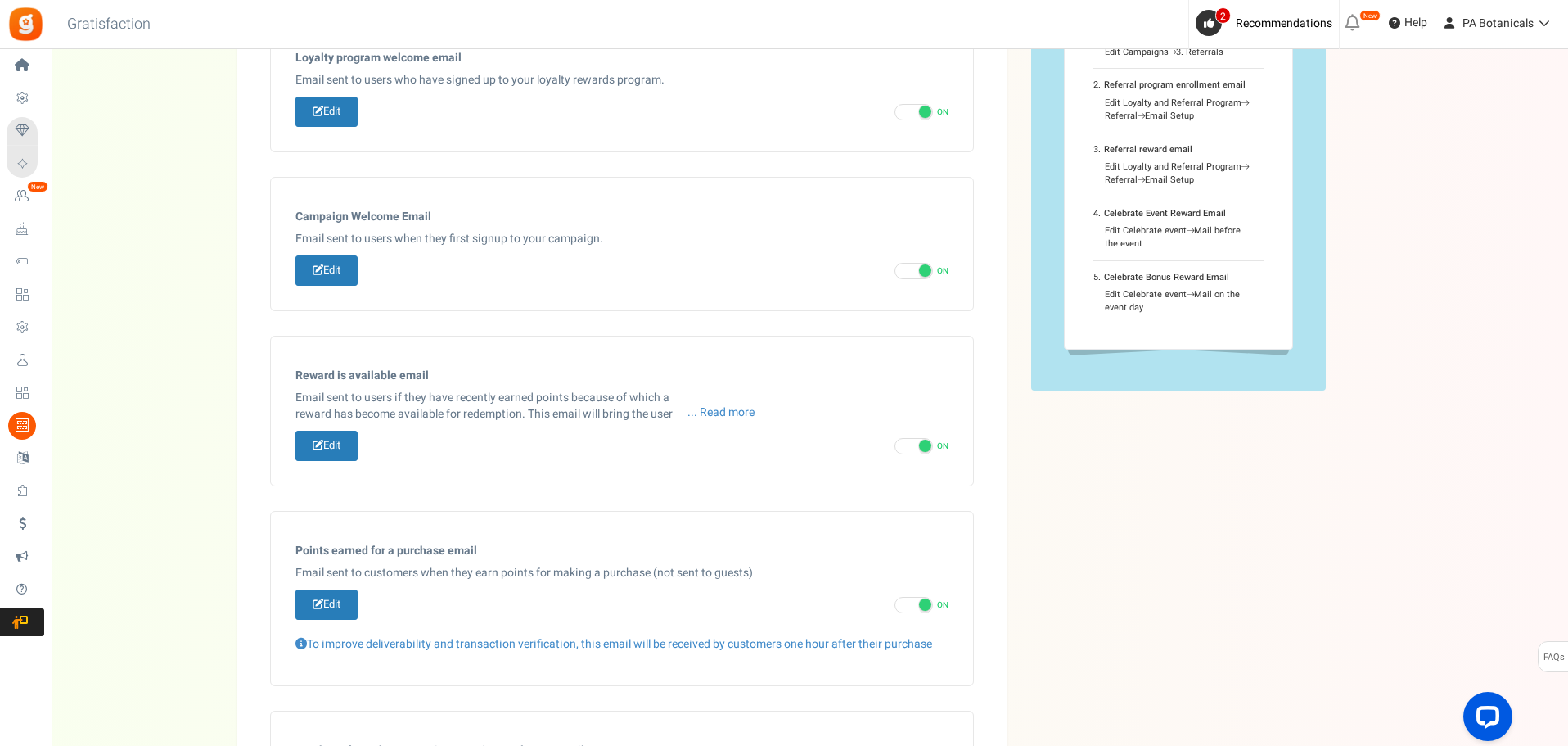
scroll to position [0, 0]
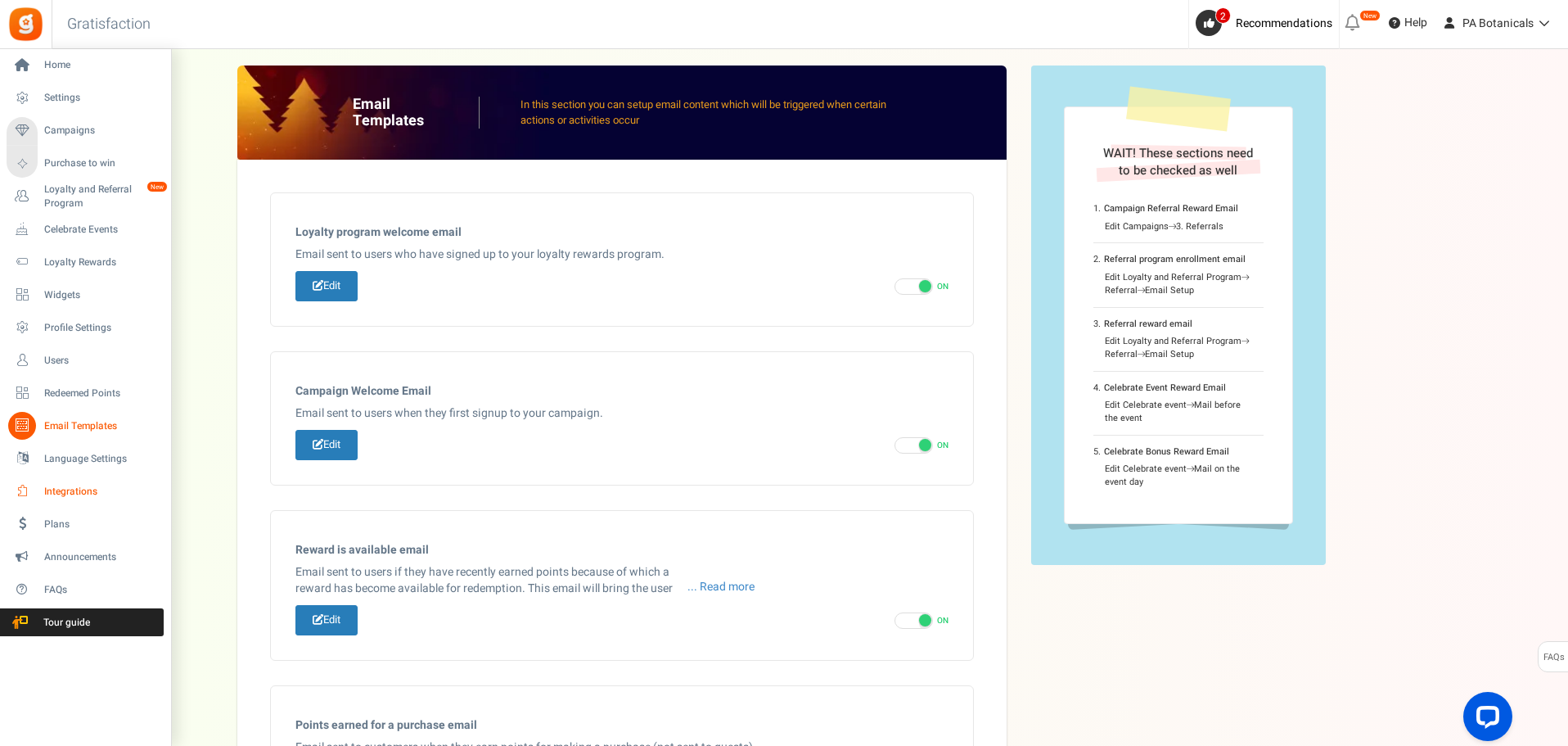
click at [53, 490] on span "Integrations" at bounding box center [101, 491] width 115 height 14
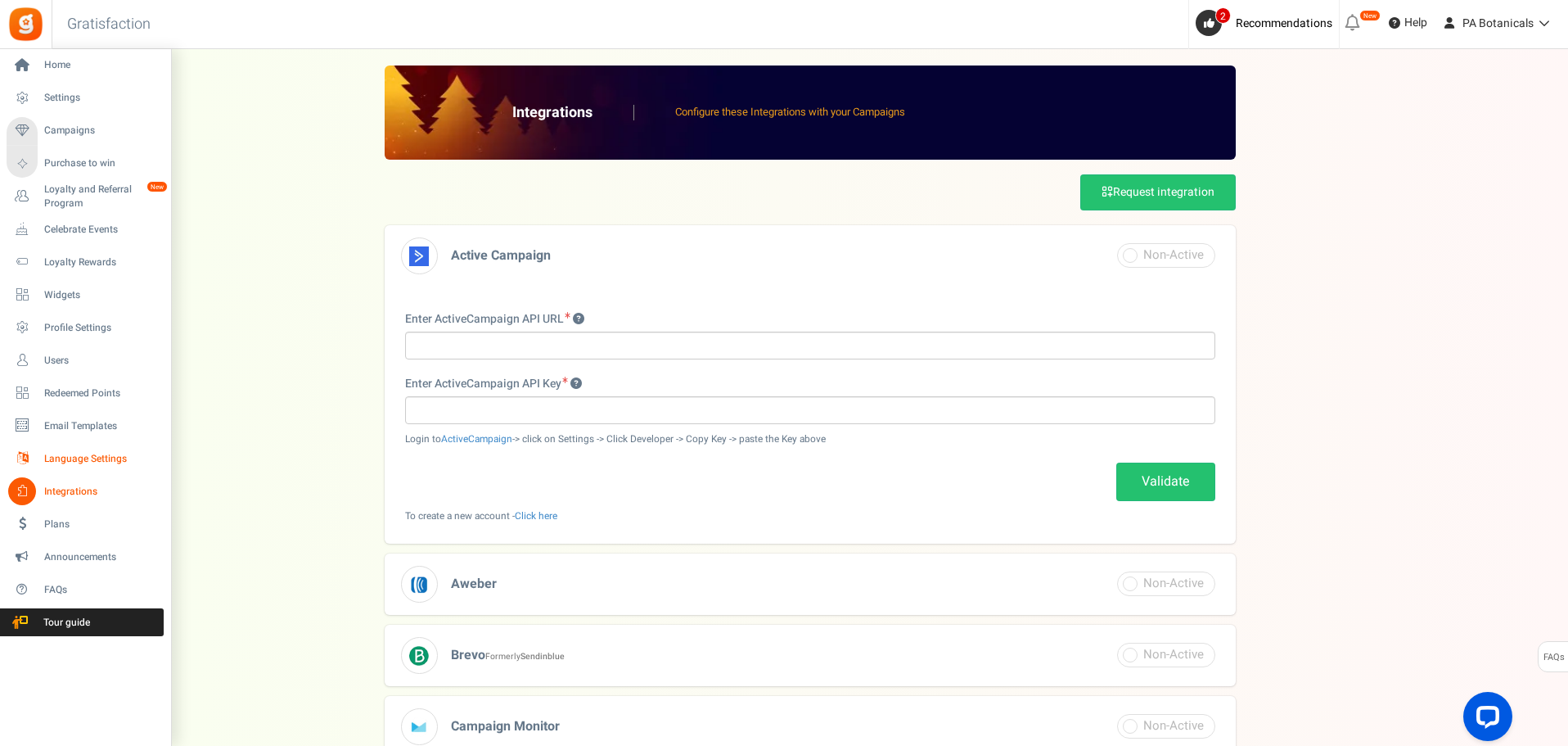
click at [77, 457] on span "Language Settings" at bounding box center [101, 458] width 115 height 14
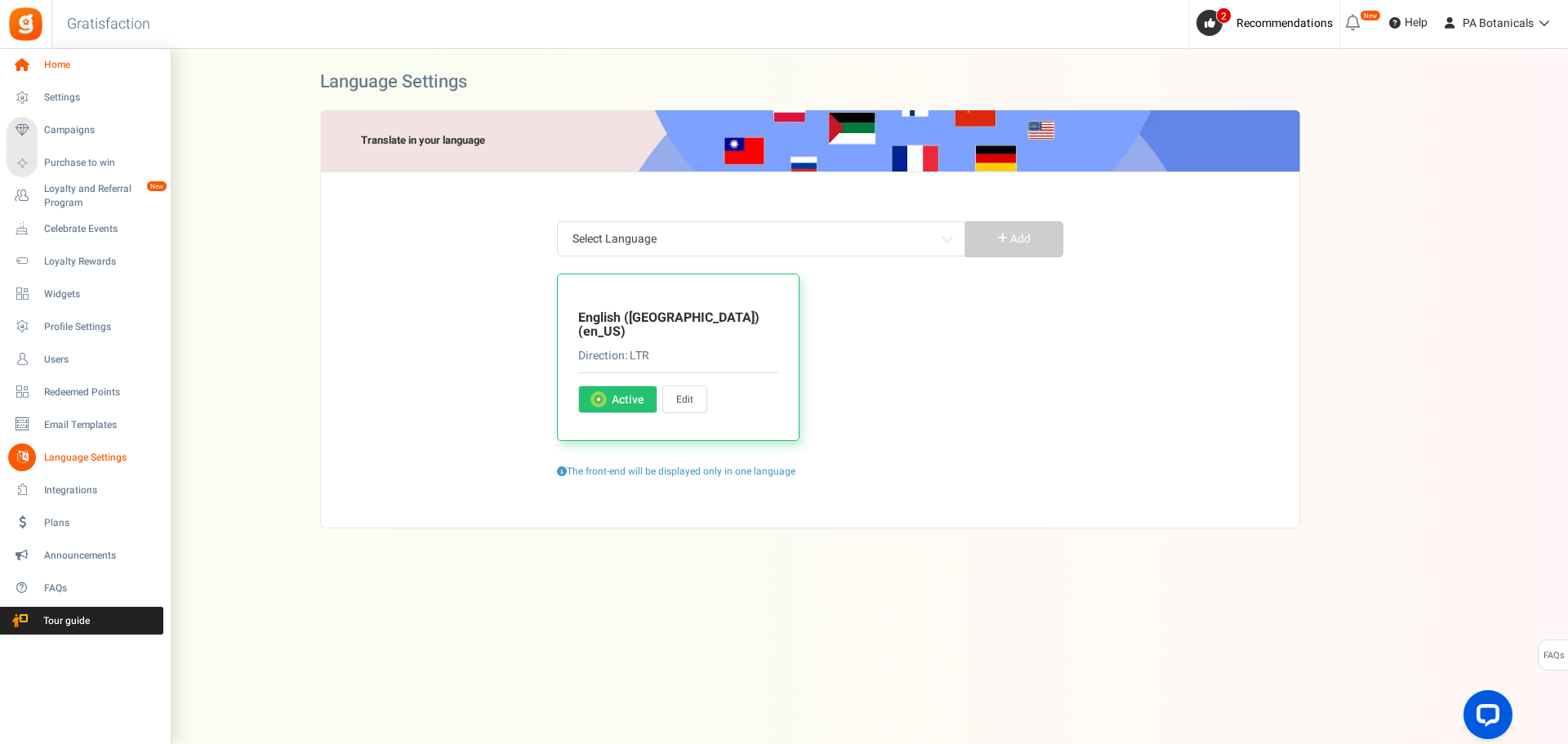
click at [68, 70] on span "Home" at bounding box center [101, 64] width 114 height 13
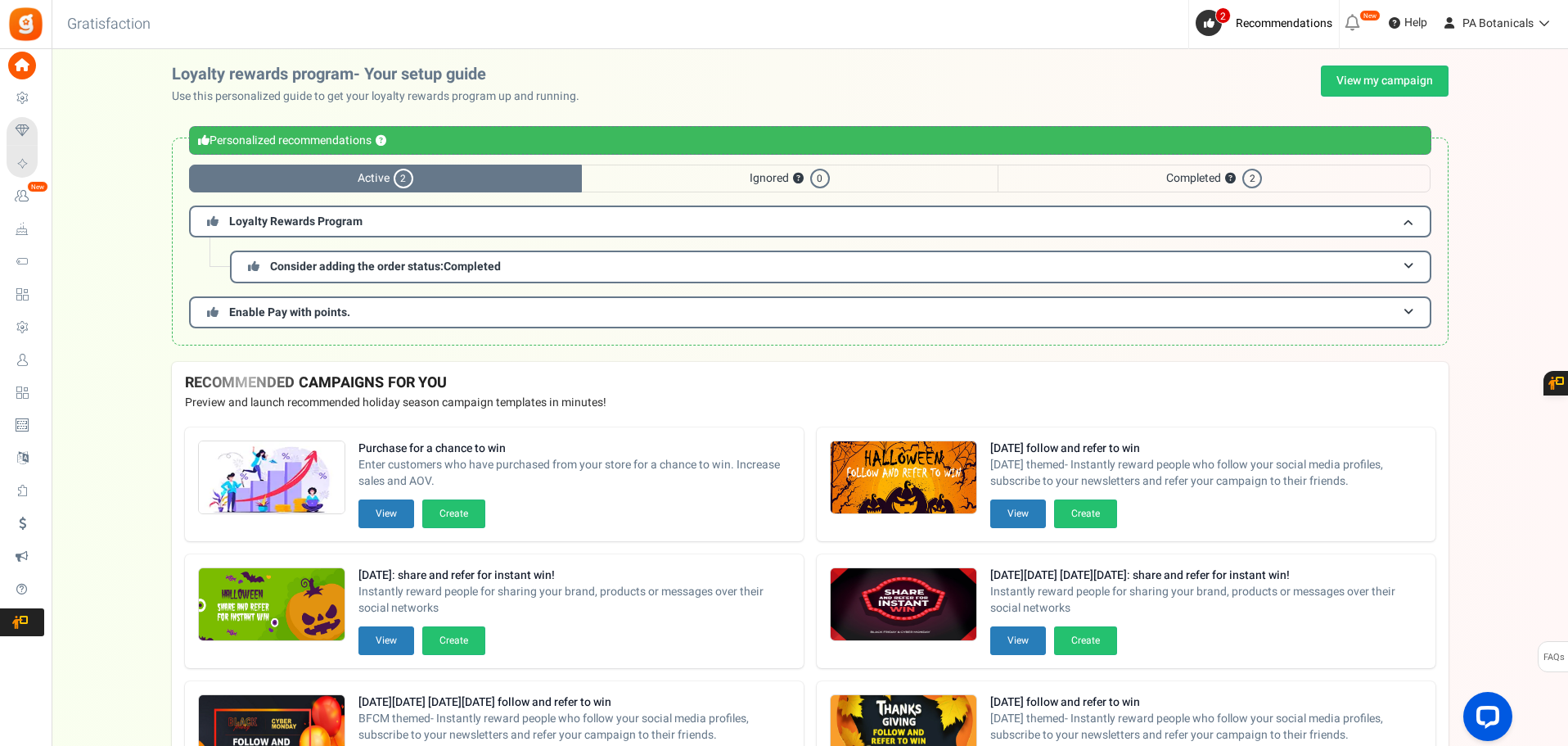
click at [1490, 215] on div "Loyalty rewards program- Your setup guide Use this personalized guide to get yo…" at bounding box center [810, 214] width 1517 height 297
click at [1414, 14] on span "Help" at bounding box center [1414, 23] width 27 height 16
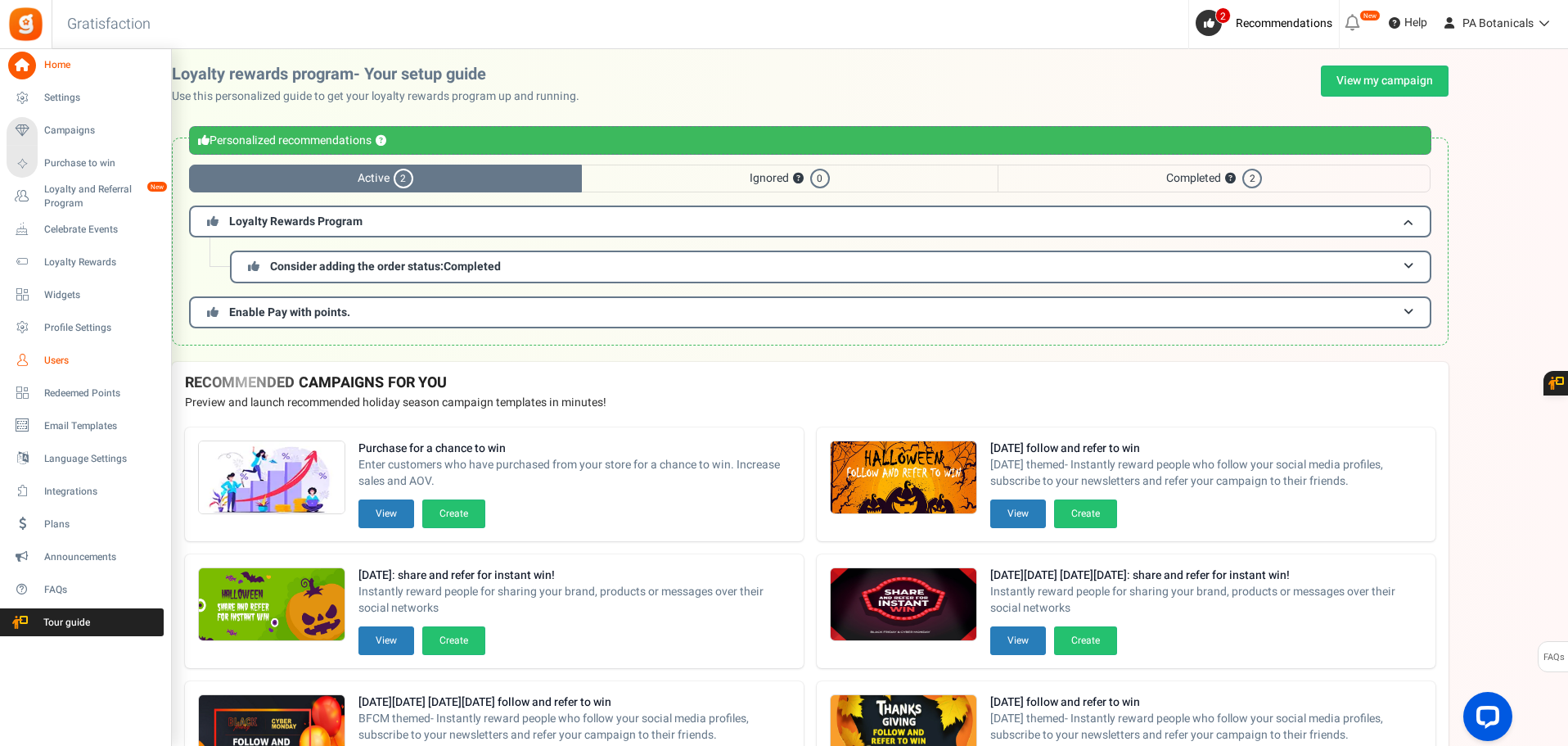
click at [61, 357] on span "Users" at bounding box center [101, 360] width 115 height 14
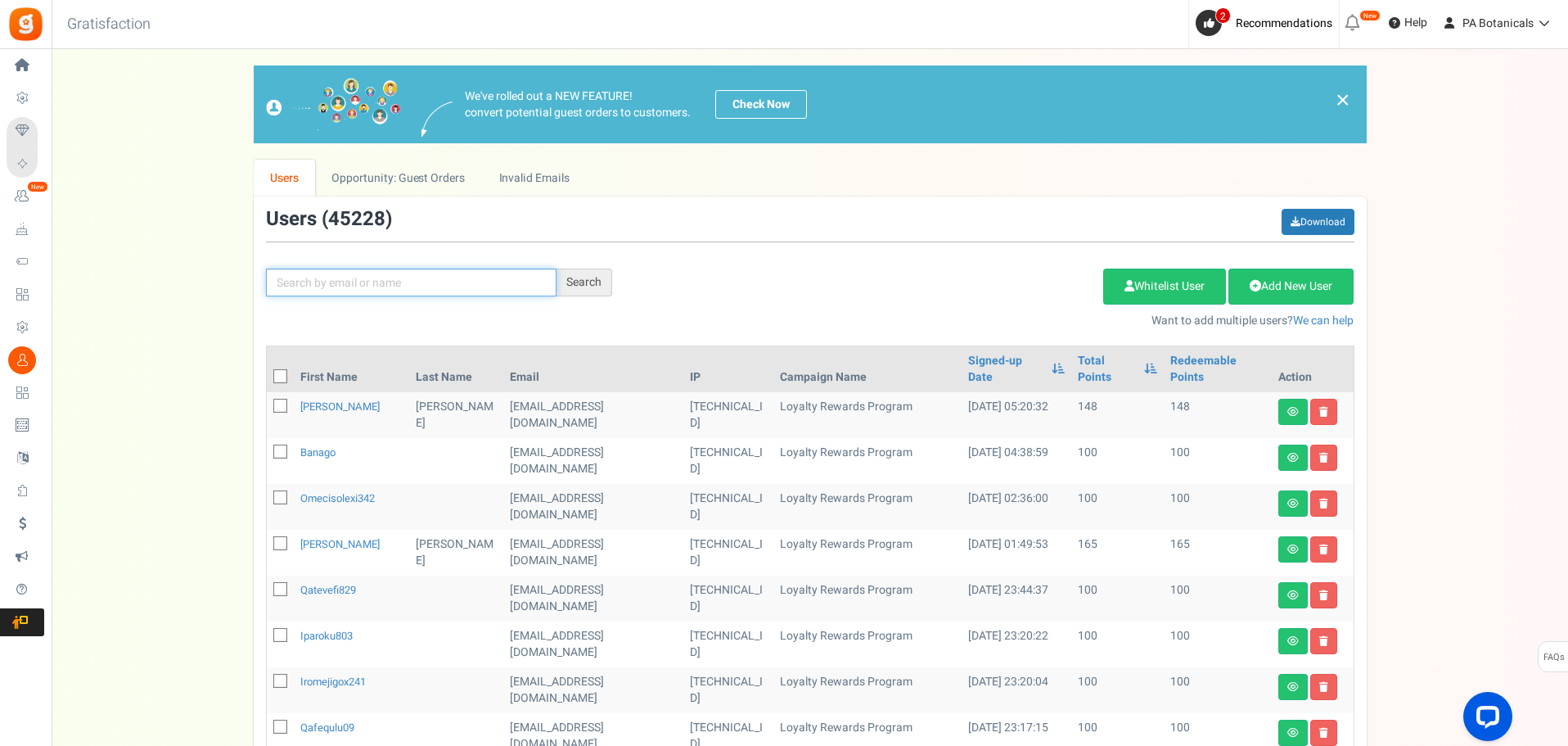
click at [426, 281] on input "text" at bounding box center [411, 282] width 290 height 28
paste input "[EMAIL_ADDRESS][DOMAIN_NAME]"
type input "[EMAIL_ADDRESS][DOMAIN_NAME]"
click at [586, 275] on div "Search" at bounding box center [584, 282] width 56 height 28
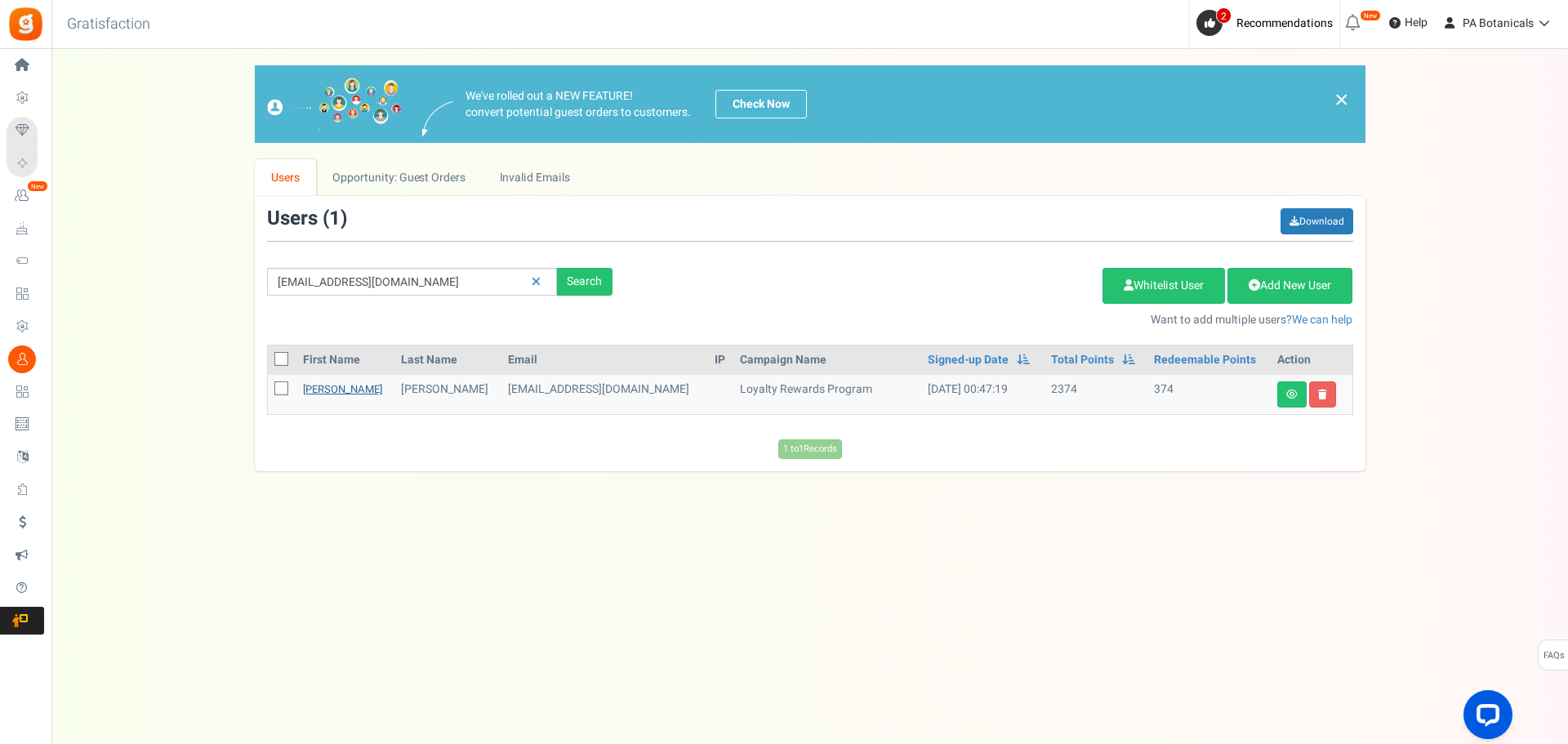
click at [326, 389] on link "[PERSON_NAME]" at bounding box center [343, 389] width 79 height 15
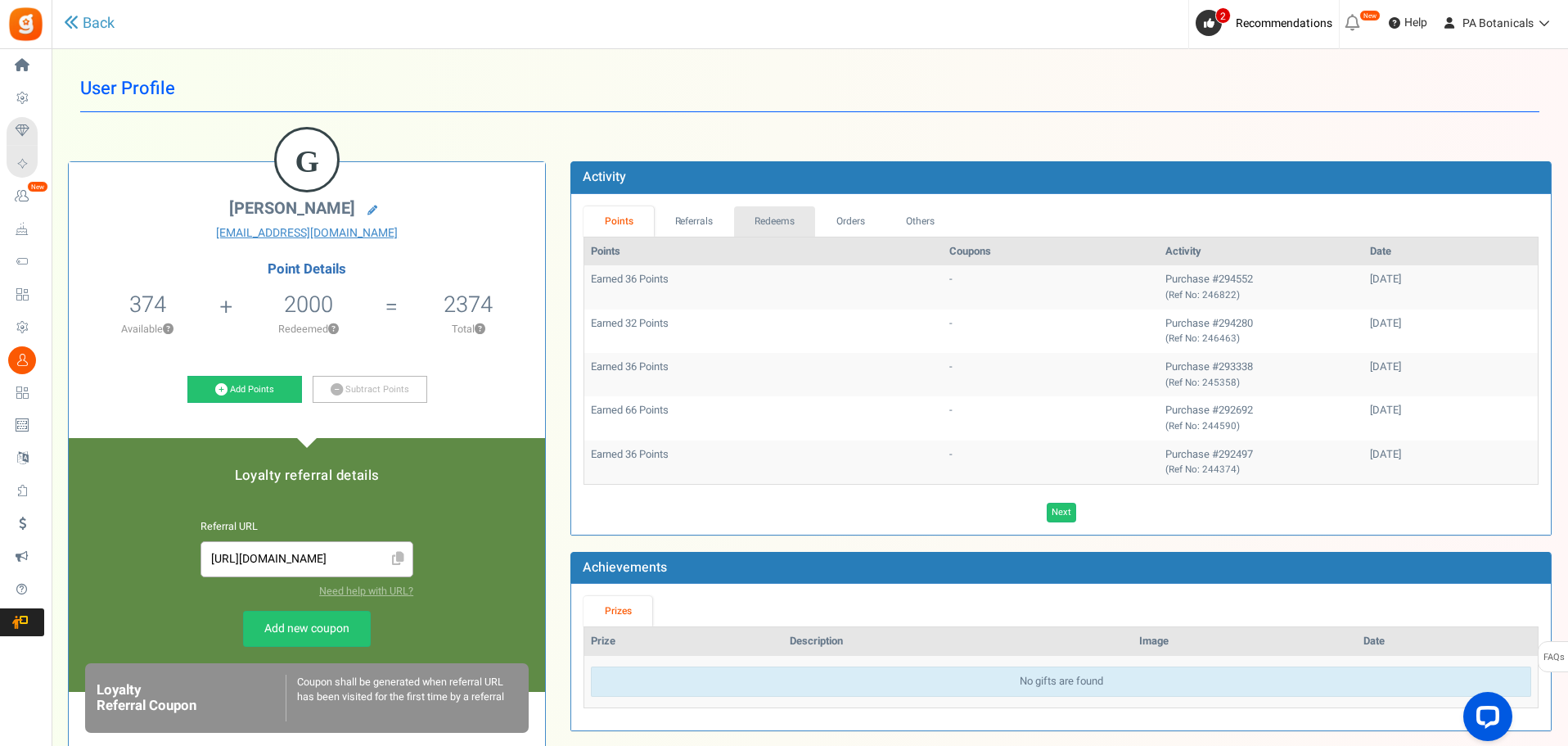
click at [775, 214] on link "Redeems" at bounding box center [775, 222] width 82 height 31
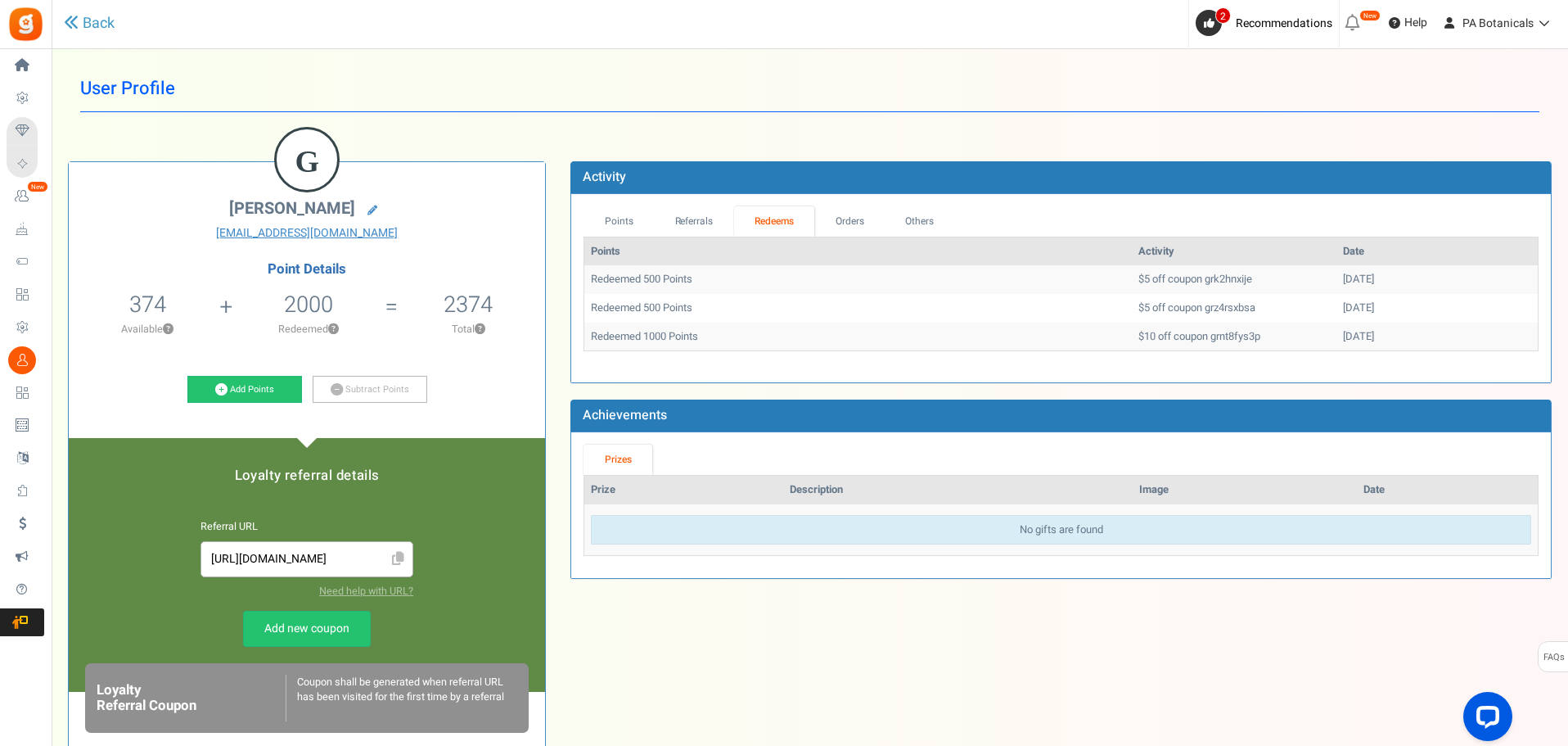
click at [1178, 333] on td "$10 off coupon grnt8fys3p" at bounding box center [1233, 337] width 205 height 29
copy td "grnt8fys3p"
drag, startPoint x: 1138, startPoint y: 305, endPoint x: 1190, endPoint y: 309, distance: 52.2
click at [1190, 309] on td "$5 off coupon grz4rsxbsa" at bounding box center [1233, 309] width 205 height 29
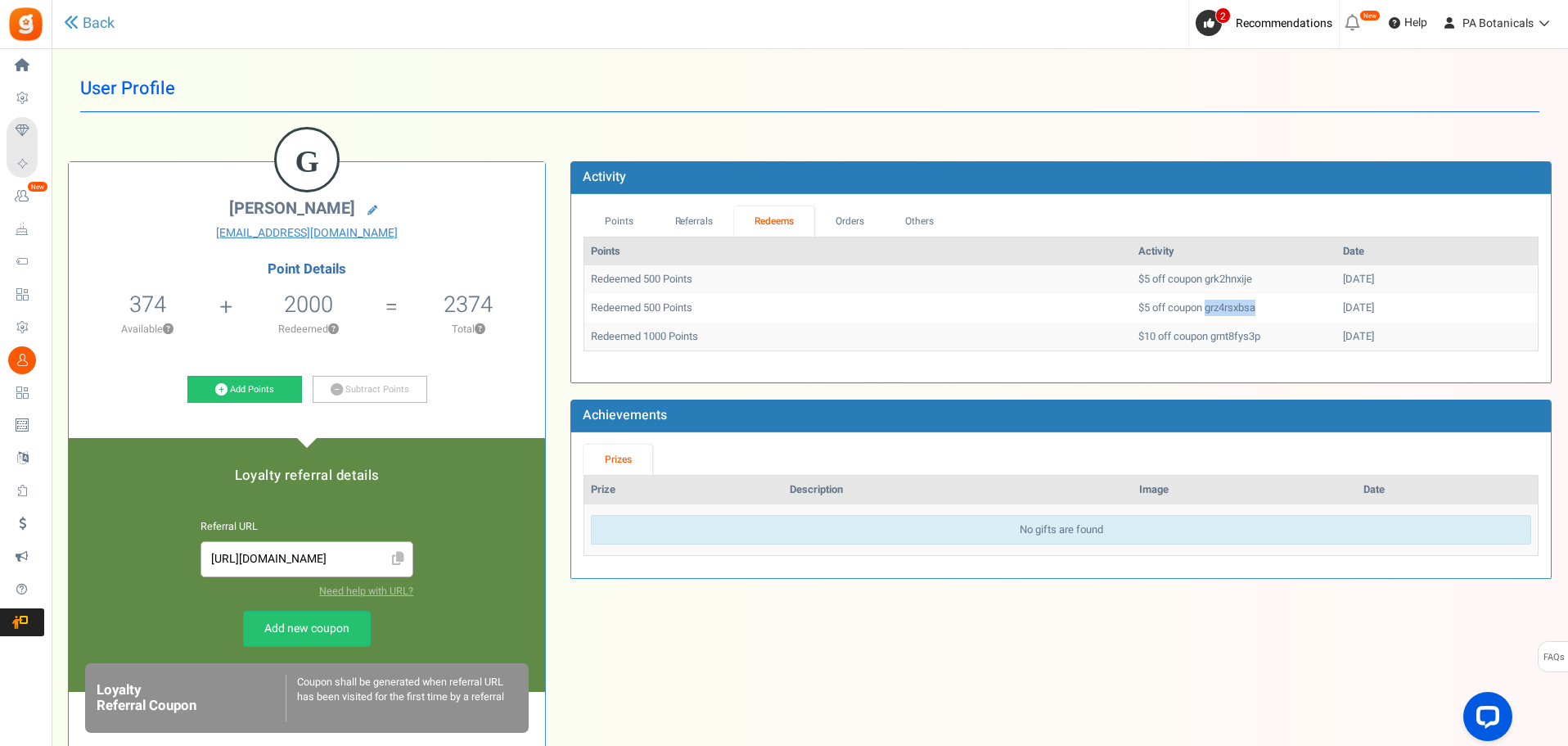
copy td "grz4rsxbsa"
click at [1173, 279] on td "$5 off coupon grk2hnxije" at bounding box center [1233, 280] width 205 height 29
copy td "grk2hnxije"
click at [513, 130] on div "User Profile Back G [PERSON_NAME] [EMAIL_ADDRESS][DOMAIN_NAME] Point Details 37…" at bounding box center [810, 533] width 1484 height 935
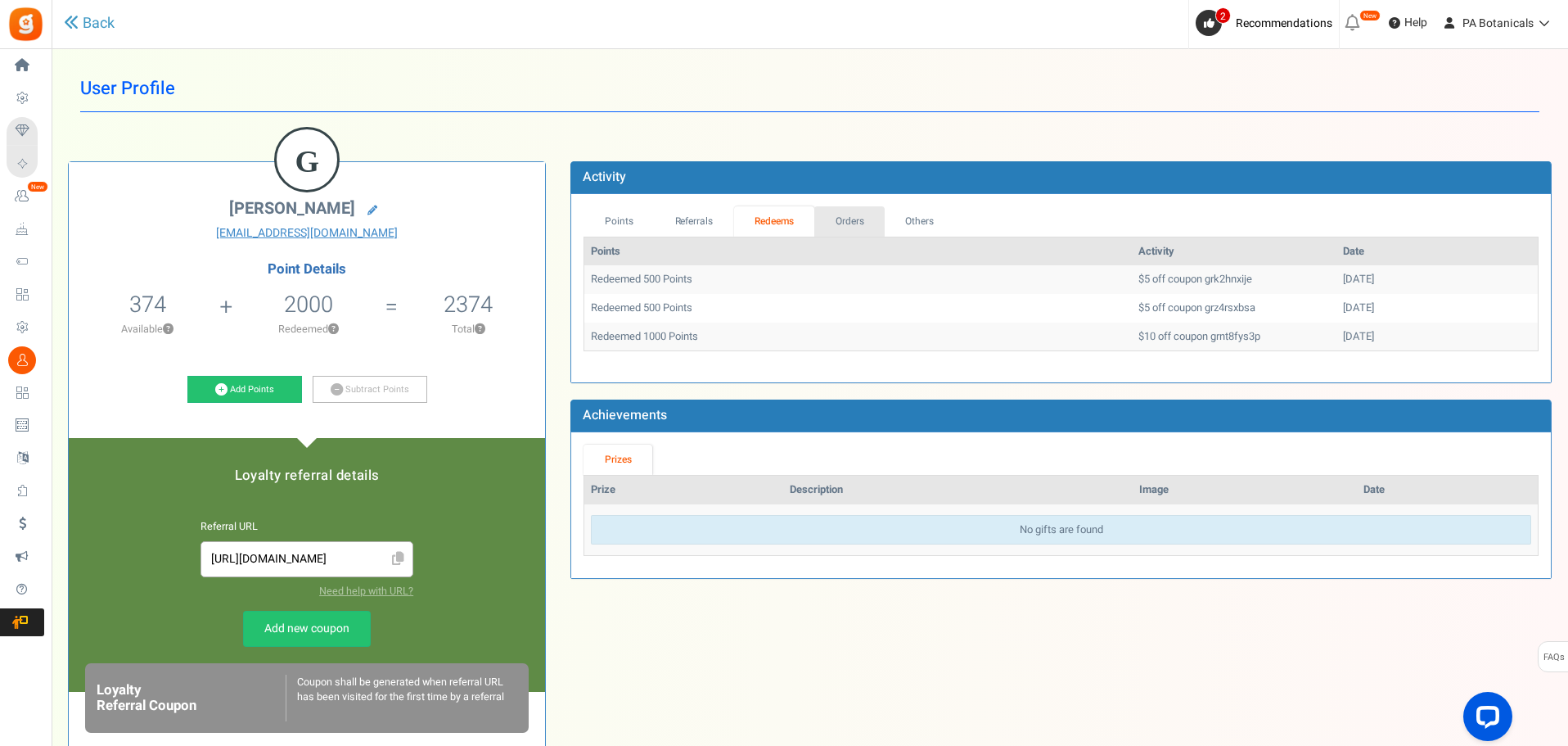
click at [848, 226] on link "Orders" at bounding box center [849, 222] width 70 height 31
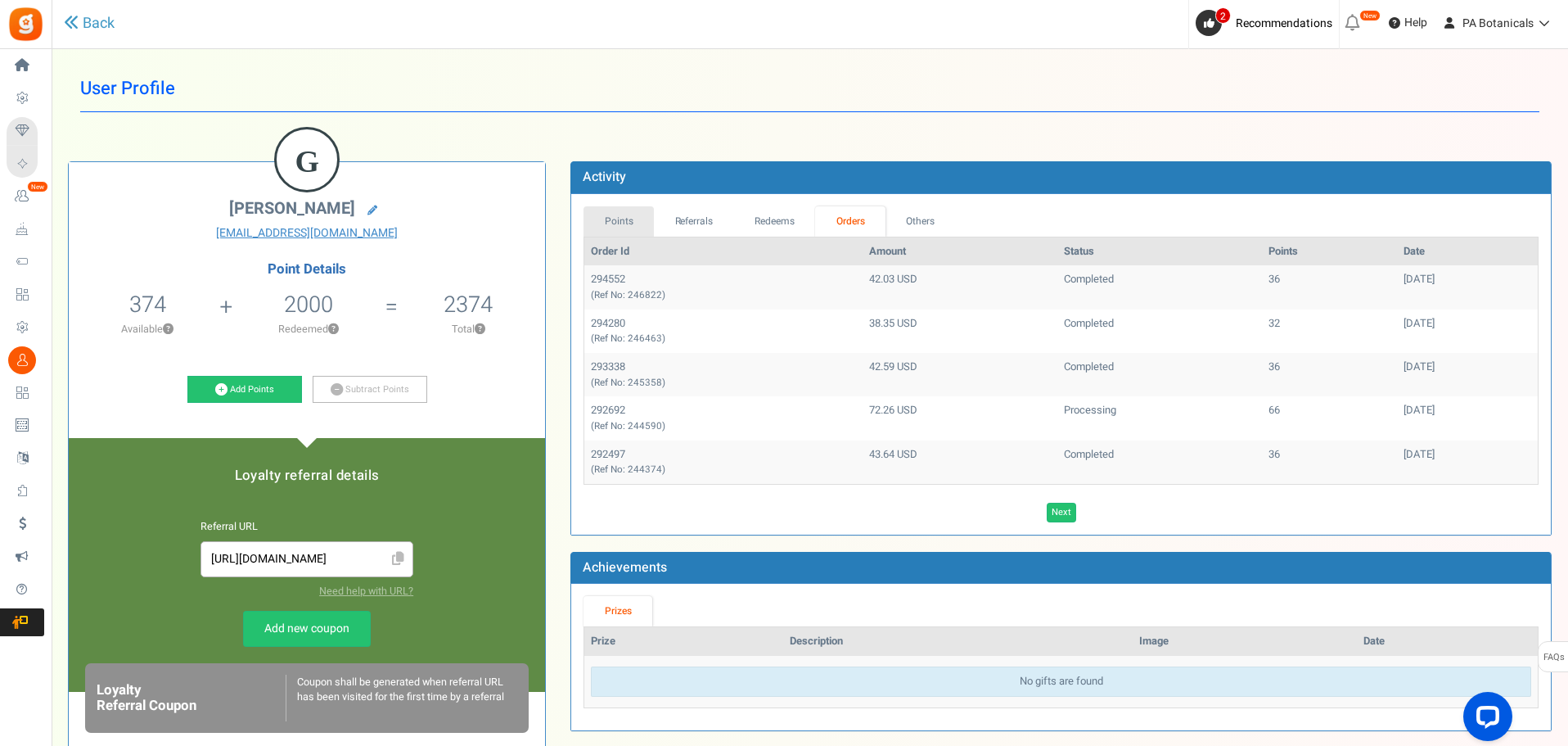
click at [612, 224] on link "Points" at bounding box center [619, 222] width 70 height 31
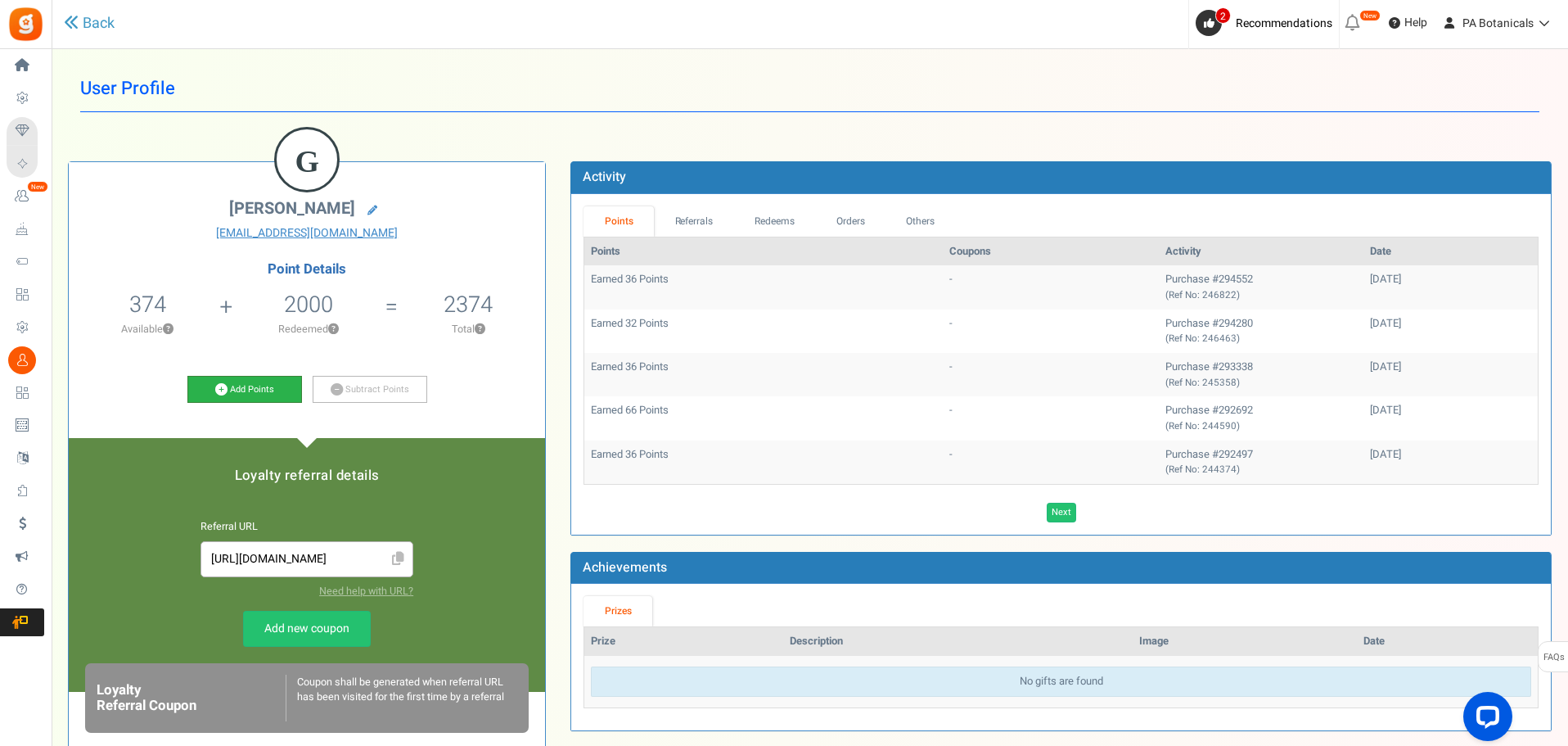
click at [238, 386] on link "Add Points" at bounding box center [244, 390] width 115 height 28
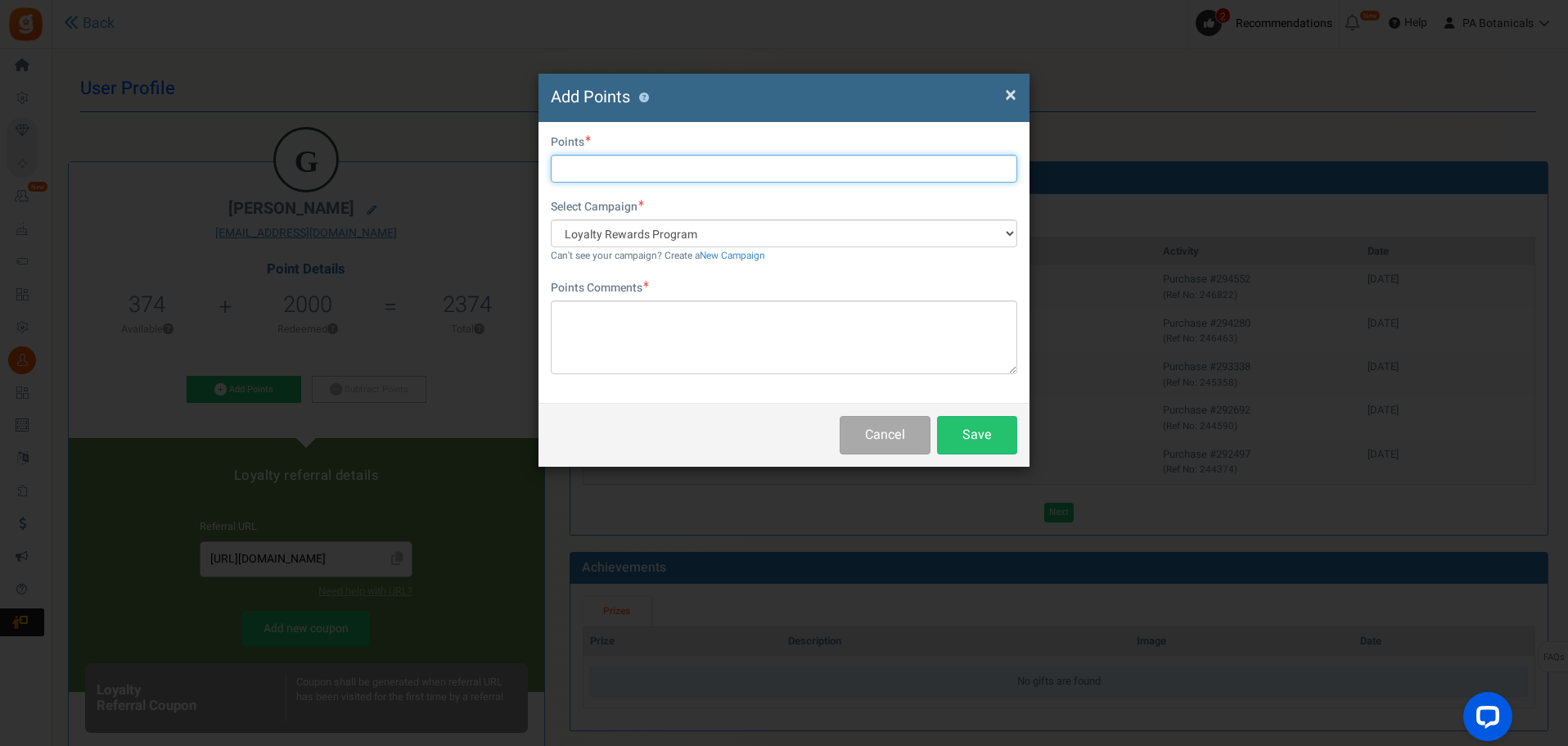
click at [709, 158] on input "text" at bounding box center [784, 169] width 466 height 28
type input "500"
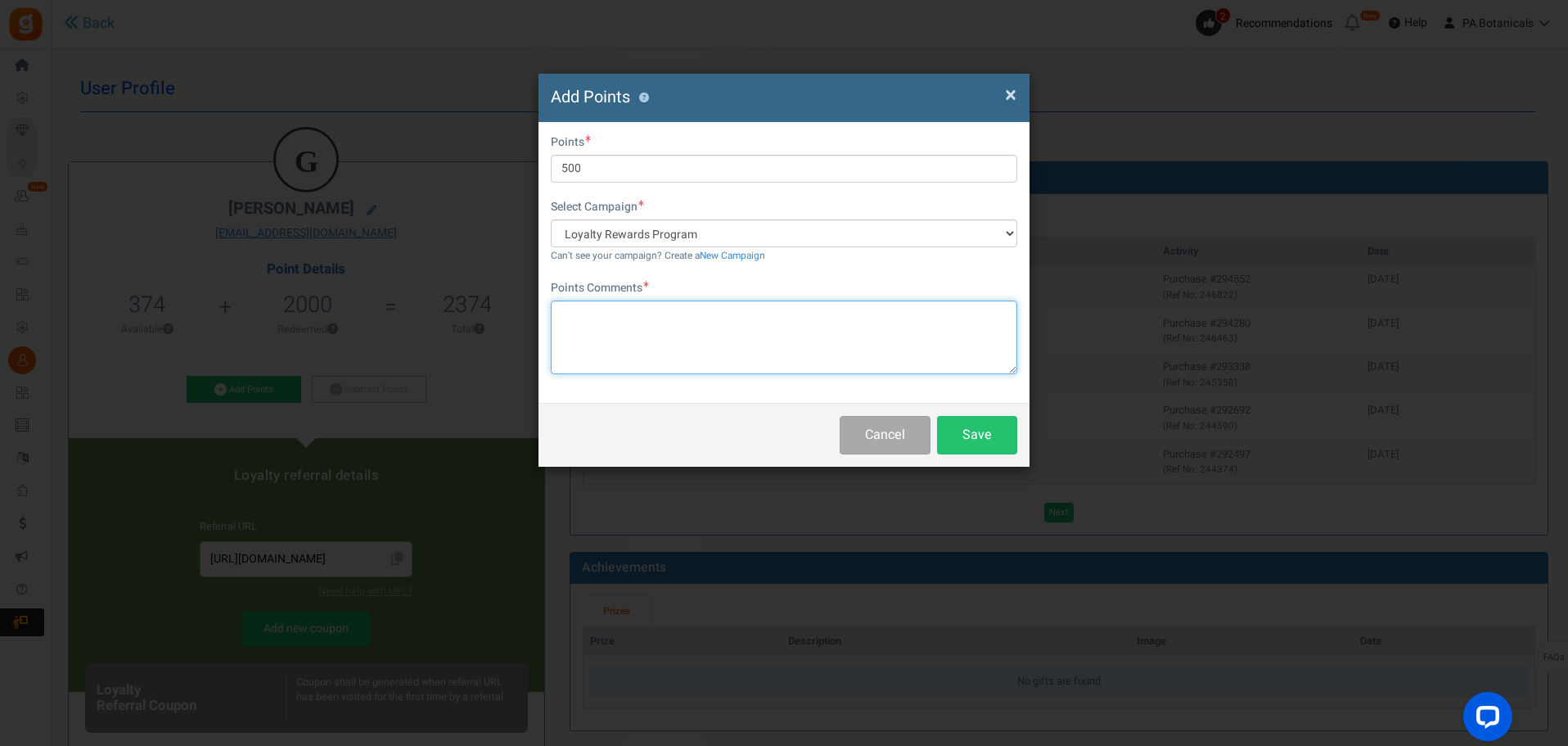
click at [677, 360] on textarea at bounding box center [784, 337] width 466 height 74
type textarea "code wasn't used- deleted"
click at [830, 298] on div "Points Comments code wasn't used- deleted Char(s) : 0 Allows basic HTML" at bounding box center [784, 327] width 466 height 94
click at [973, 431] on button "Save" at bounding box center [977, 435] width 80 height 39
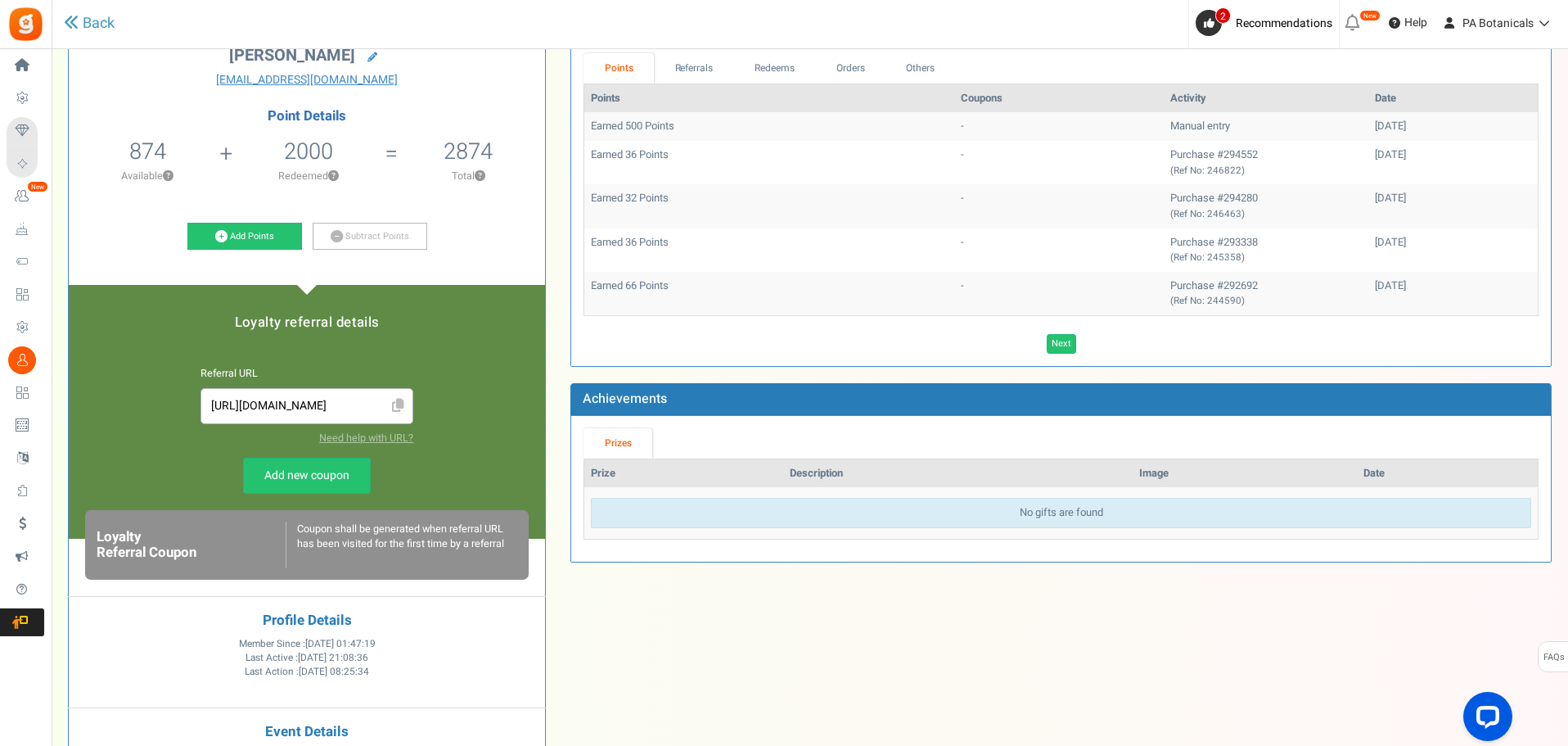
scroll to position [164, 0]
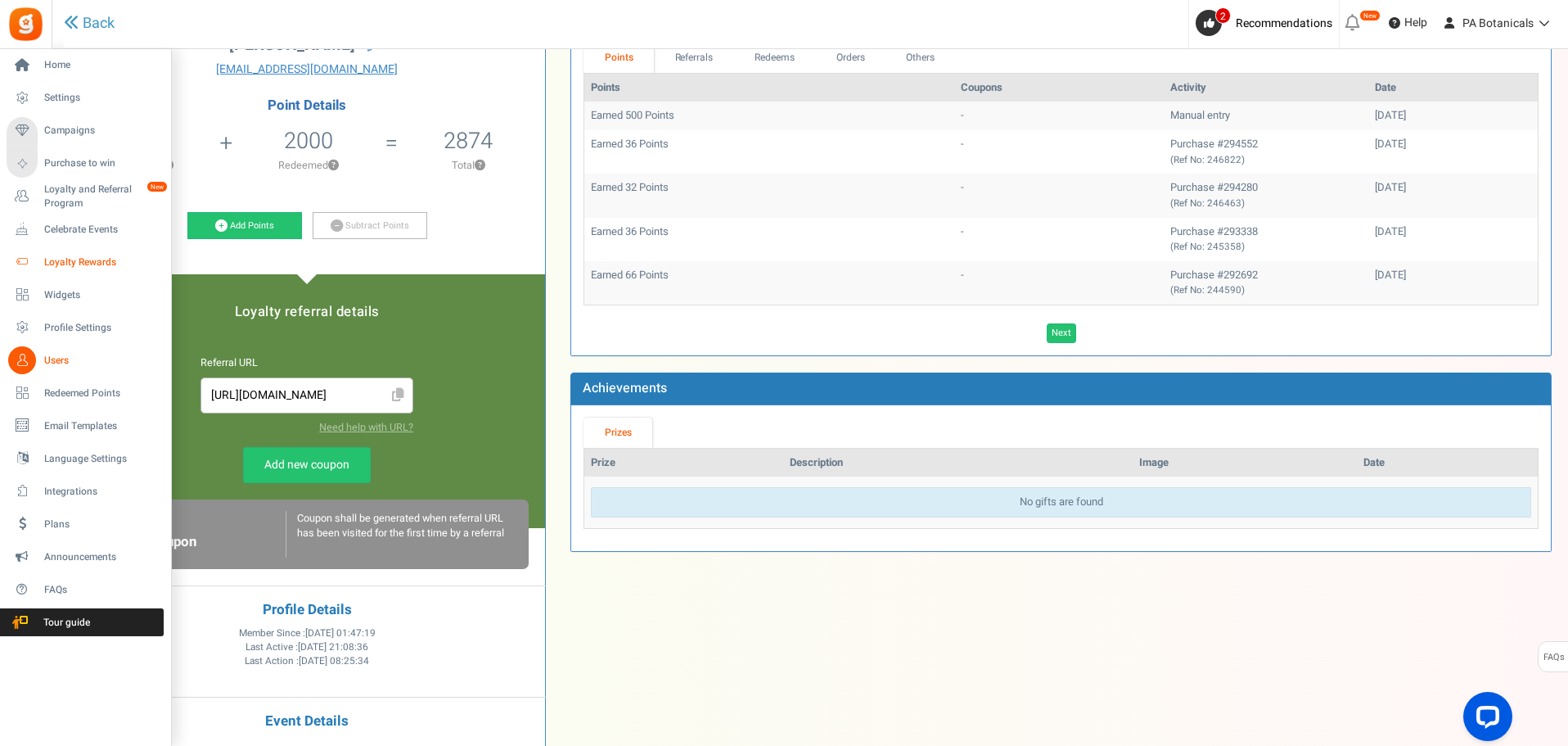
click at [69, 262] on span "Loyalty Rewards" at bounding box center [101, 262] width 115 height 14
